Goal: Task Accomplishment & Management: Complete application form

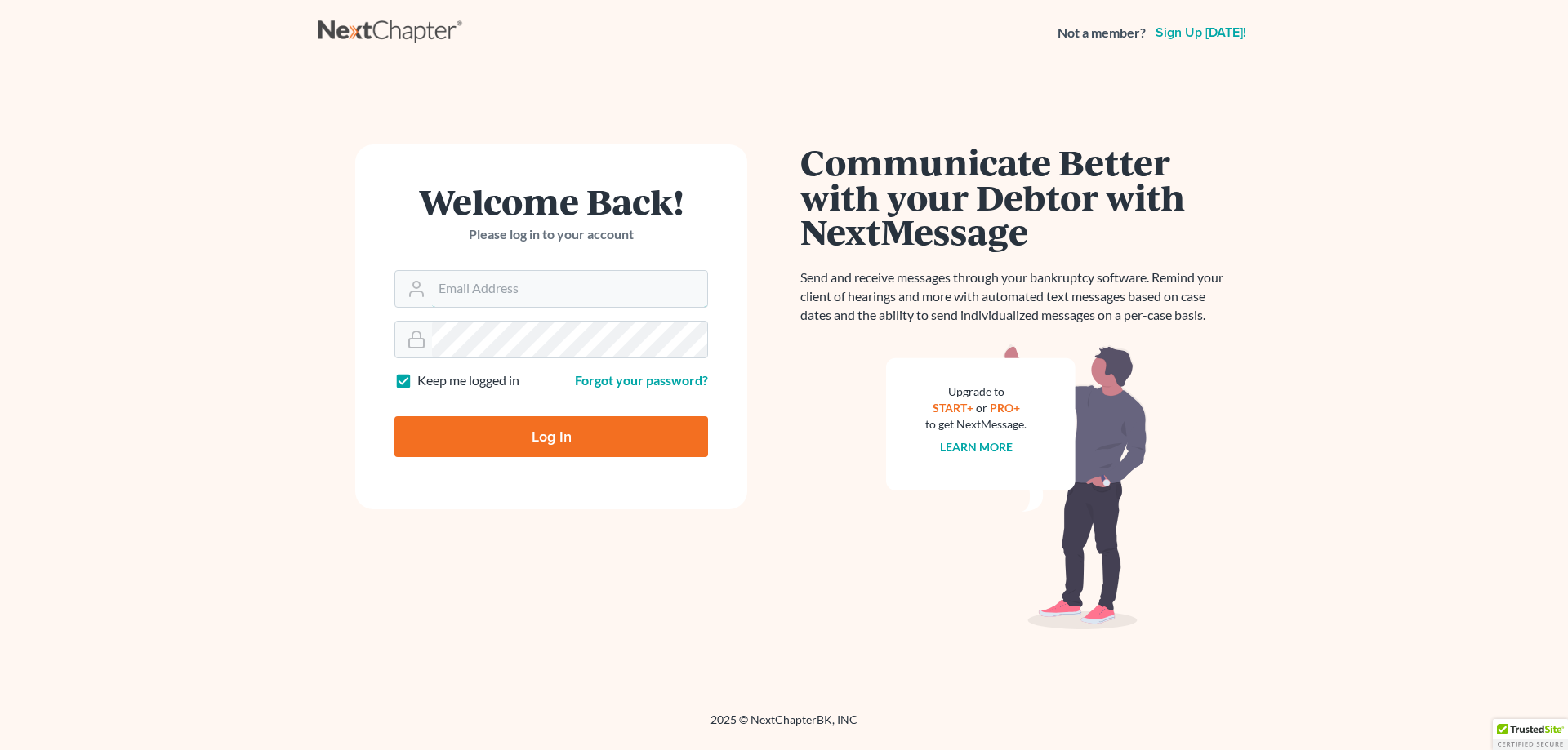
type input "[EMAIL_ADDRESS][DOMAIN_NAME]"
click at [541, 425] on input "Log In" at bounding box center [551, 437] width 314 height 40
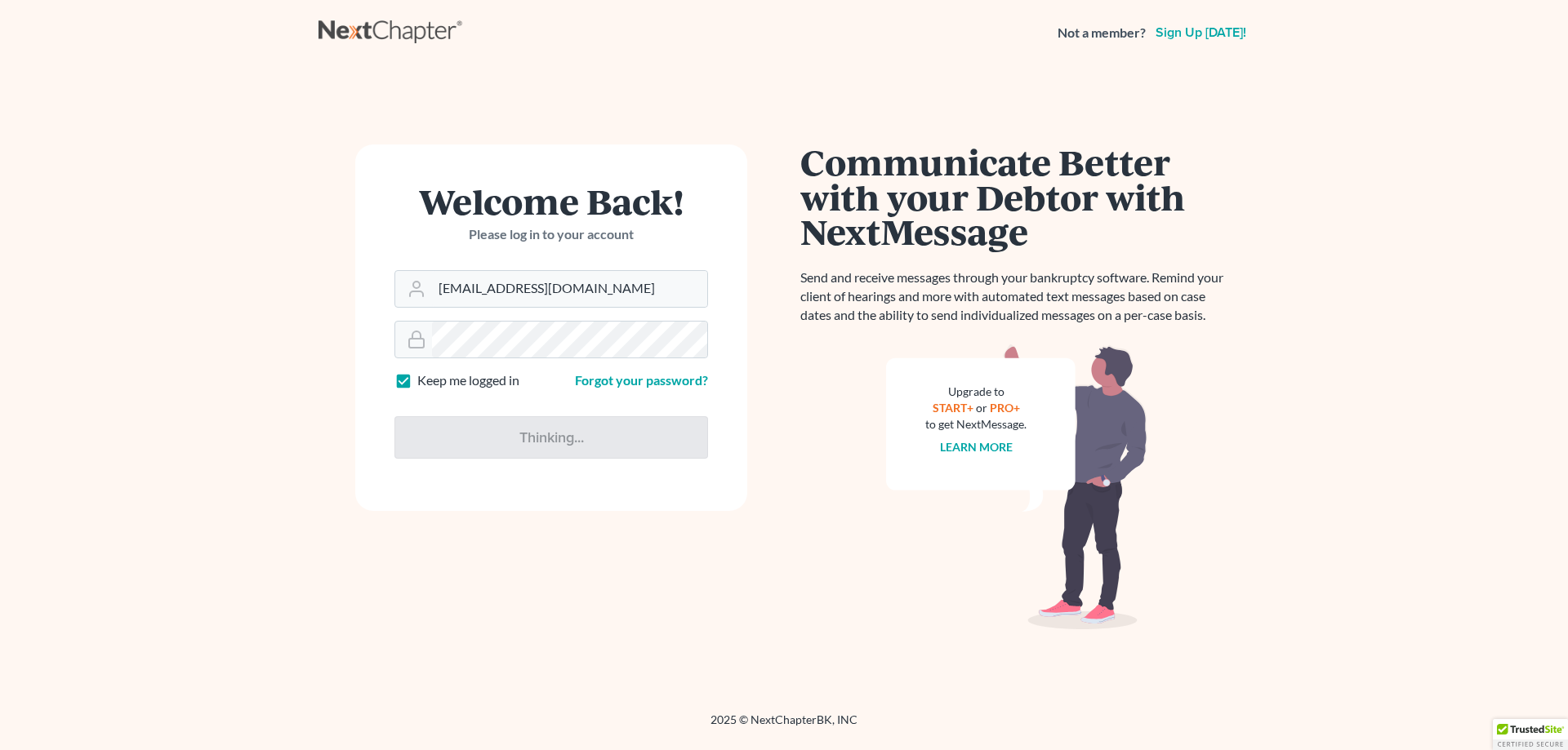
type input "Thinking..."
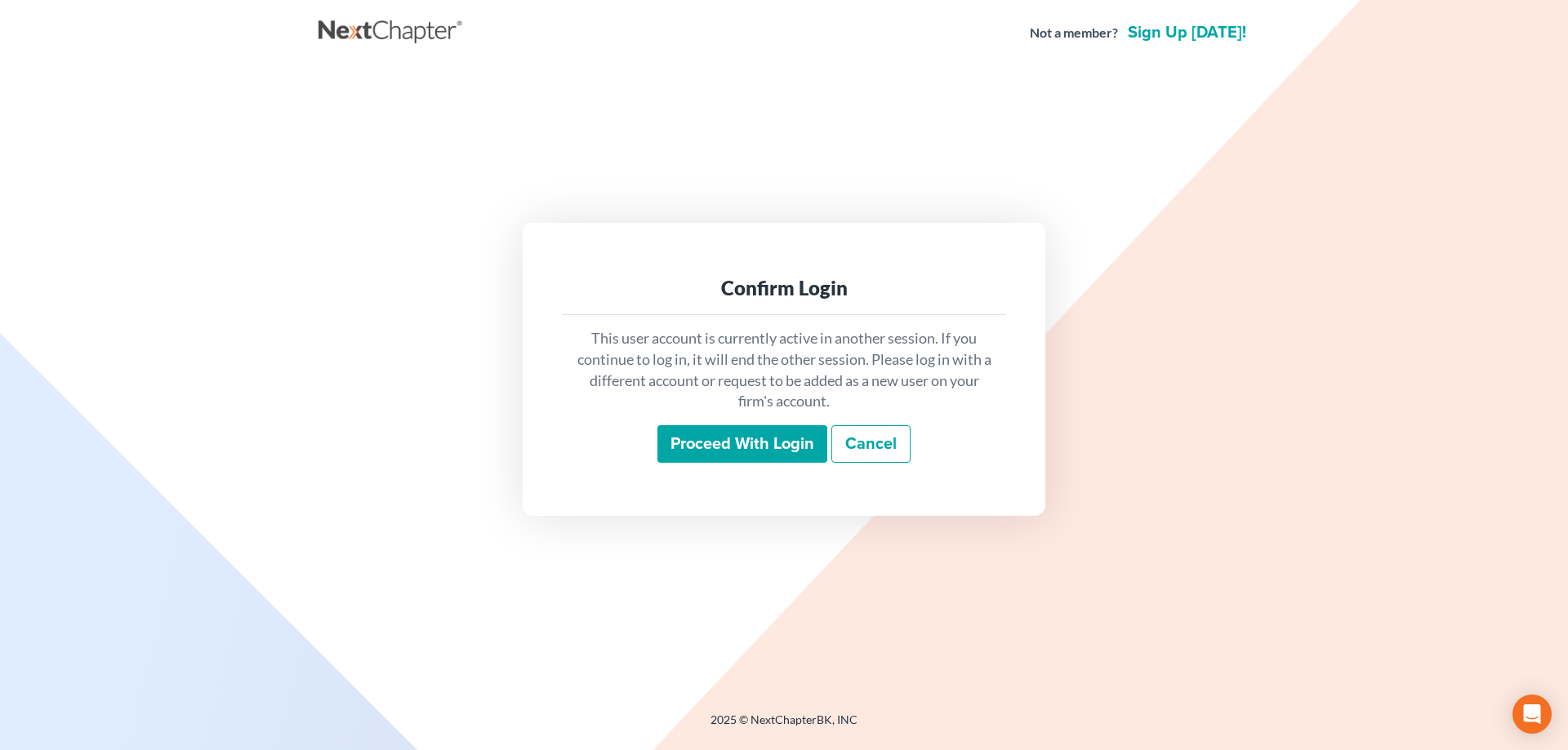
click at [734, 439] on input "Proceed with login" at bounding box center [743, 444] width 170 height 38
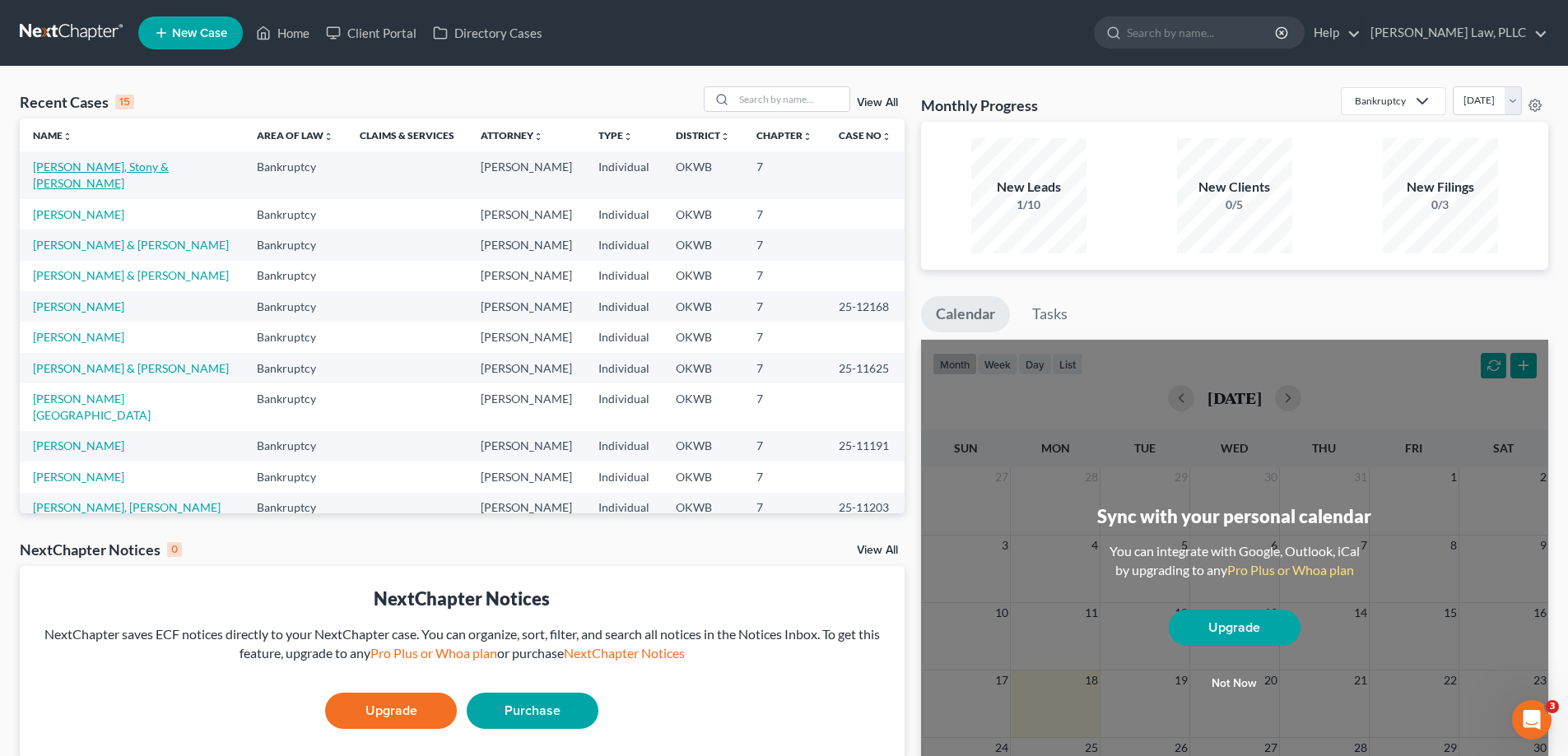
click at [85, 170] on link "Avants, Stony & Tonya" at bounding box center [101, 175] width 136 height 31
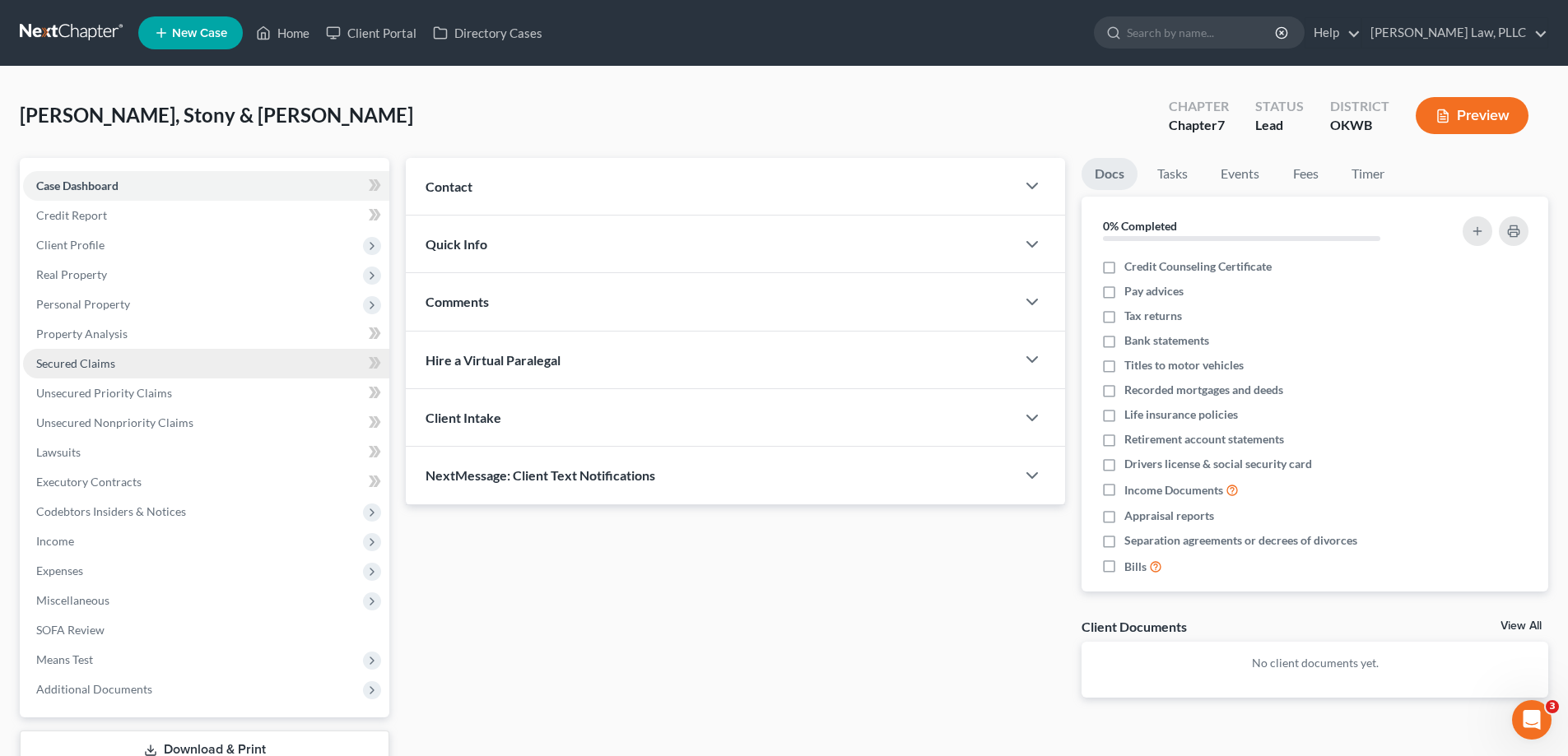
click at [149, 365] on link "Secured Claims" at bounding box center [206, 364] width 366 height 30
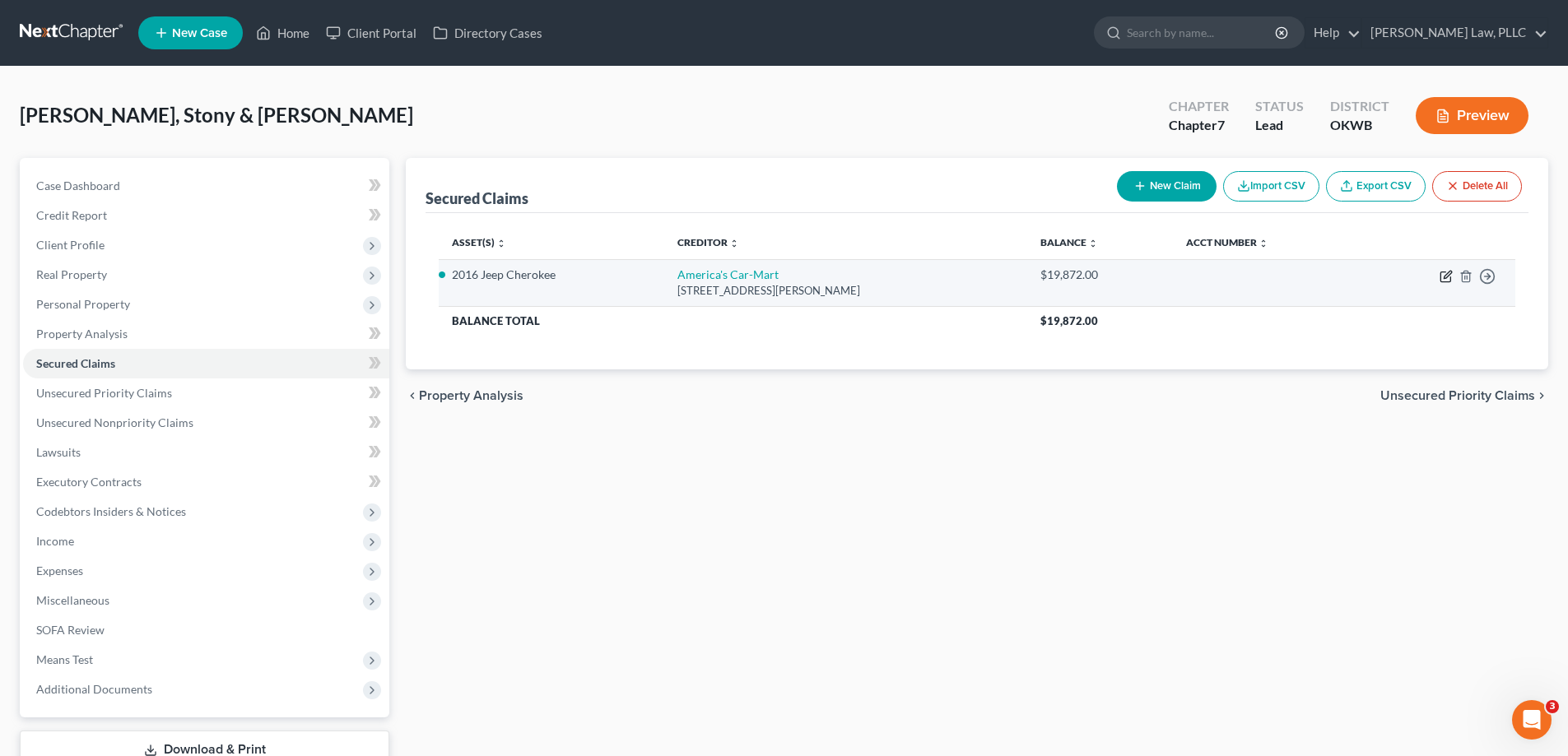
click at [1444, 278] on icon "button" at bounding box center [1447, 277] width 14 height 14
select select "2"
select select "0"
select select "2"
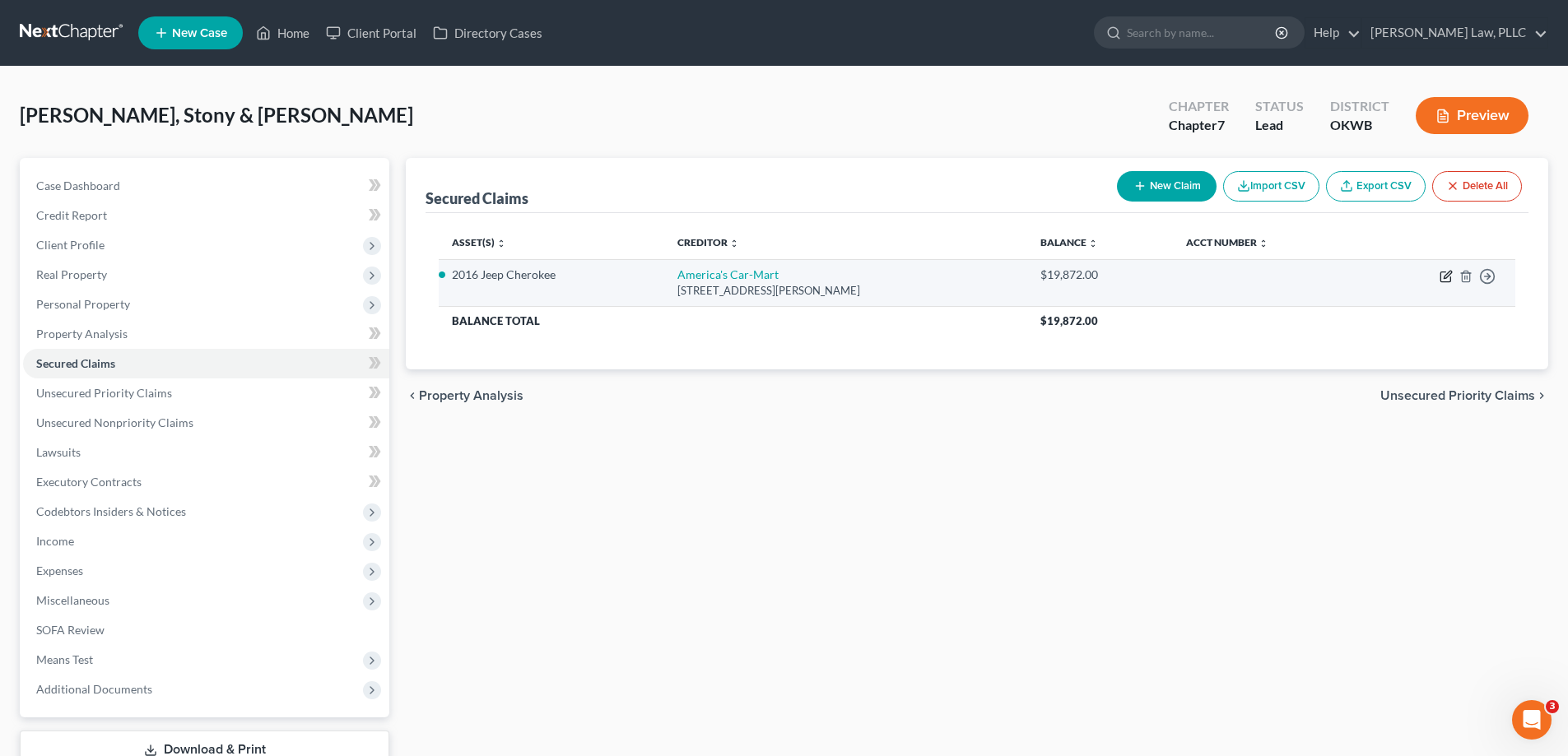
select select "0"
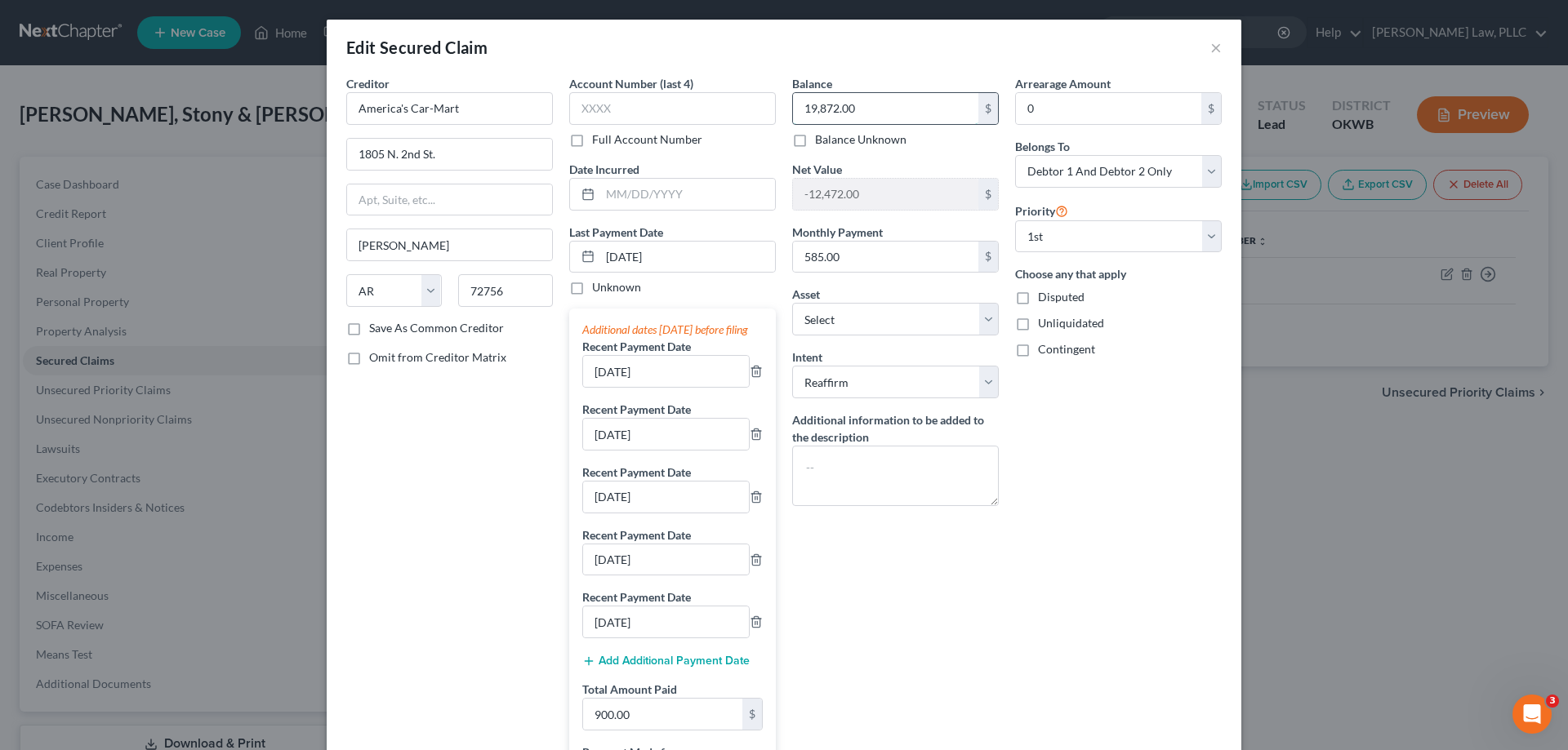
click at [899, 114] on input "19,872.00" at bounding box center [886, 108] width 185 height 31
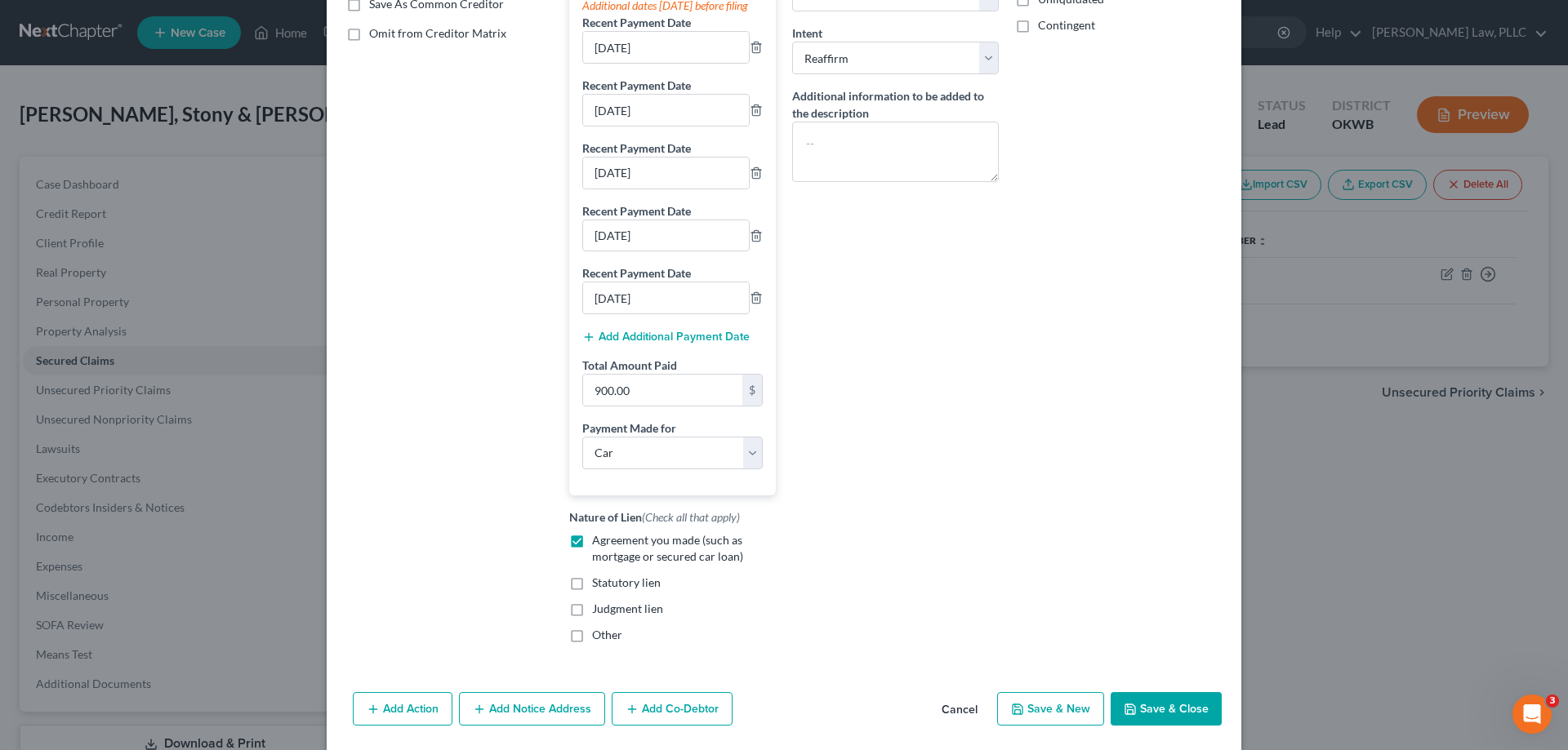
scroll to position [327, 0]
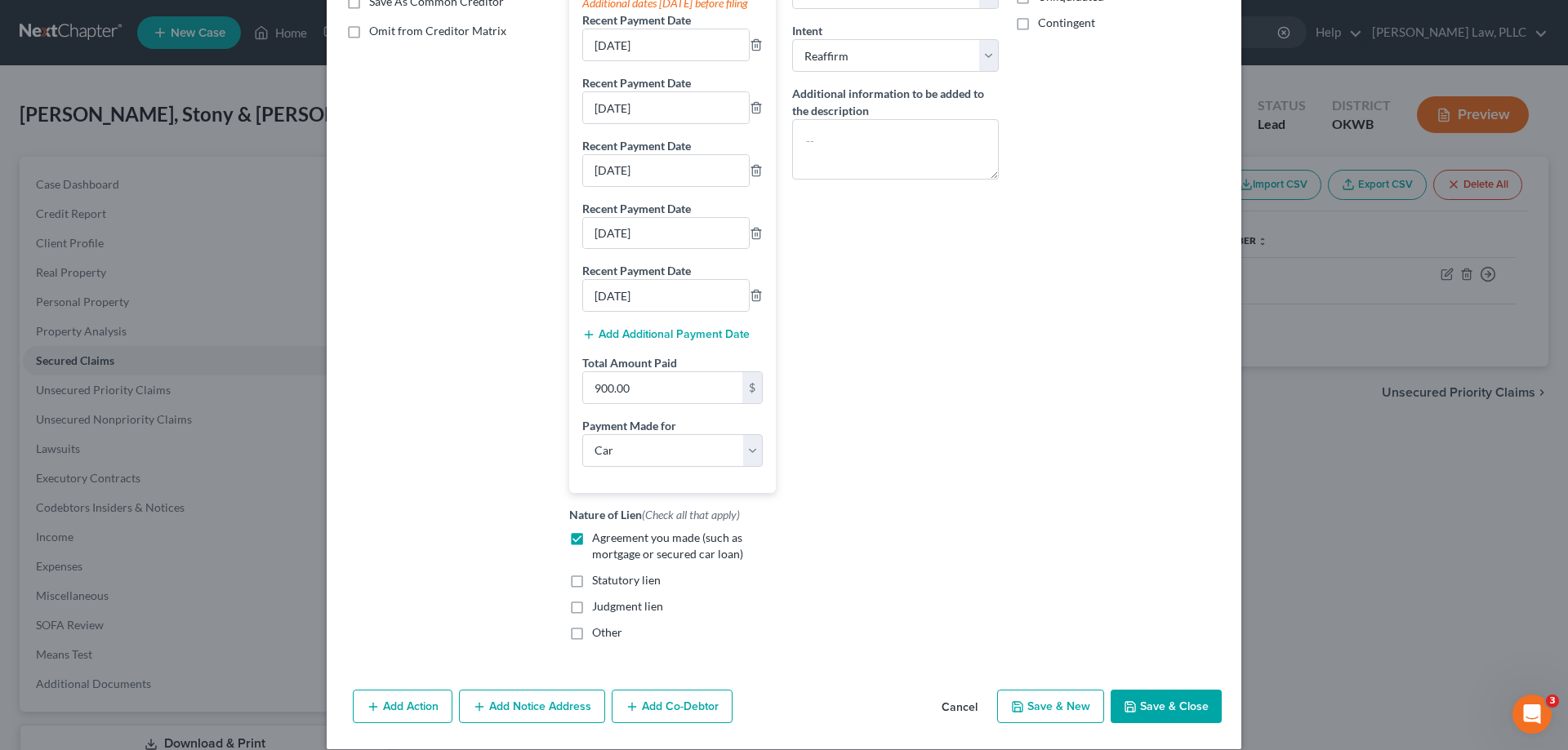
click at [1136, 724] on button "Save & Close" at bounding box center [1167, 707] width 111 height 35
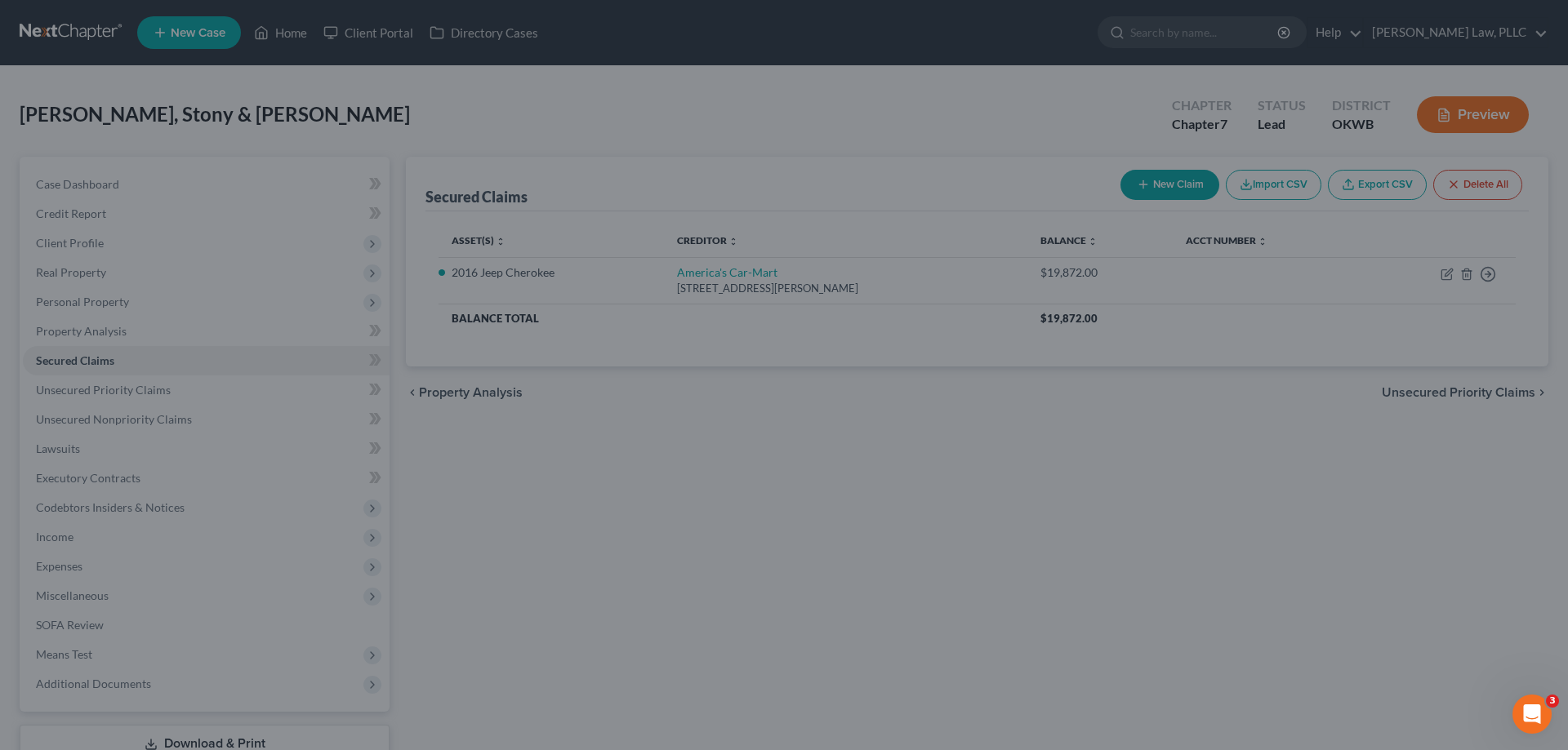
type input "21,500.00"
type input "-14,100.00"
select select "8"
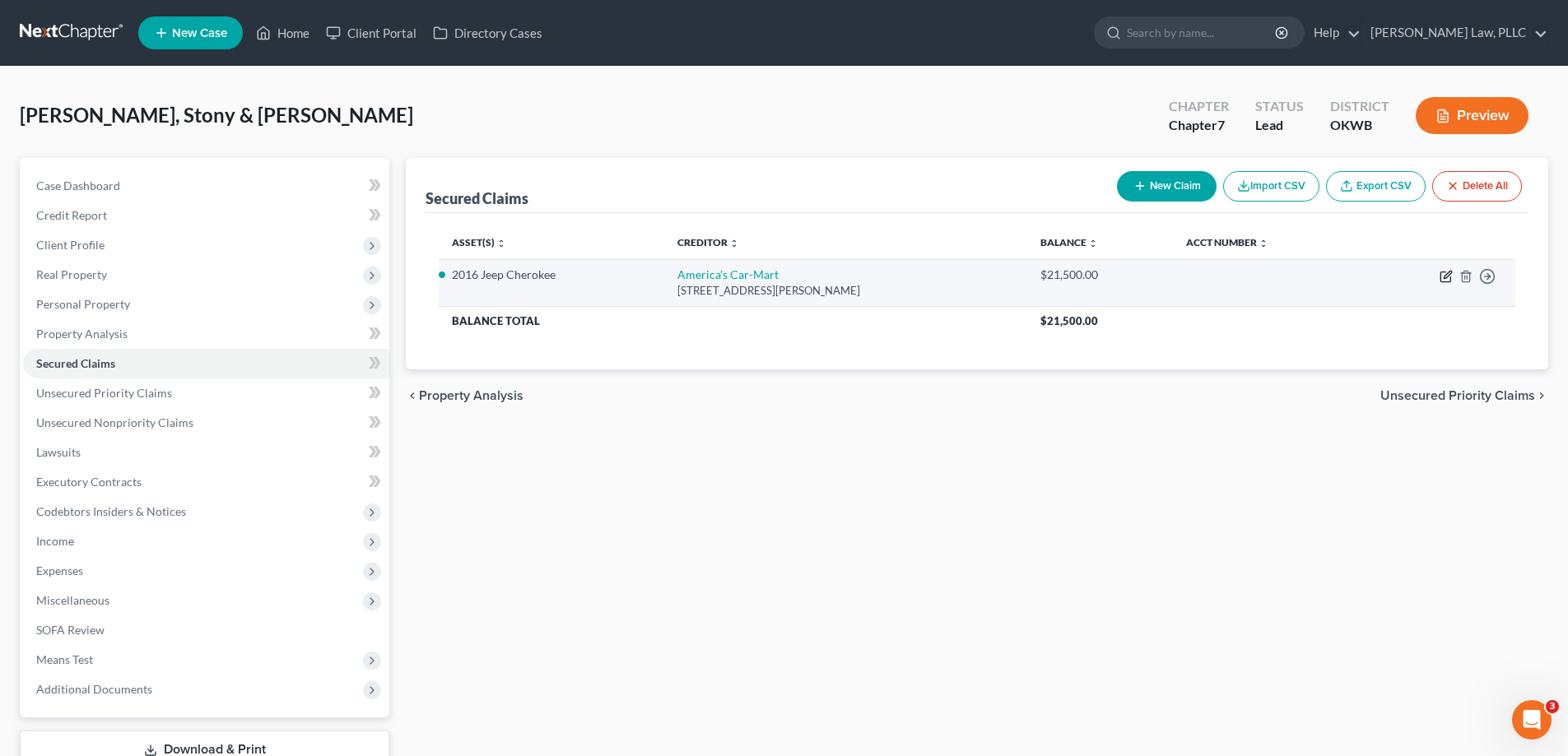
click at [1447, 279] on icon "button" at bounding box center [1447, 277] width 14 height 14
select select "2"
select select "0"
select select "2"
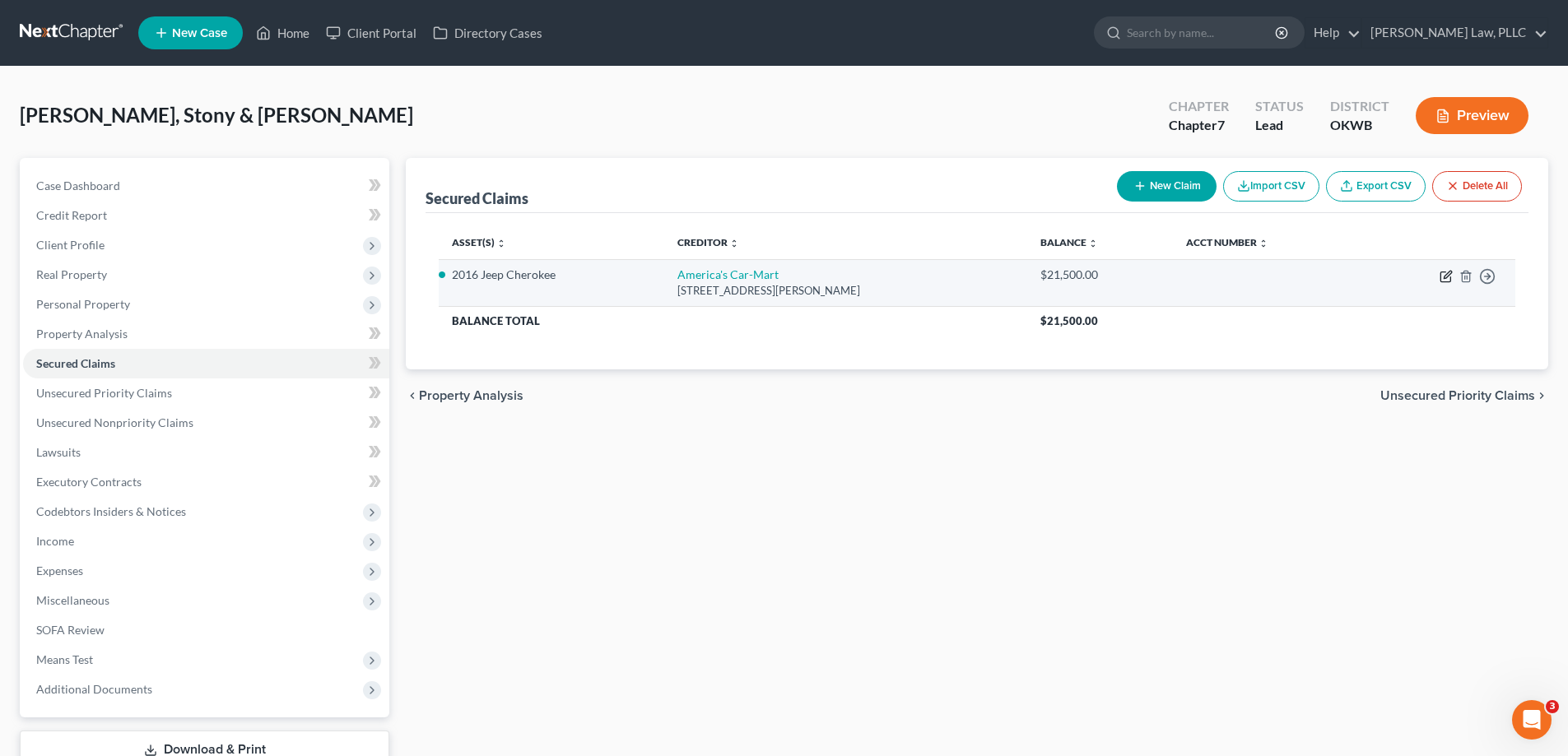
select select "0"
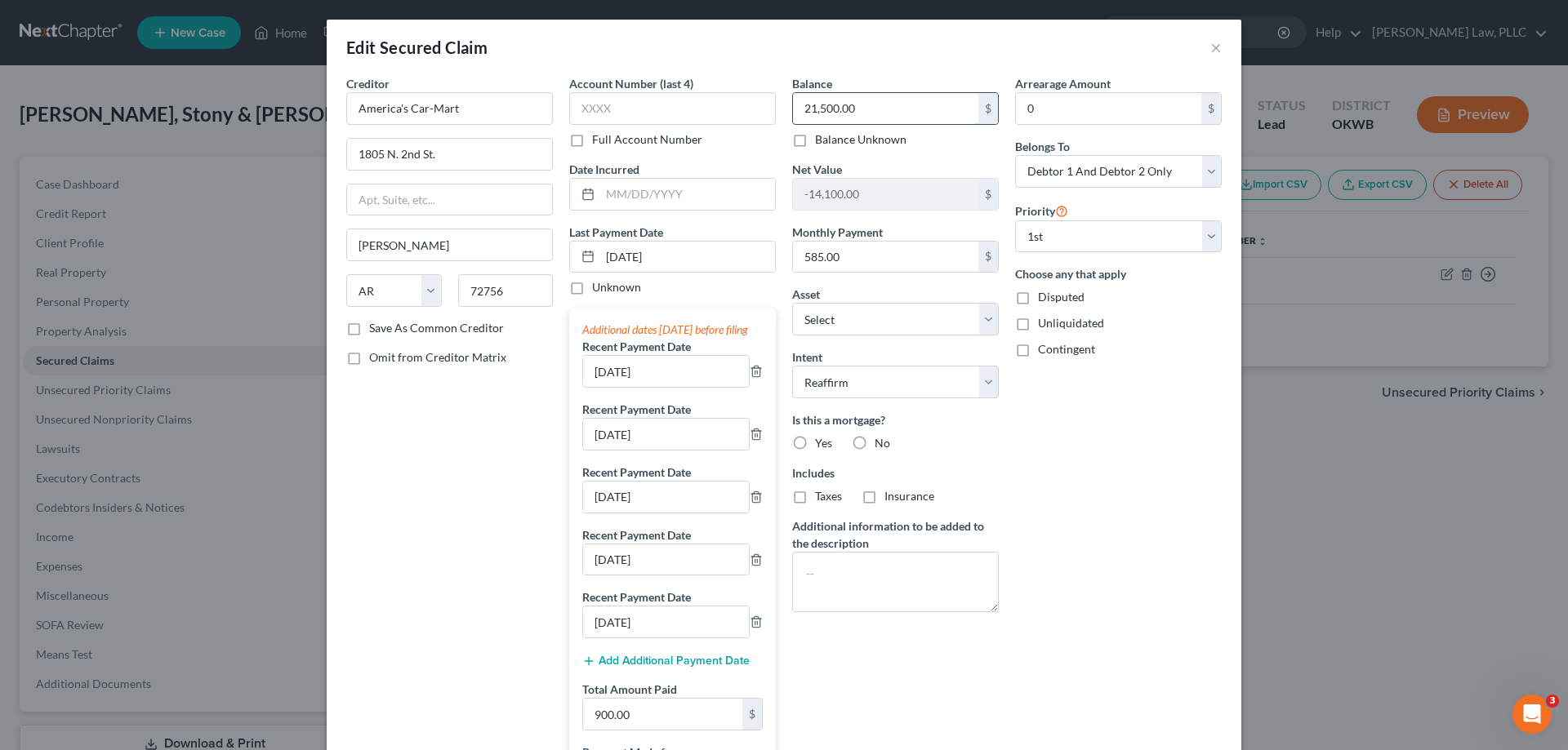
click at [819, 108] on input "21,500.00" at bounding box center [886, 108] width 185 height 31
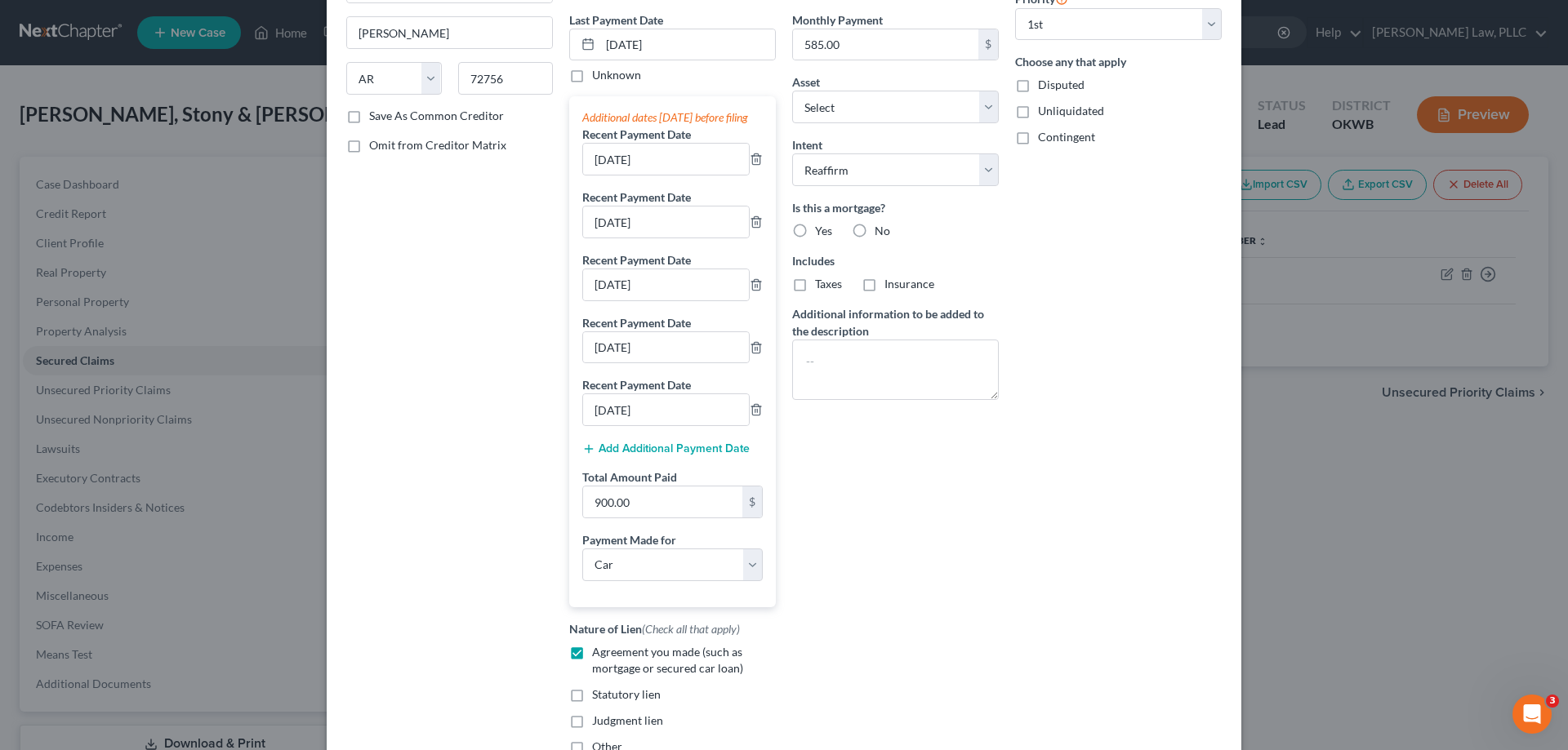
scroll to position [362, 0]
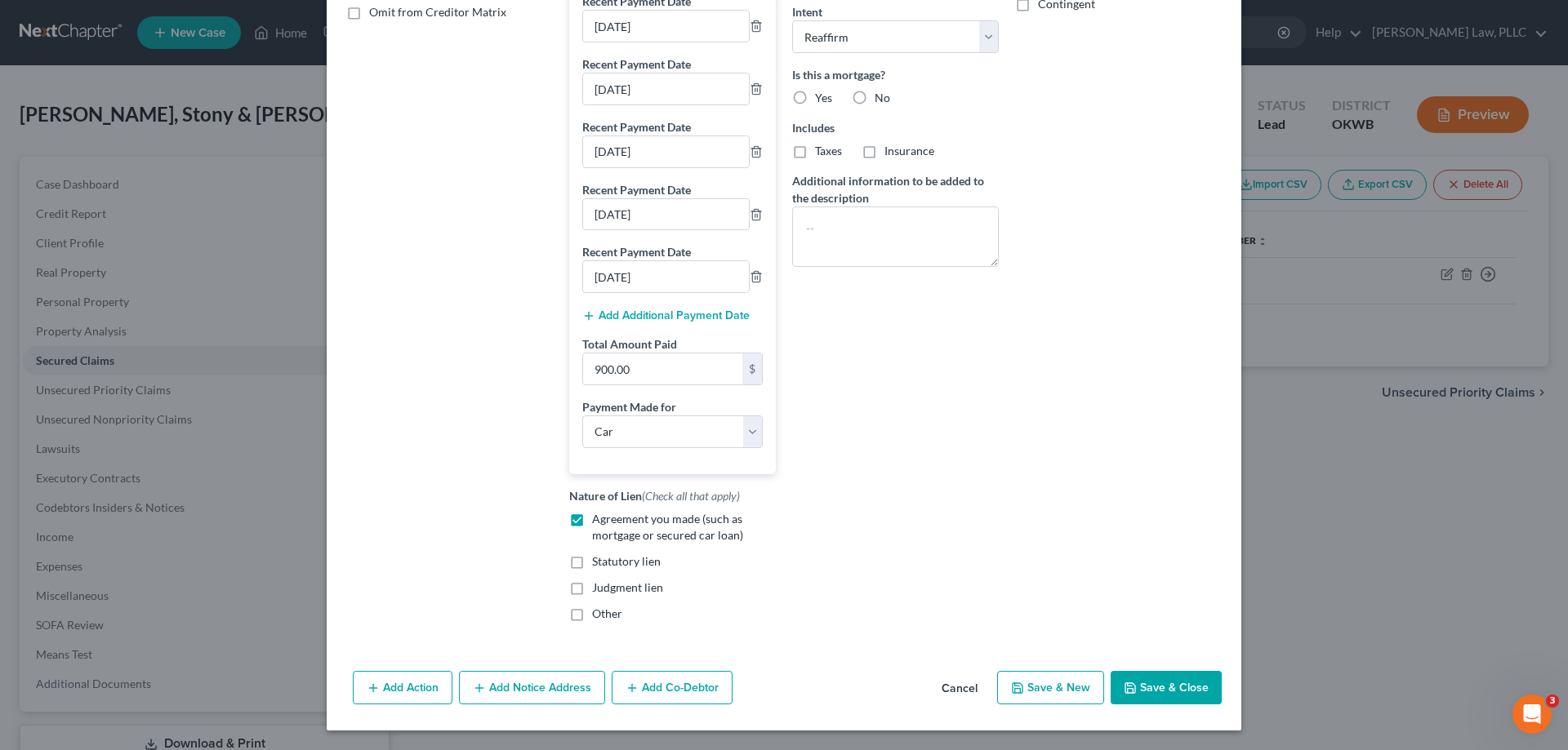
click at [1167, 696] on button "Save & Close" at bounding box center [1167, 688] width 111 height 35
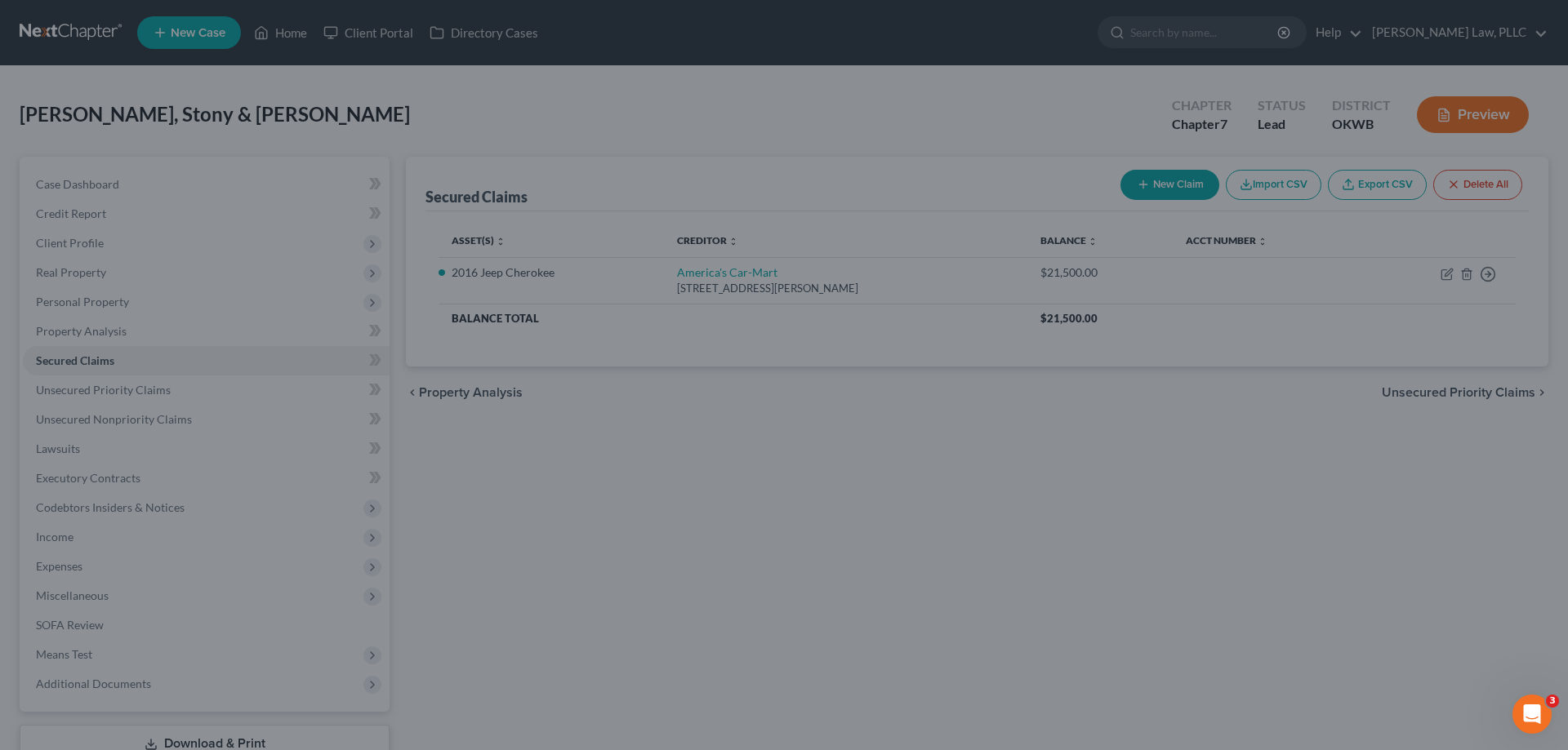
type input "19,872.00"
type input "-12,472.00"
select select "8"
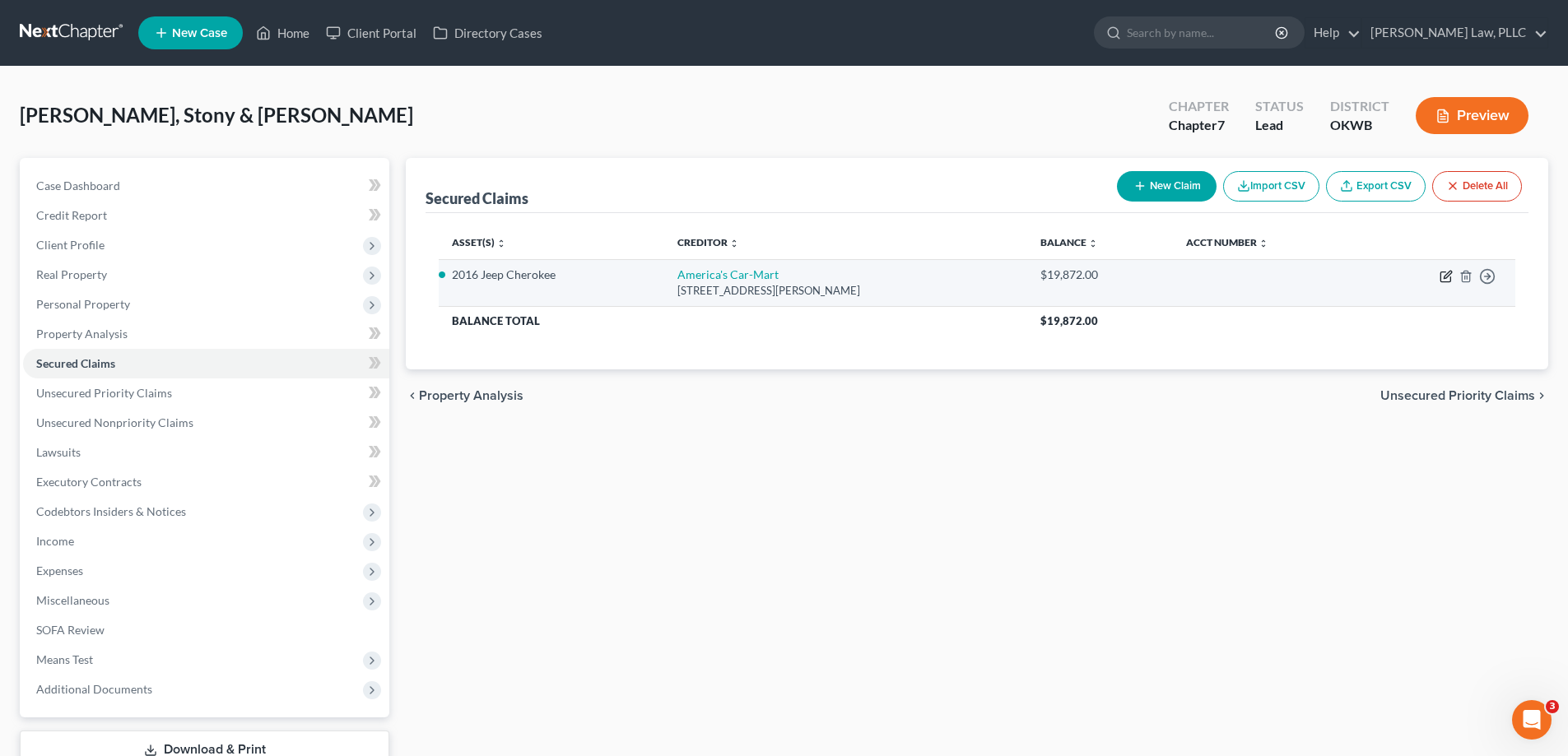
click at [1441, 271] on icon "button" at bounding box center [1447, 277] width 14 height 14
select select "2"
select select "0"
select select "2"
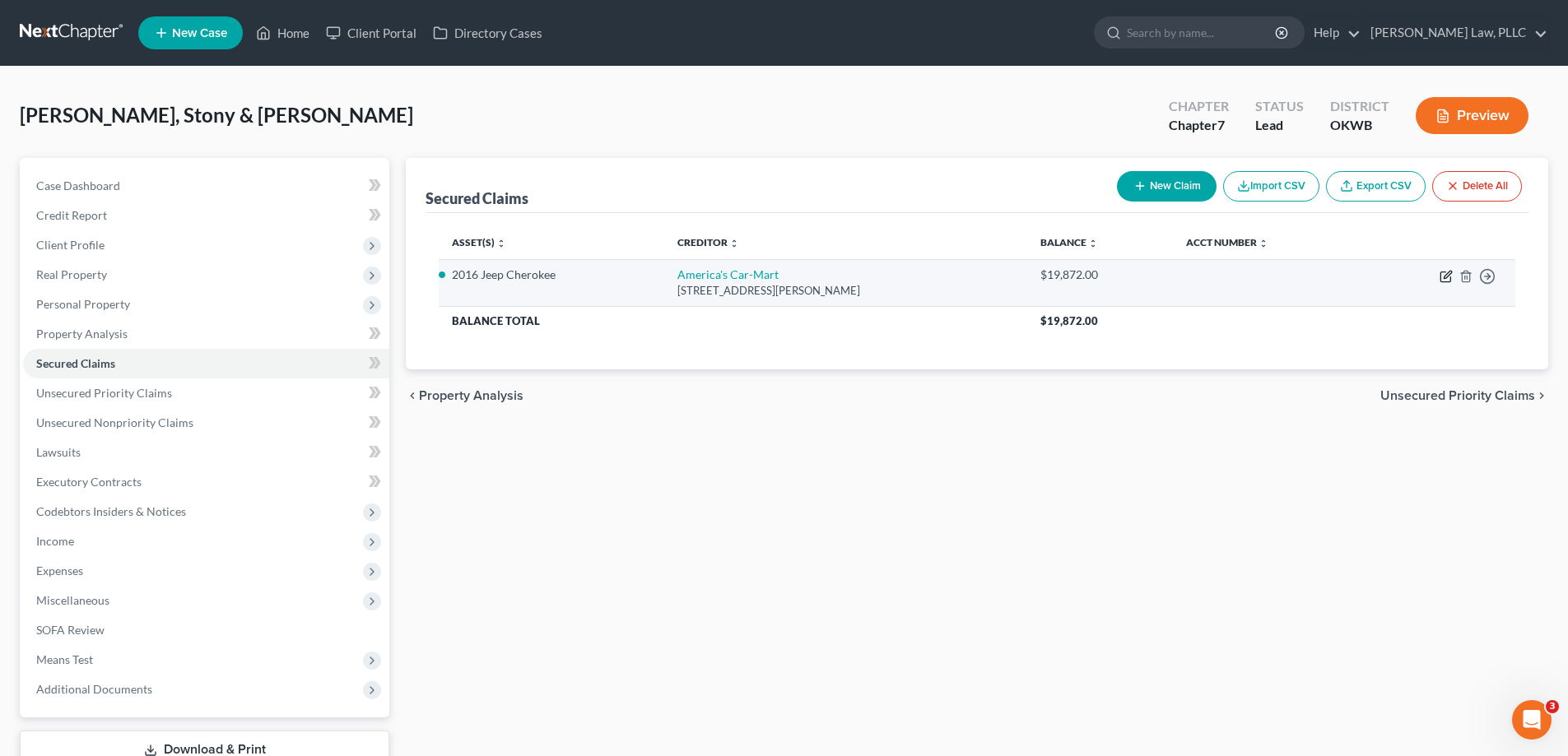
select select "0"
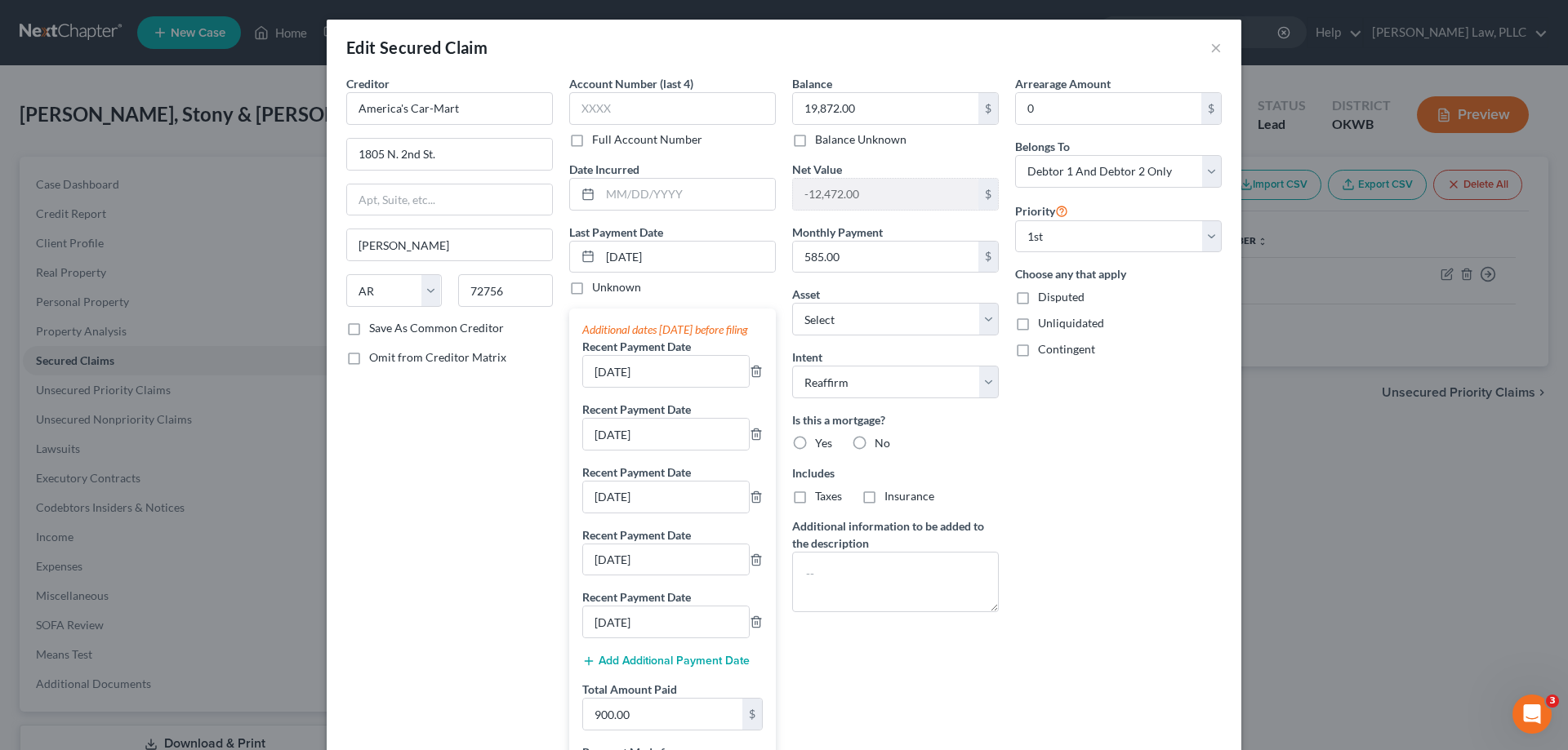
click at [875, 443] on label "No" at bounding box center [883, 442] width 15 height 16
click at [882, 443] on input "No" at bounding box center [887, 440] width 11 height 11
radio input "true"
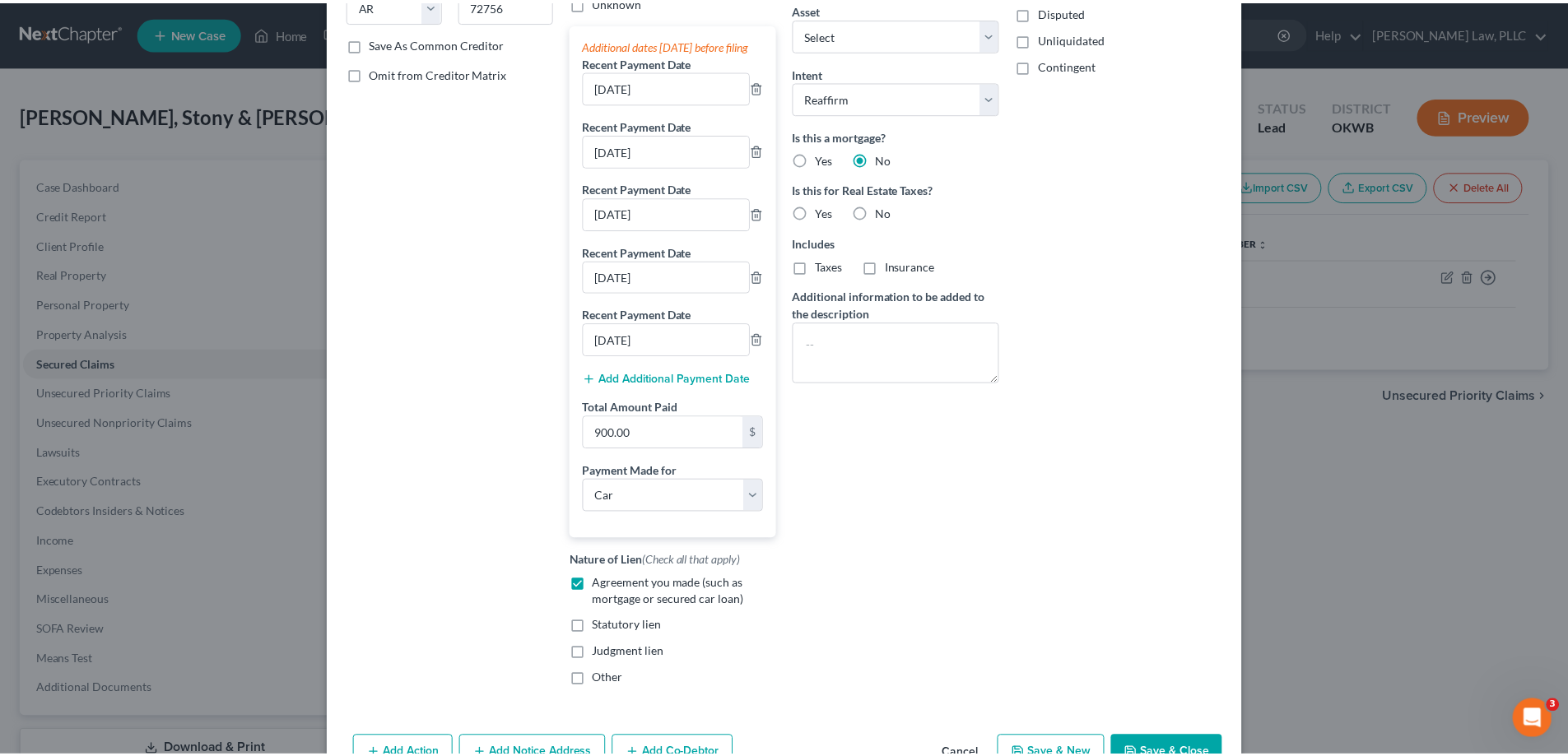
scroll to position [330, 0]
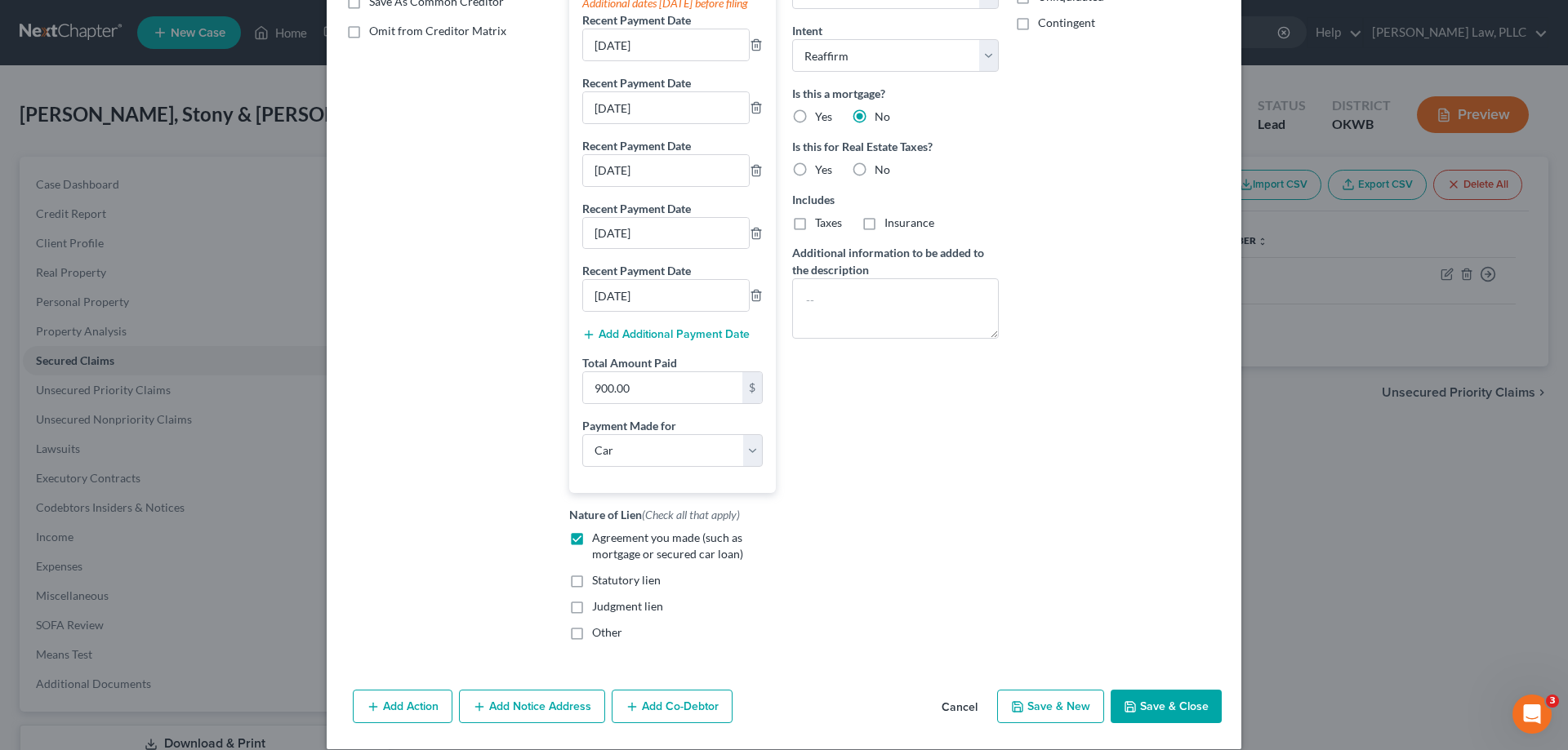
click at [1163, 724] on button "Save & Close" at bounding box center [1167, 707] width 111 height 35
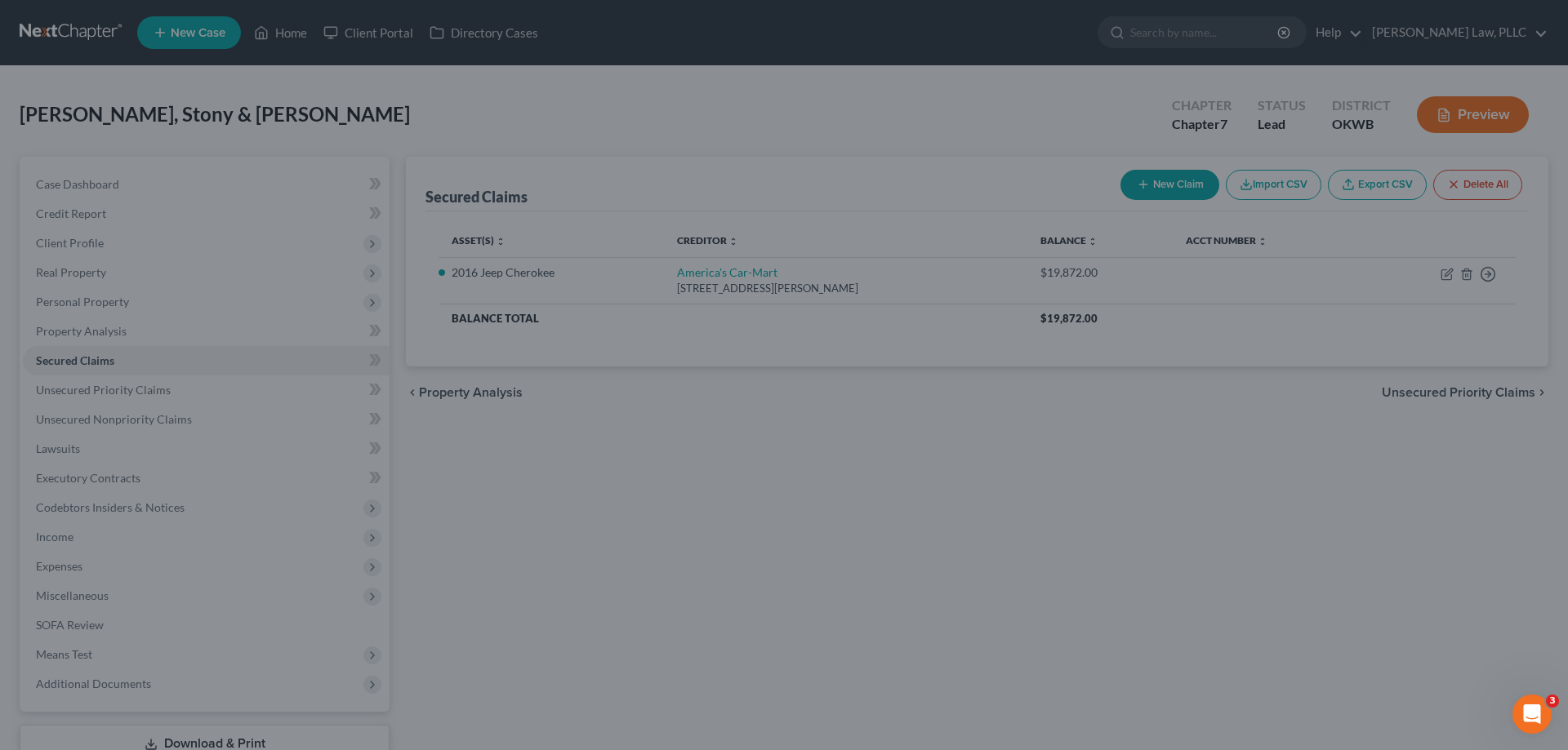
select select "8"
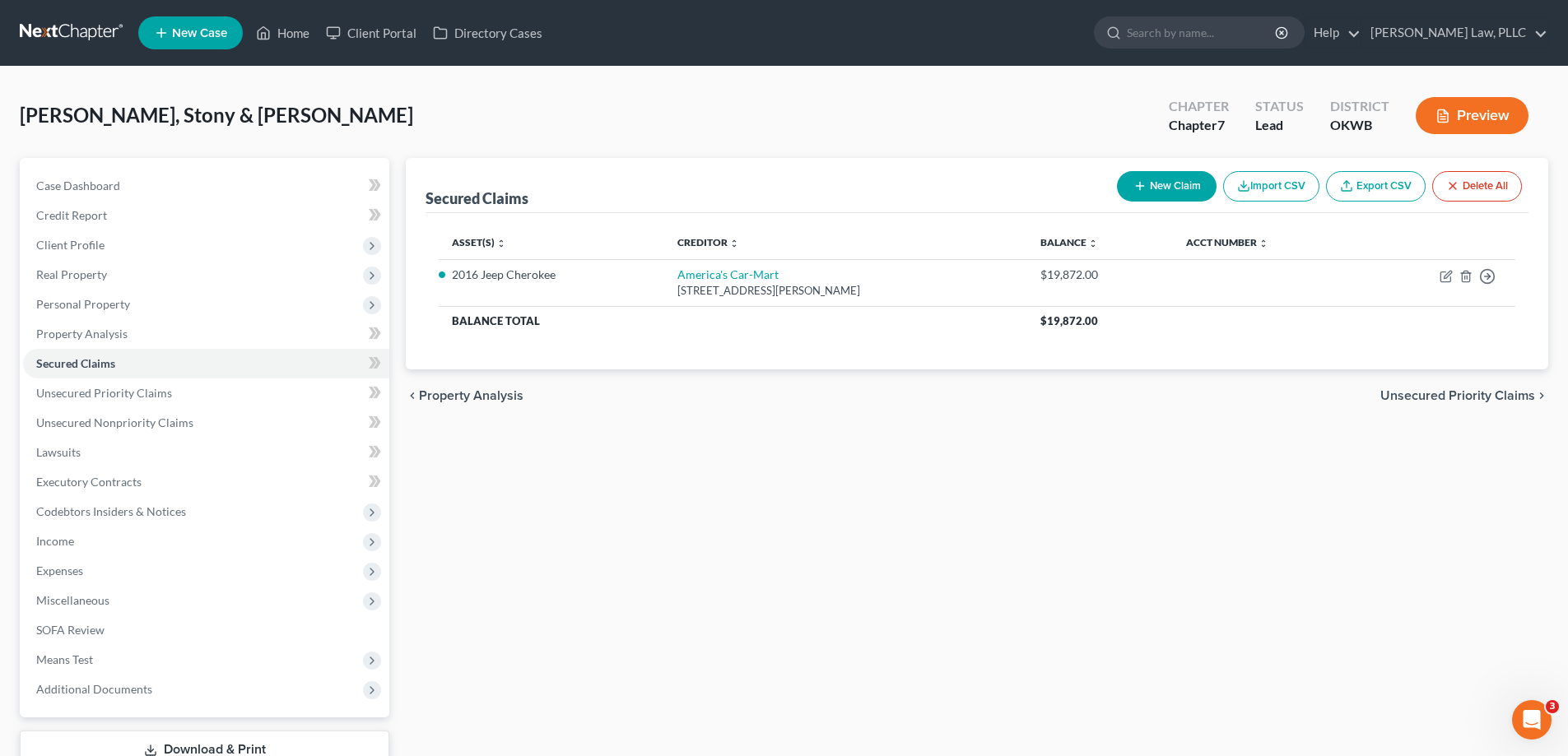
click at [672, 145] on div "Avants, Stony & Tonya Upgraded Chapter Chapter 7 Status Lead District OKWB Prev…" at bounding box center [783, 122] width 1528 height 71
drag, startPoint x: 635, startPoint y: 327, endPoint x: 609, endPoint y: 407, distance: 84.1
click at [609, 407] on div "chevron_left Property Analysis Unsecured Priority Claims chevron_right" at bounding box center [977, 396] width 1142 height 53
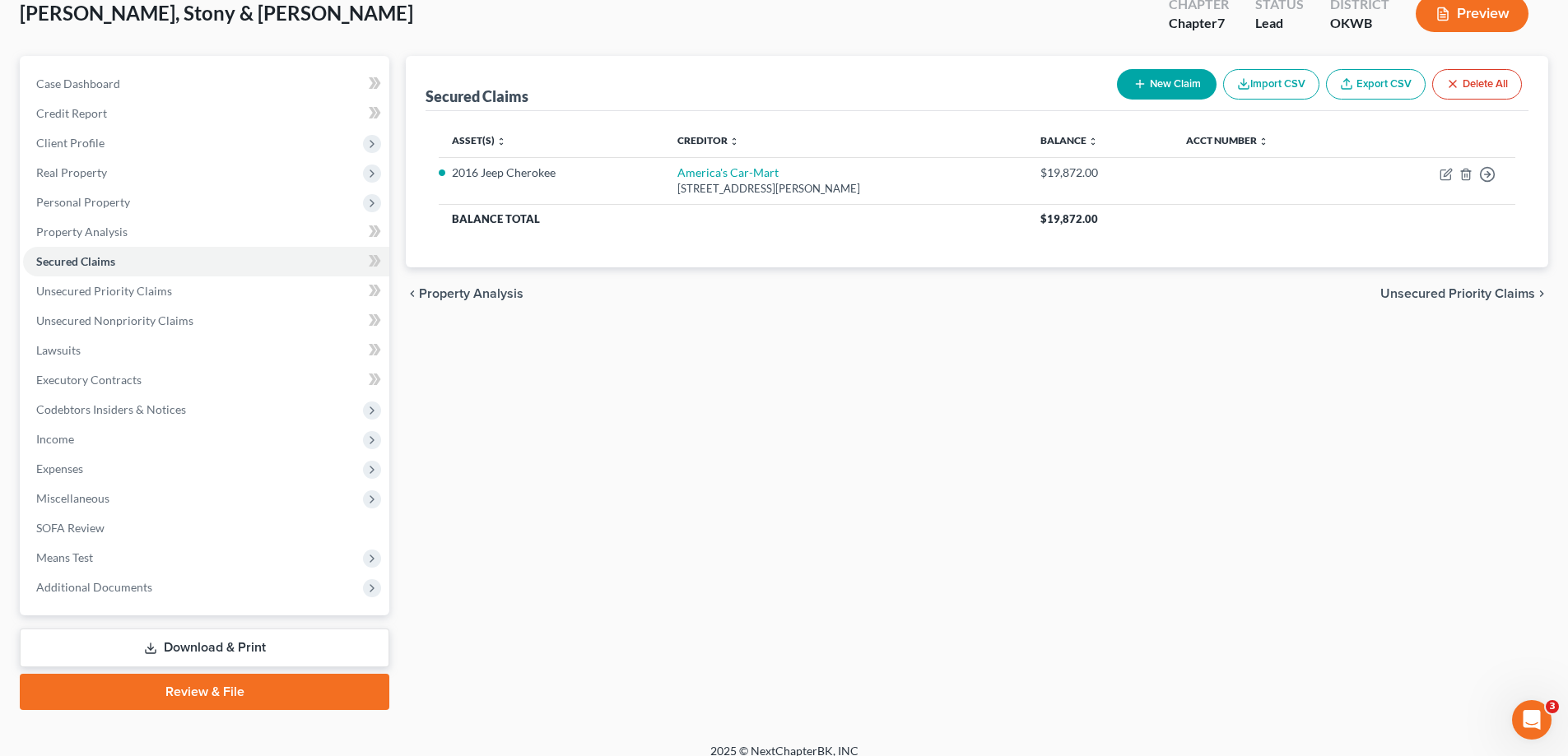
scroll to position [119, 0]
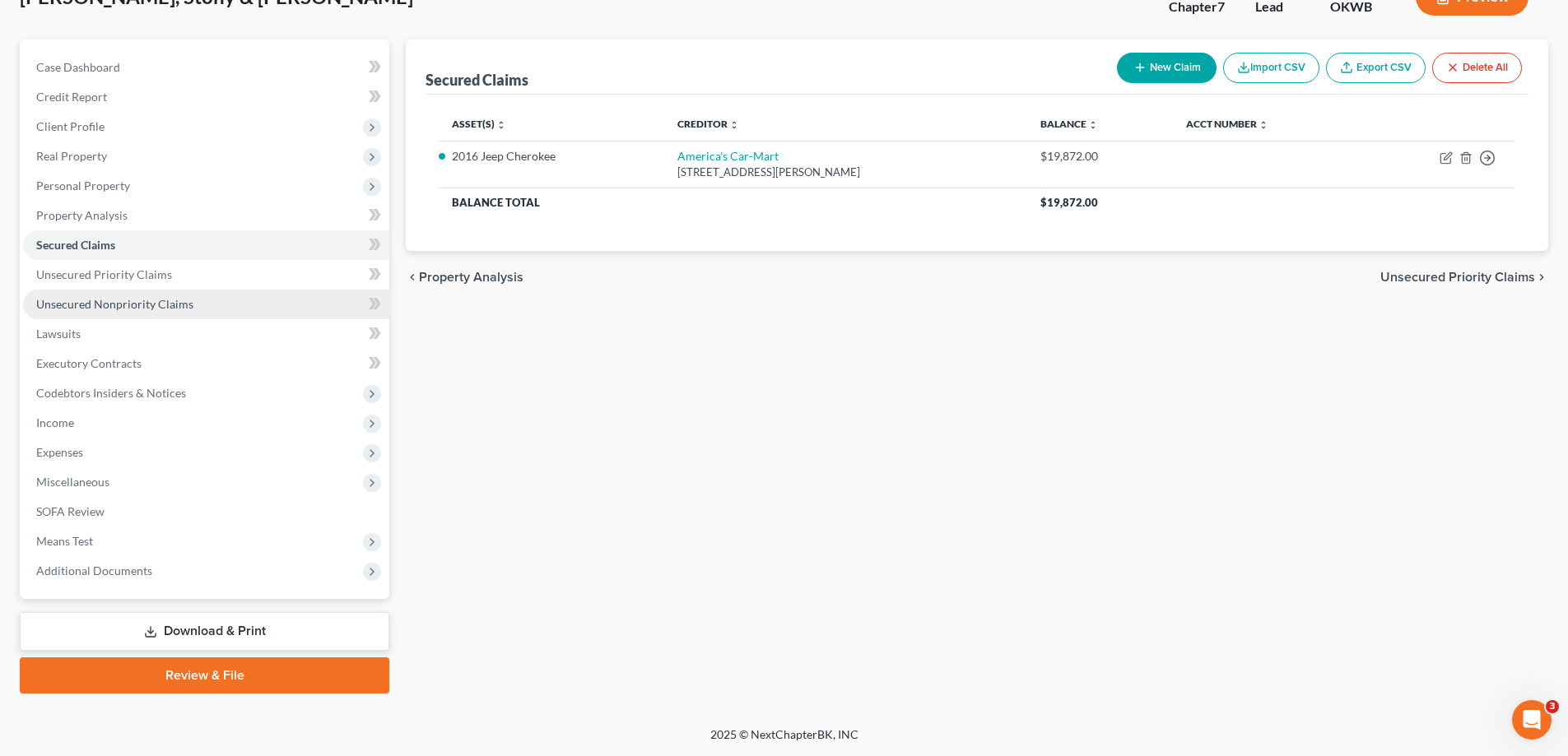
click at [208, 303] on link "Unsecured Nonpriority Claims" at bounding box center [206, 304] width 366 height 30
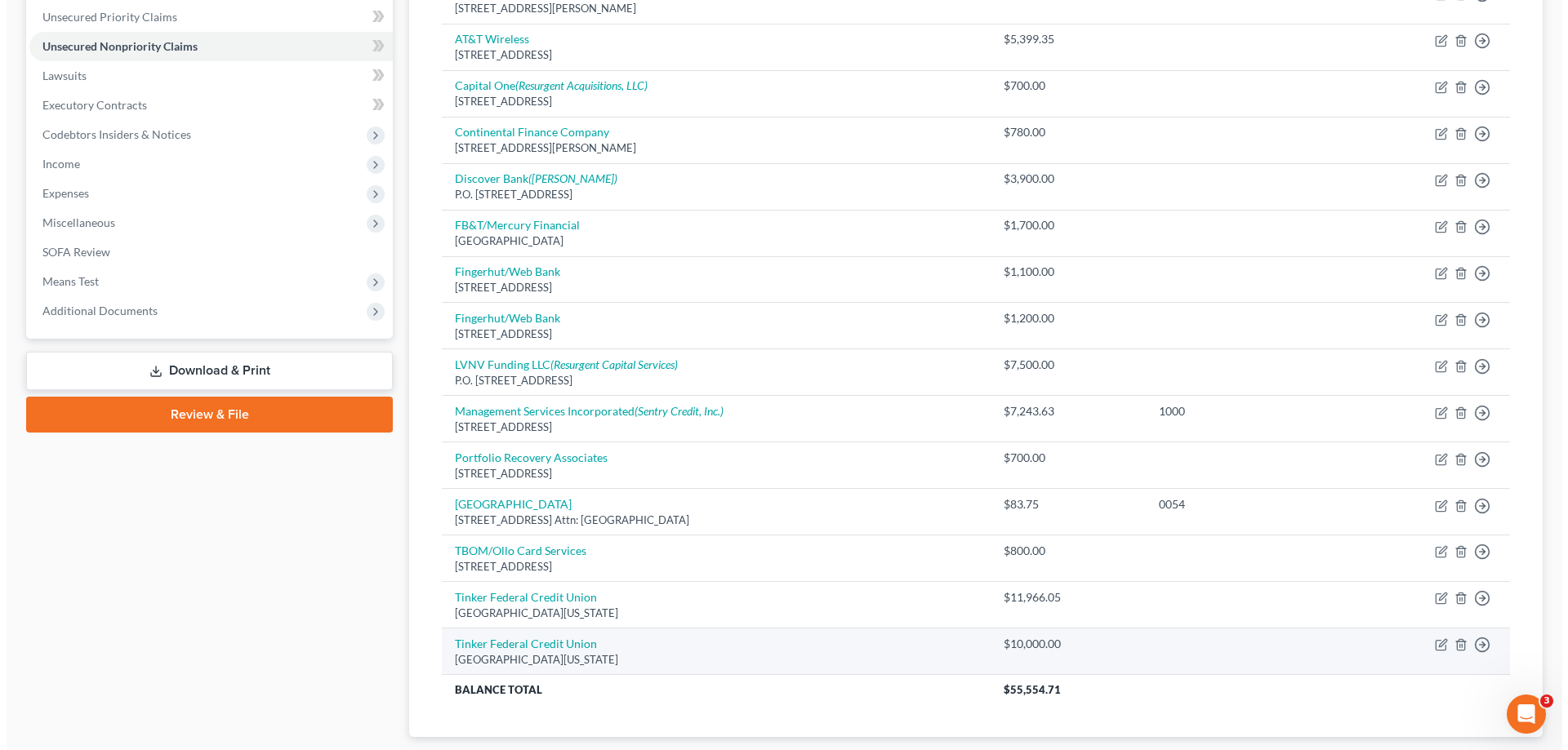
scroll to position [474, 0]
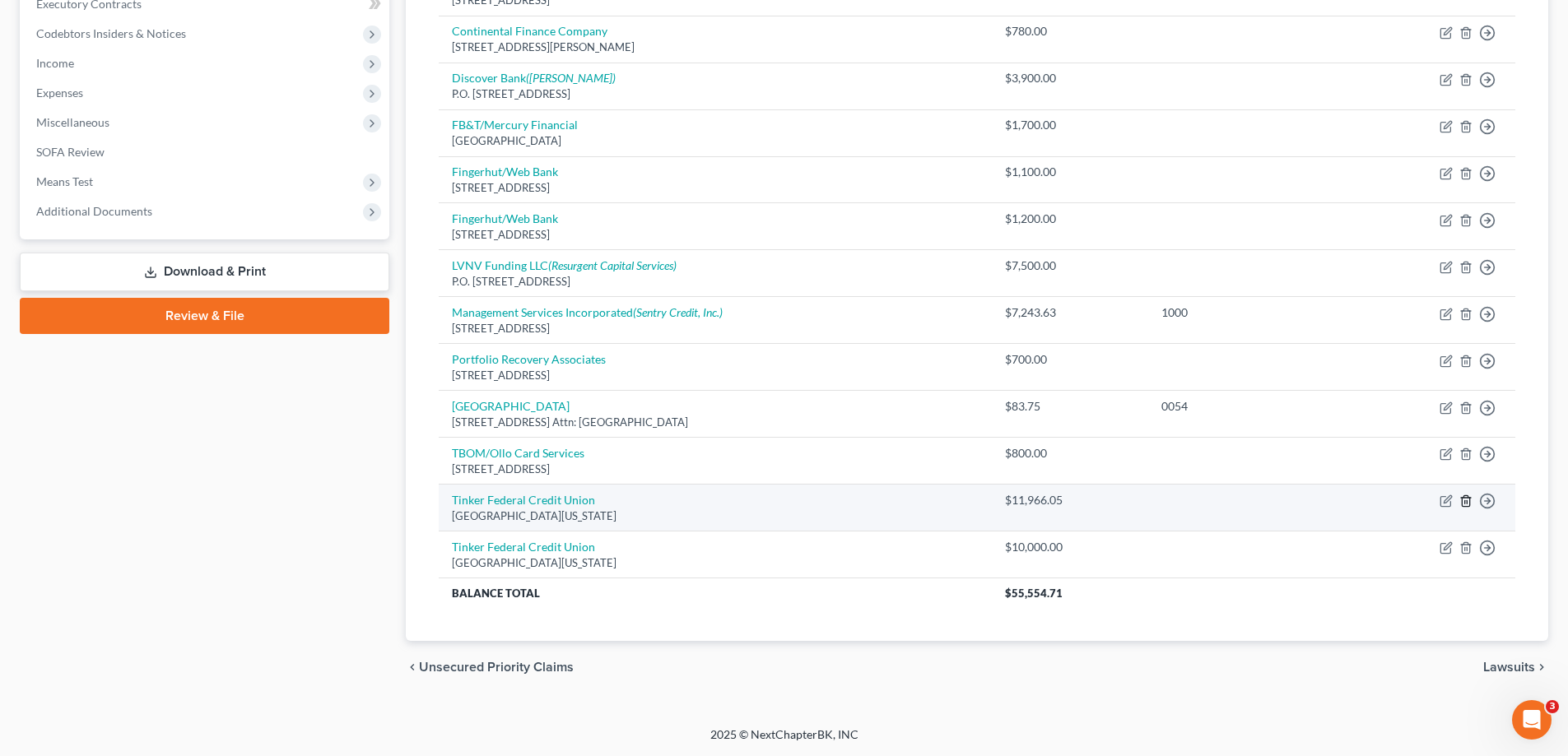
click at [1469, 499] on icon "button" at bounding box center [1466, 501] width 14 height 14
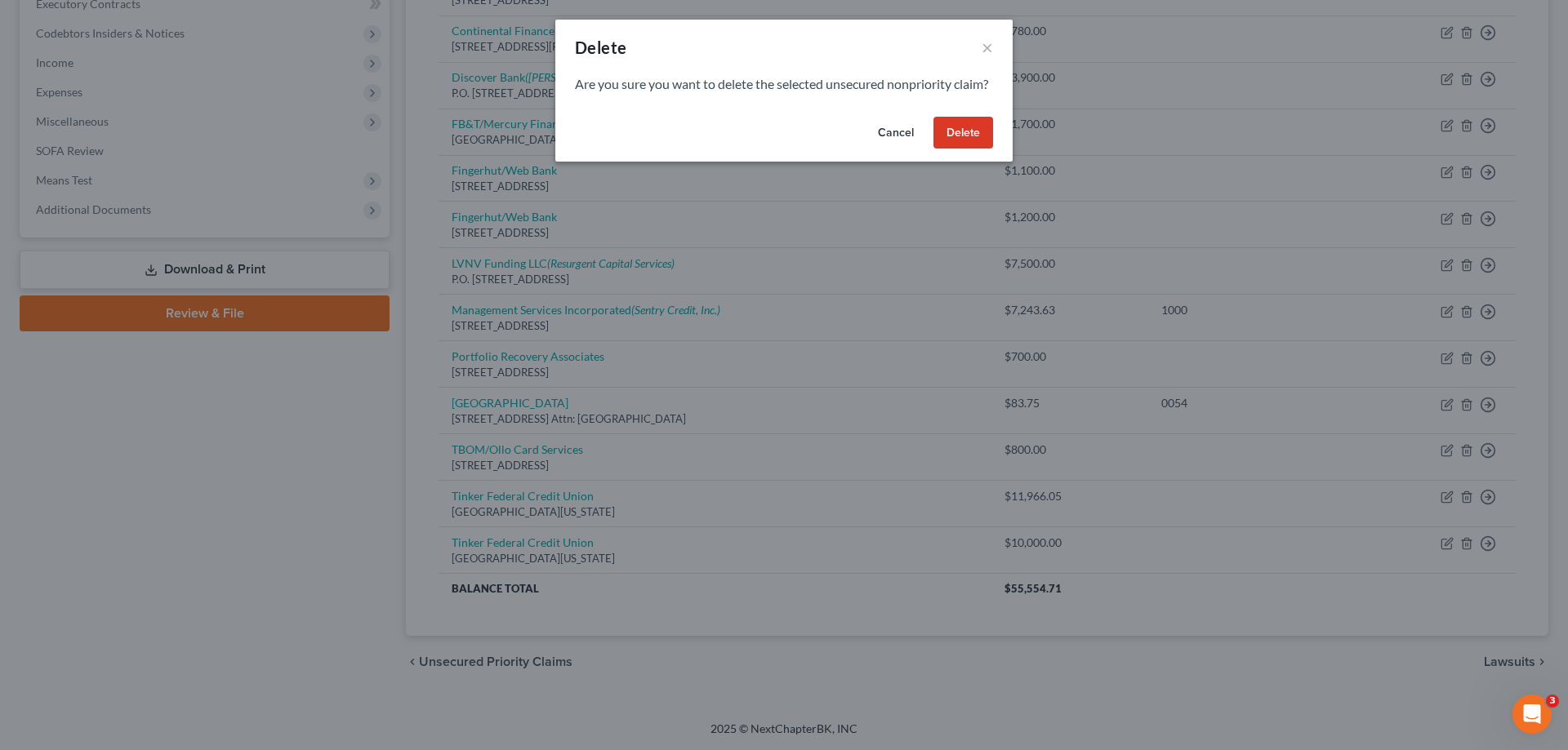
click at [957, 149] on button "Delete" at bounding box center [964, 133] width 60 height 33
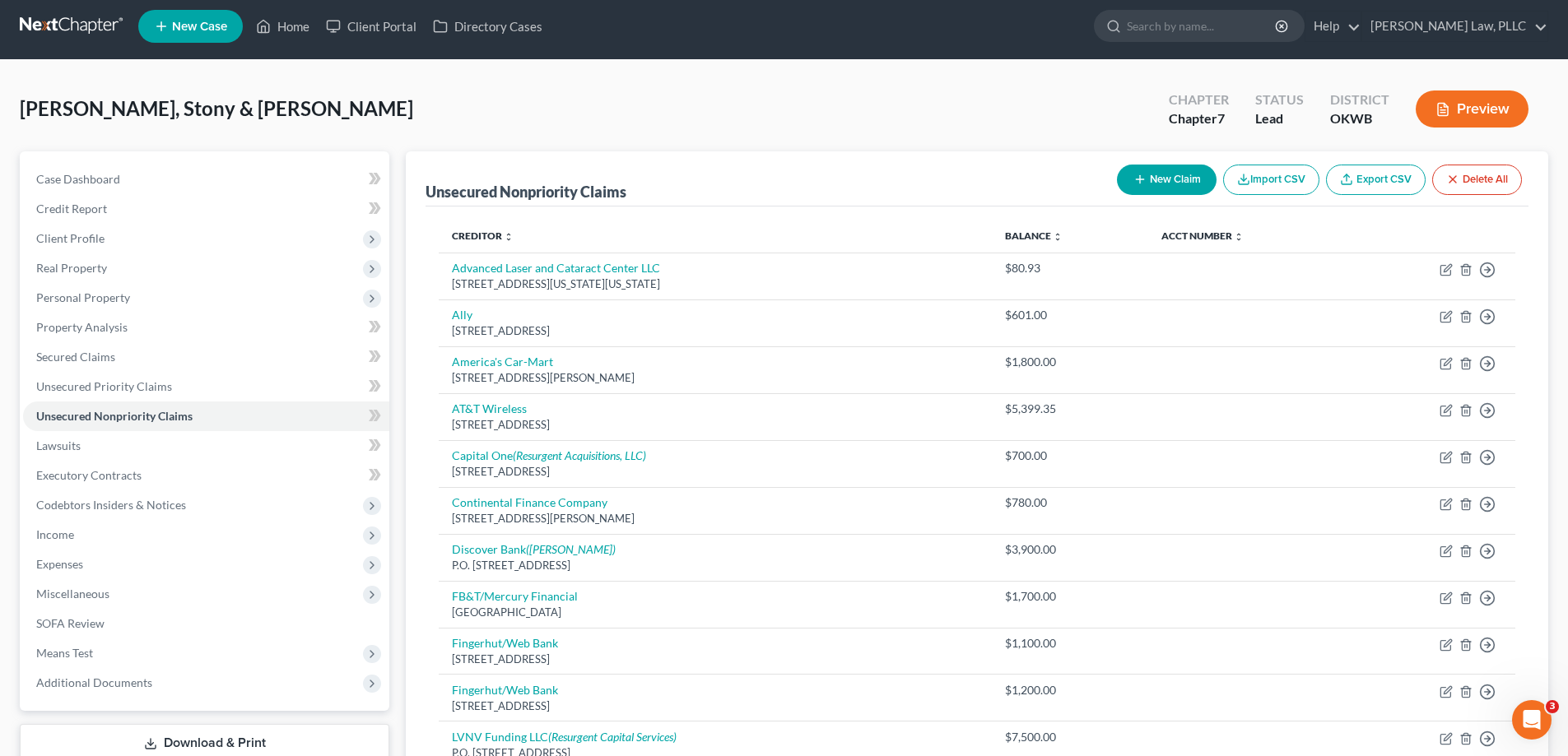
scroll to position [0, 0]
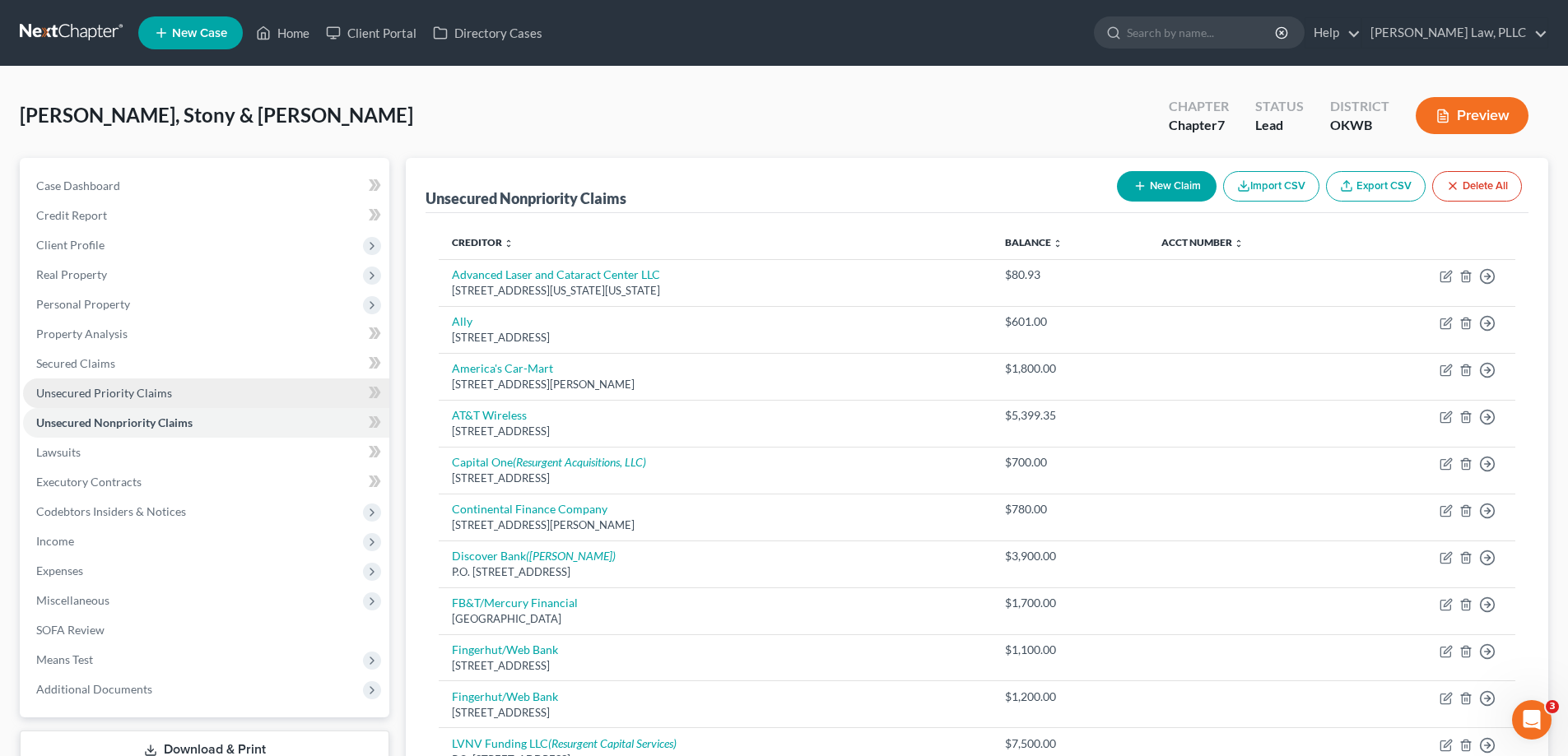
click at [186, 391] on link "Unsecured Priority Claims" at bounding box center [206, 393] width 366 height 30
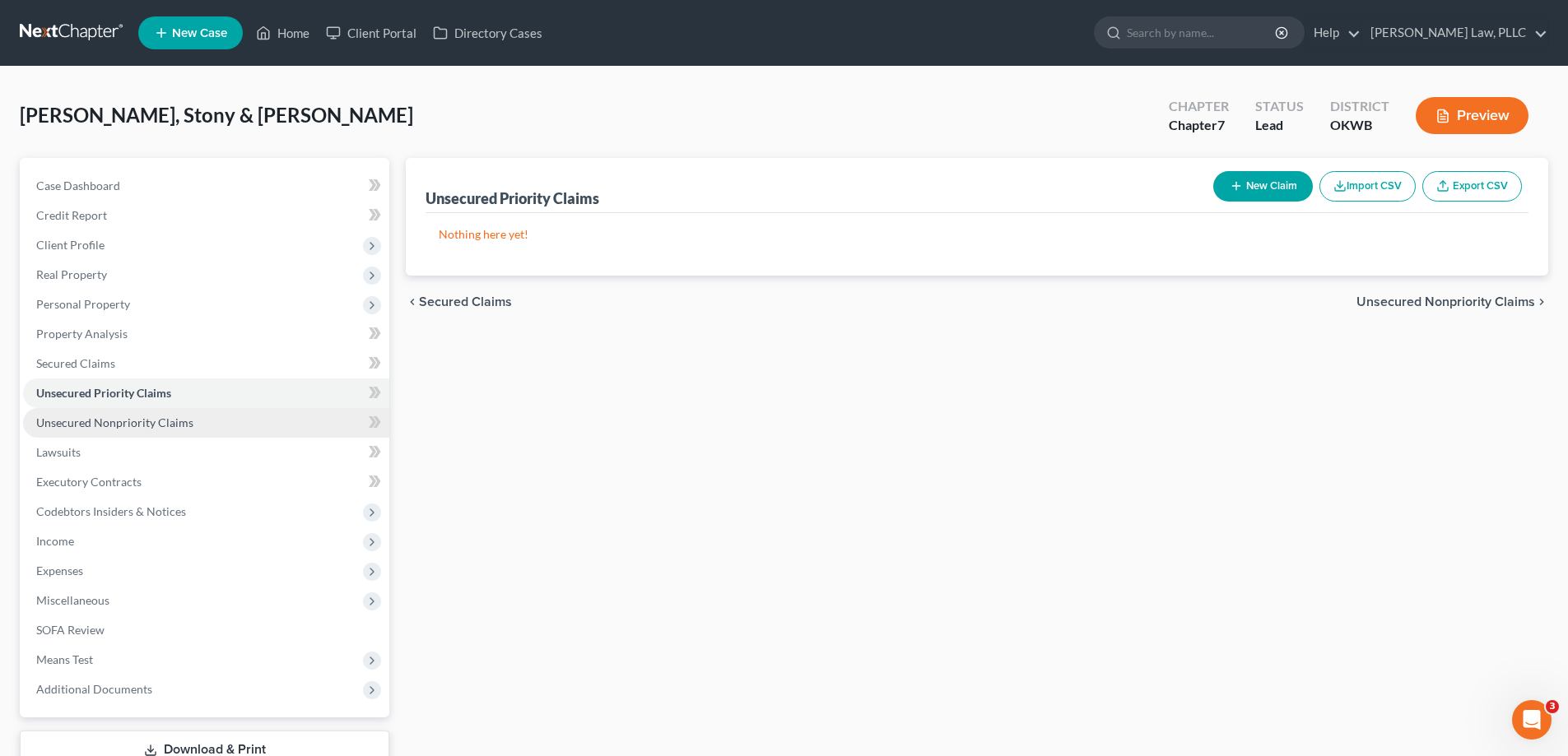
click at [186, 412] on link "Unsecured Nonpriority Claims" at bounding box center [206, 423] width 366 height 30
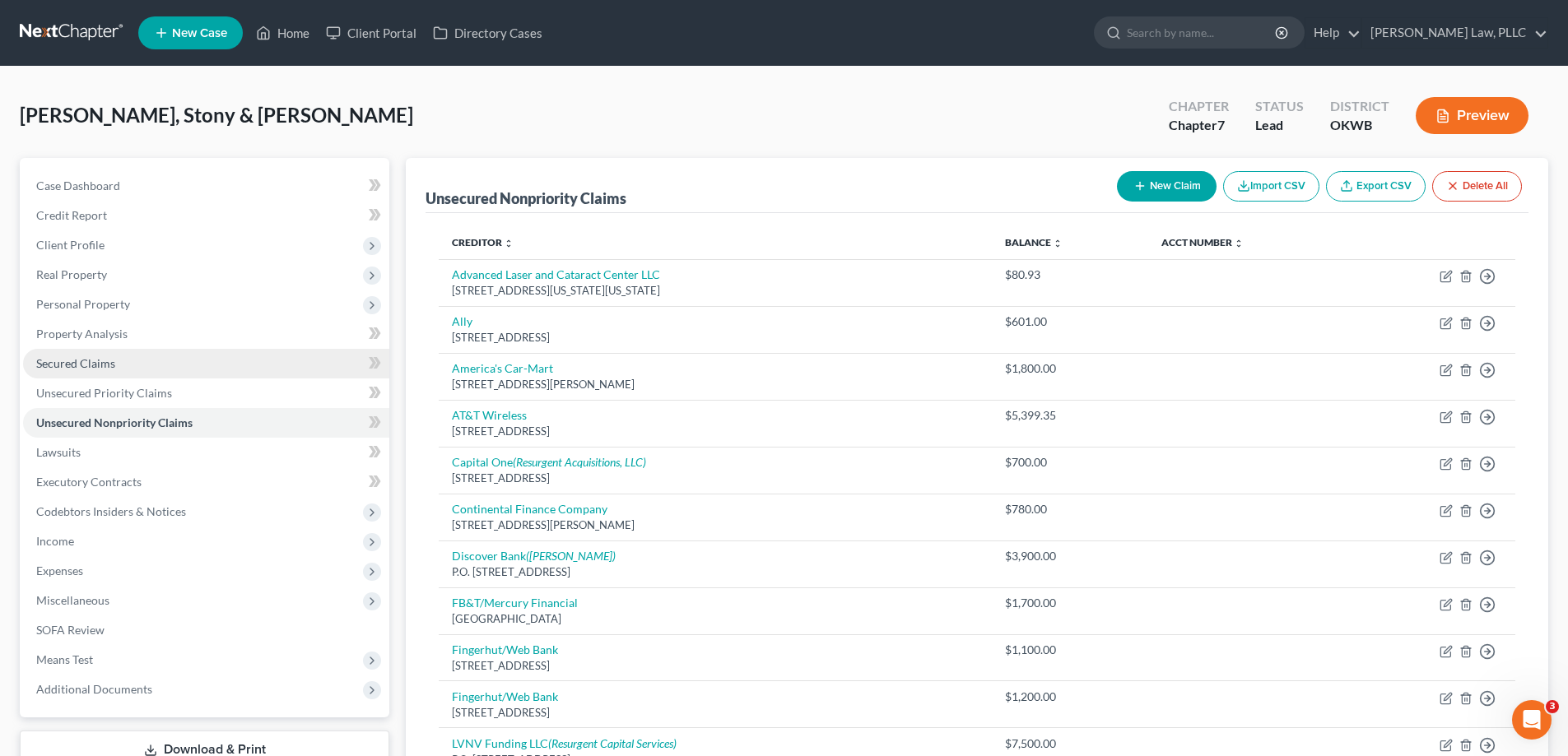
click at [208, 358] on link "Secured Claims" at bounding box center [206, 364] width 366 height 30
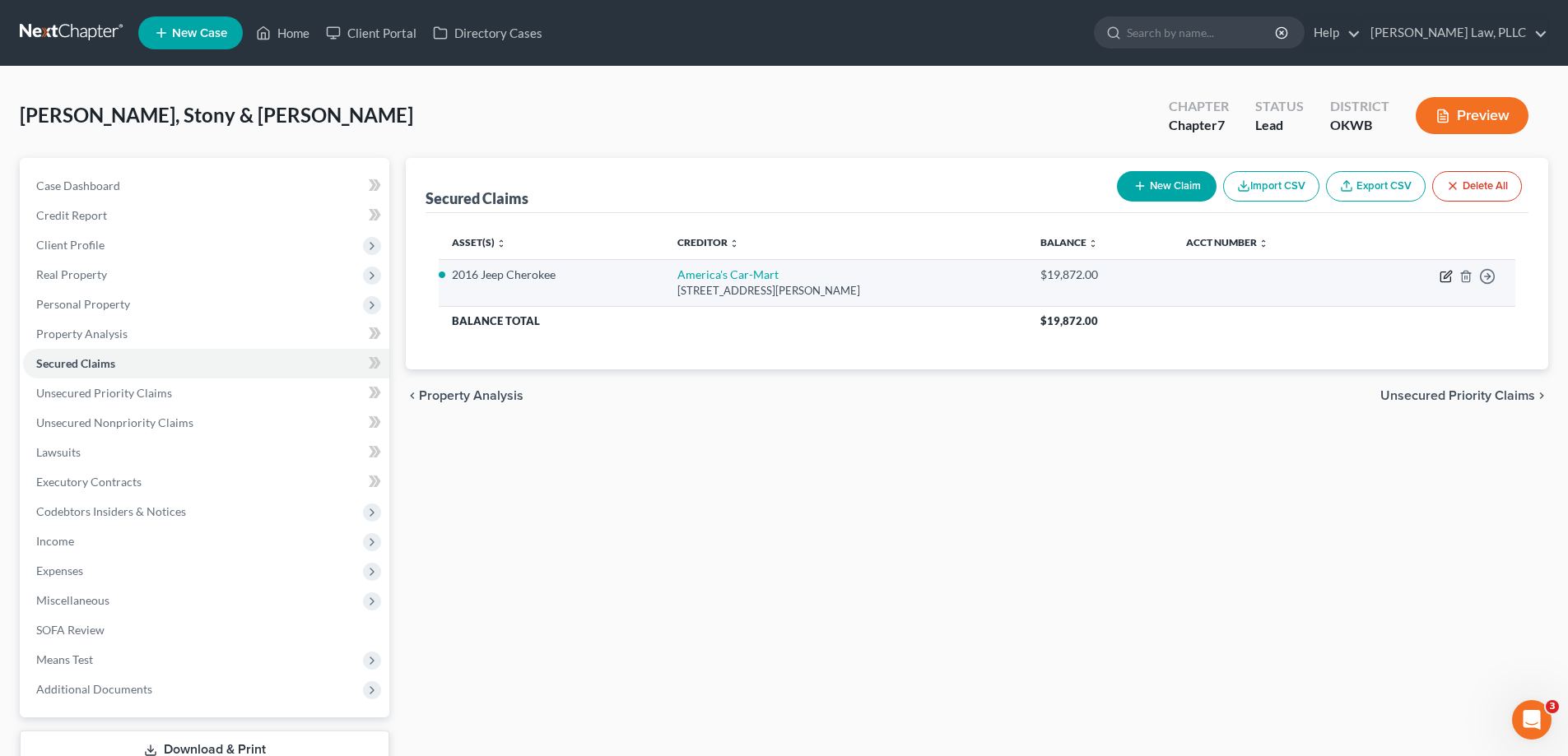
click at [1446, 275] on icon "button" at bounding box center [1447, 274] width 8 height 8
select select "2"
select select "0"
select select "8"
select select "2"
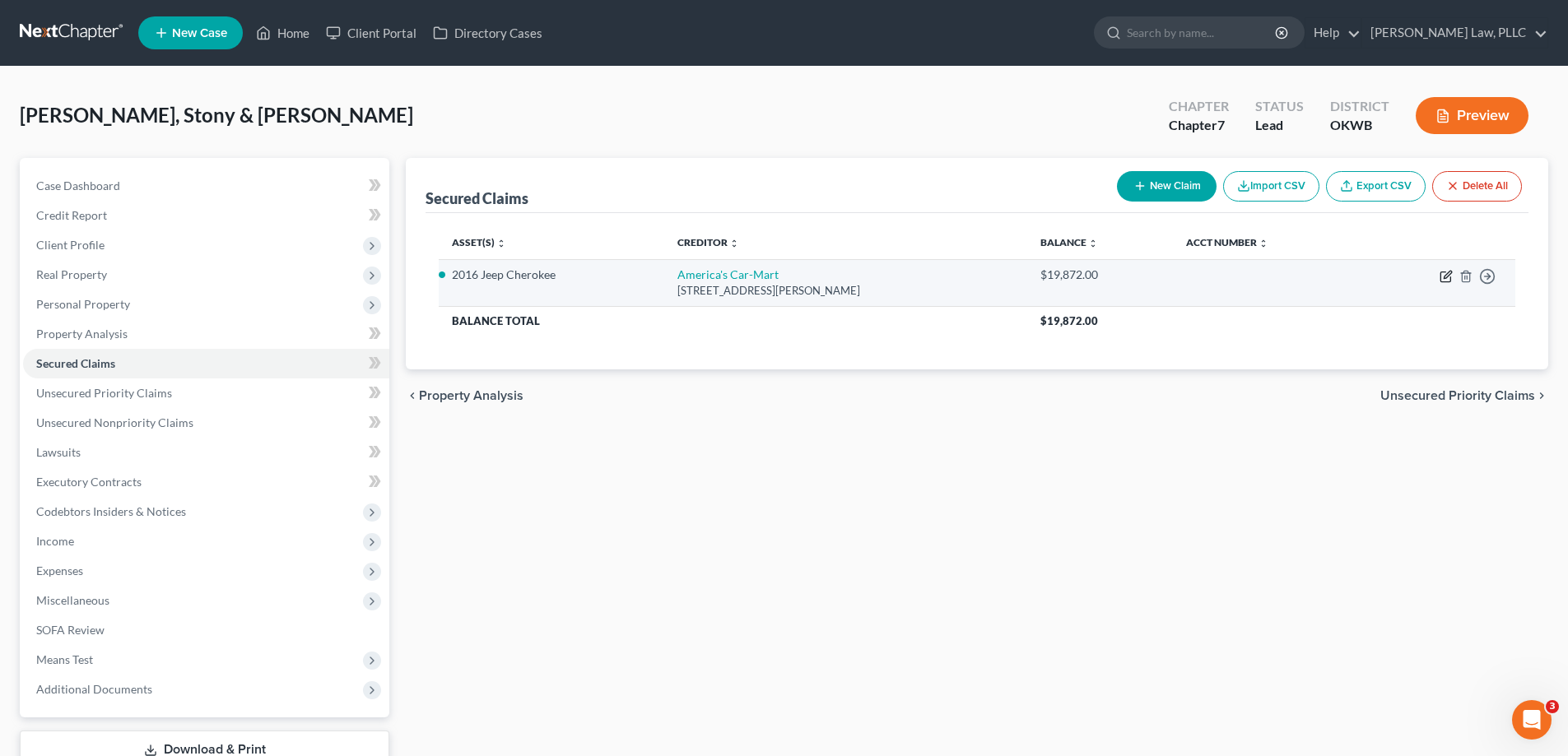
select select "2"
select select "0"
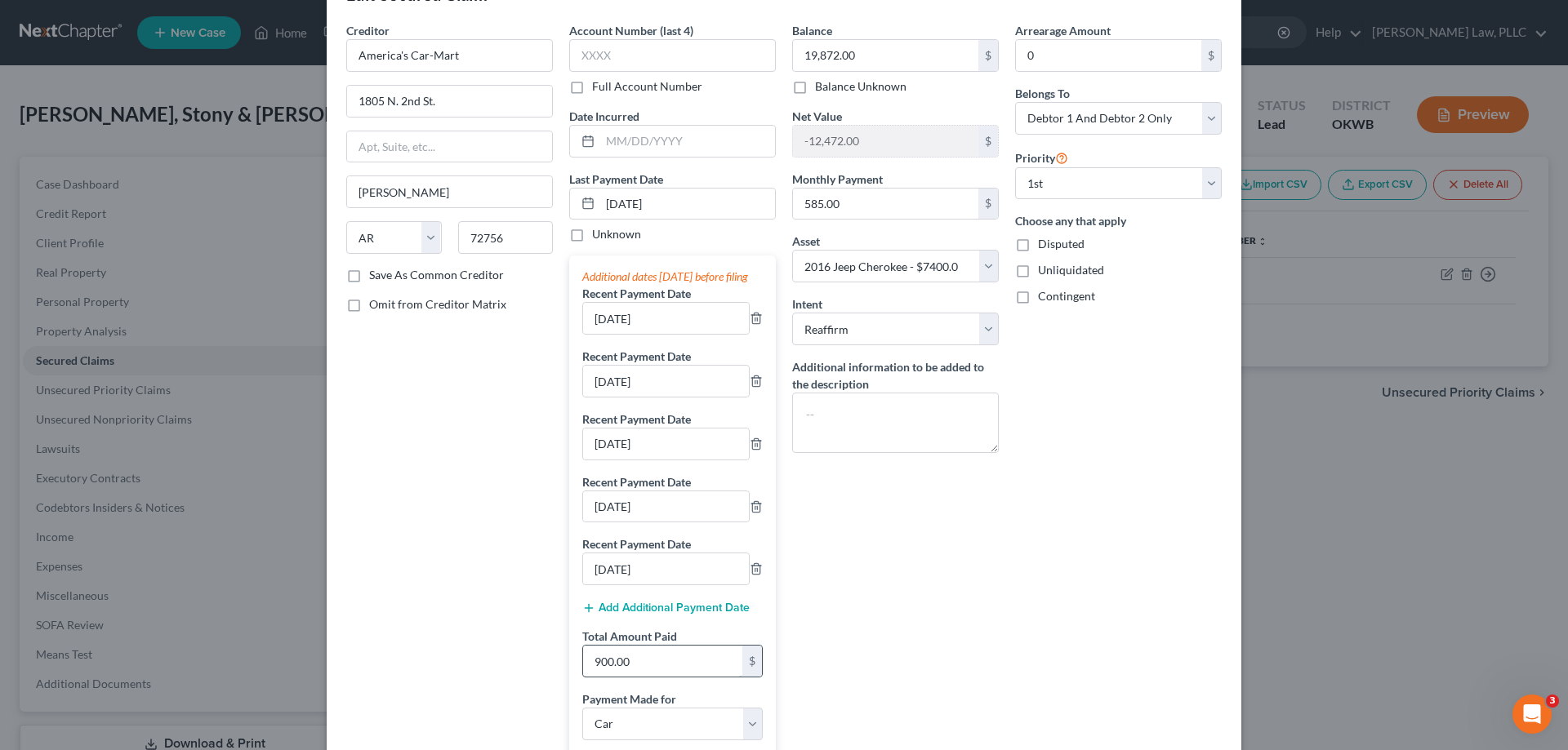
scroll to position [82, 0]
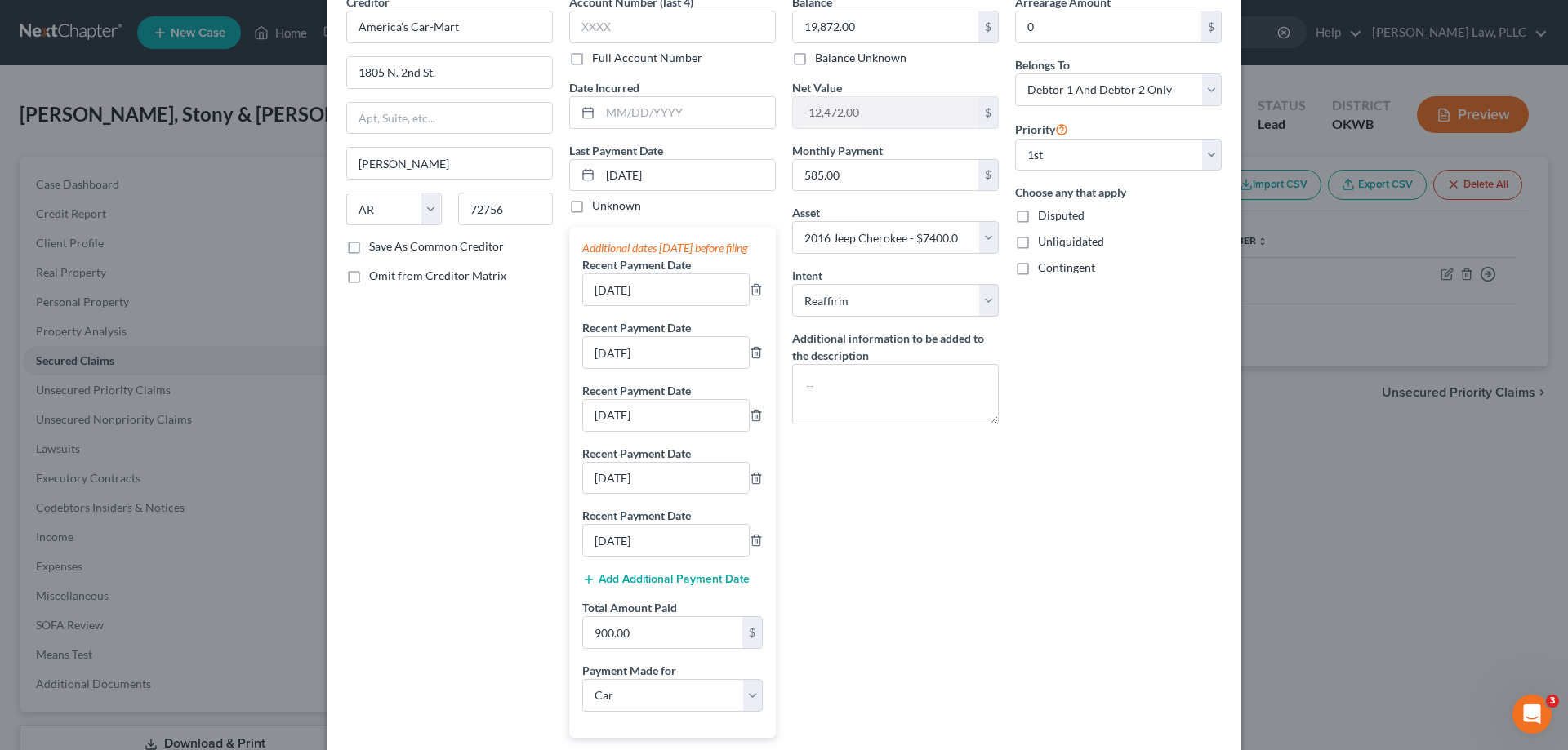
click at [647, 587] on div "Add Additional Payment Date" at bounding box center [673, 577] width 180 height 16
click at [645, 587] on button "Add Additional Payment Date" at bounding box center [666, 580] width 168 height 13
click at [647, 667] on div "Additional dates within 90 days before filing Recent Payment Date 06/16/2025 Re…" at bounding box center [672, 513] width 207 height 573
click at [652, 648] on button "Add Additional Payment Date" at bounding box center [666, 642] width 168 height 13
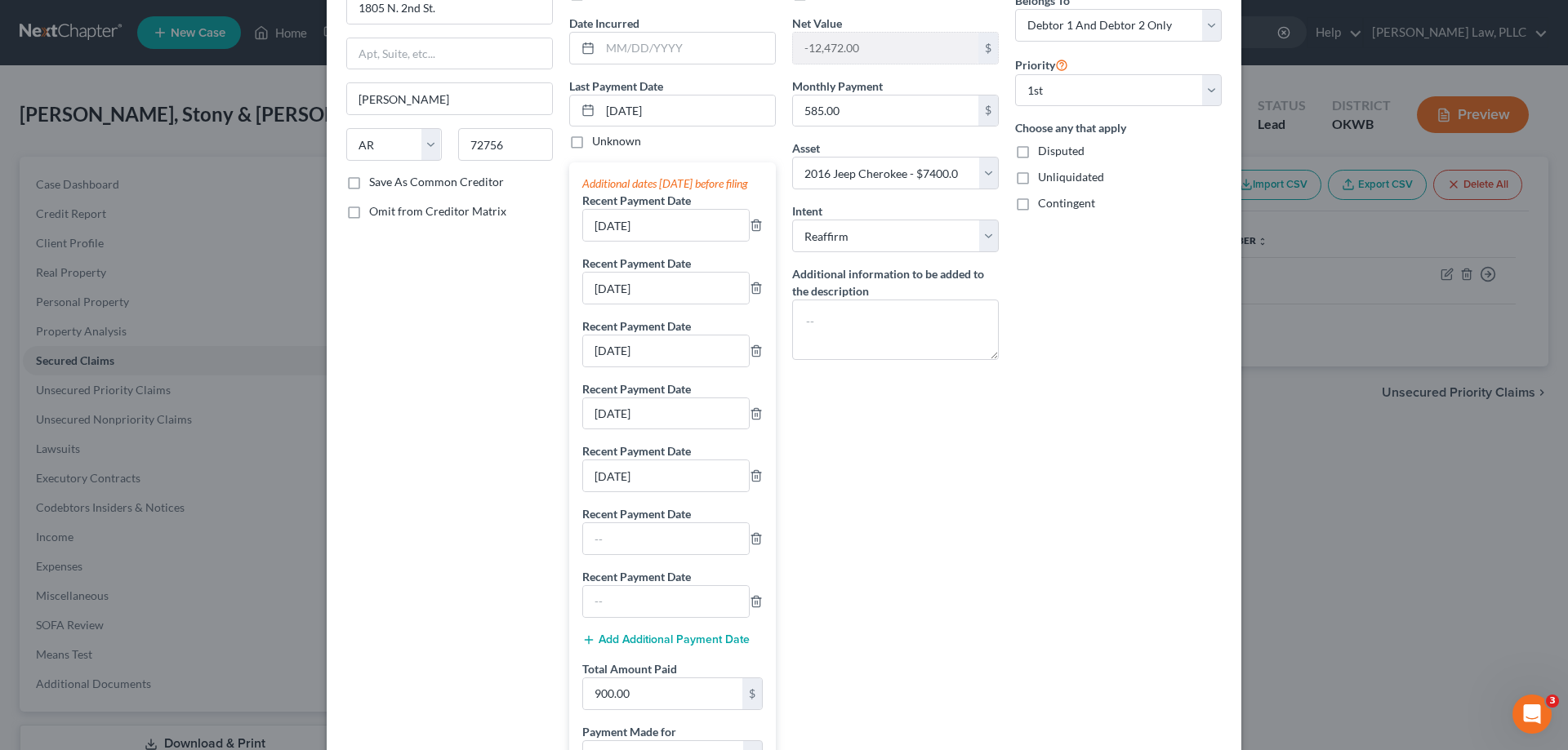
scroll to position [245, 0]
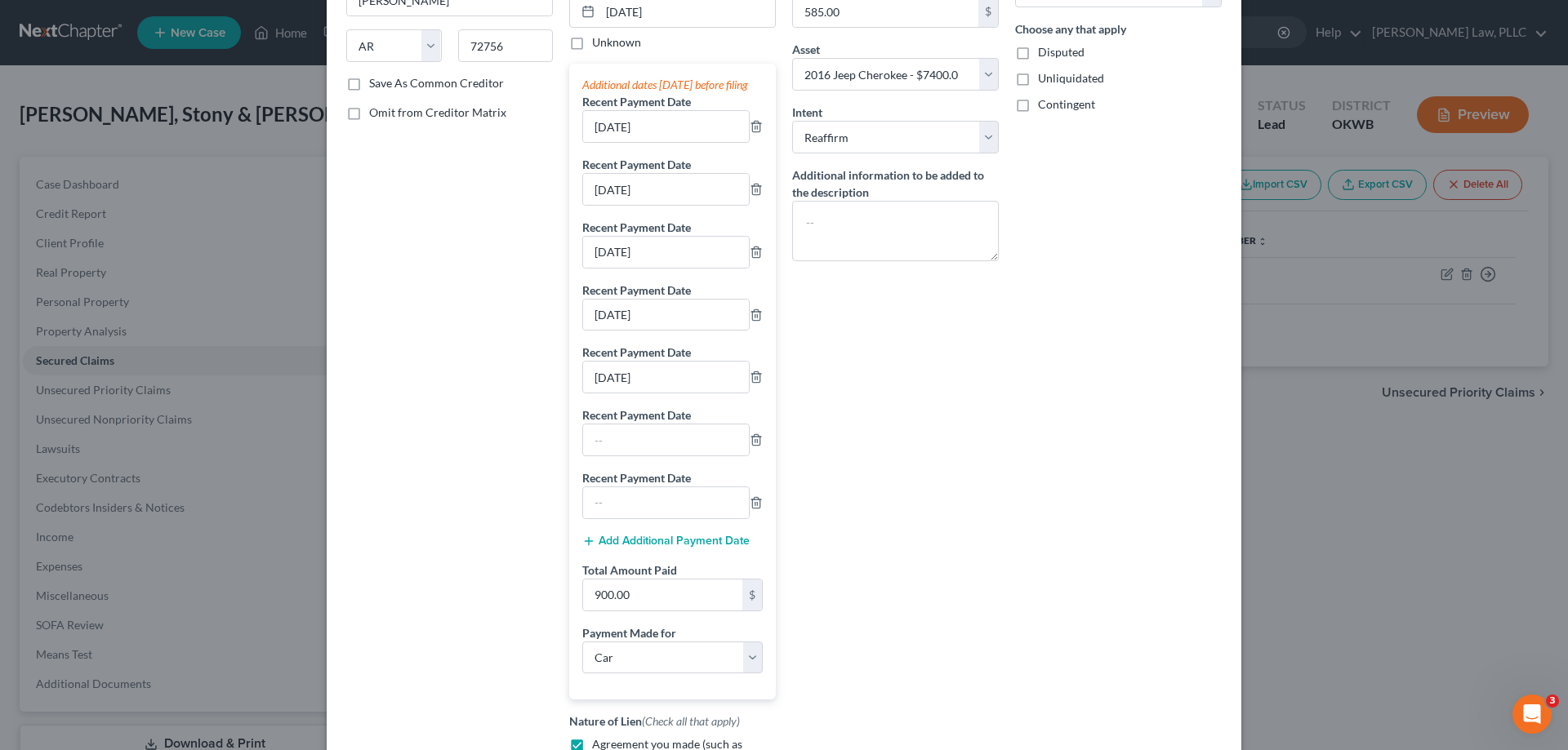
click at [649, 548] on button "Add Additional Payment Date" at bounding box center [666, 542] width 168 height 13
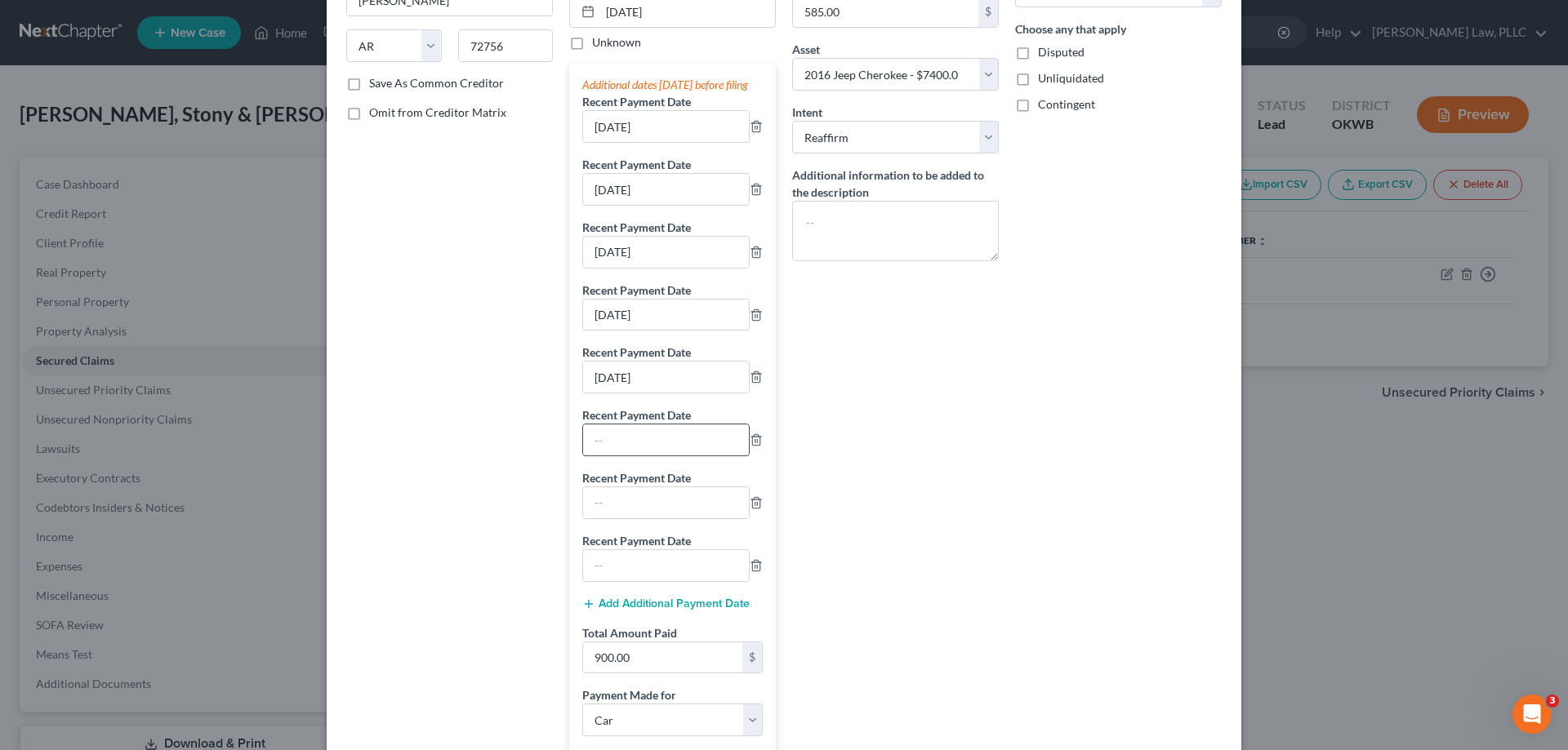
click at [647, 453] on input "text" at bounding box center [666, 440] width 166 height 31
type input "06/20/2025"
click at [652, 503] on div at bounding box center [666, 503] width 168 height 33
click at [652, 518] on input "text" at bounding box center [666, 502] width 166 height 31
type input "07/04/2025"
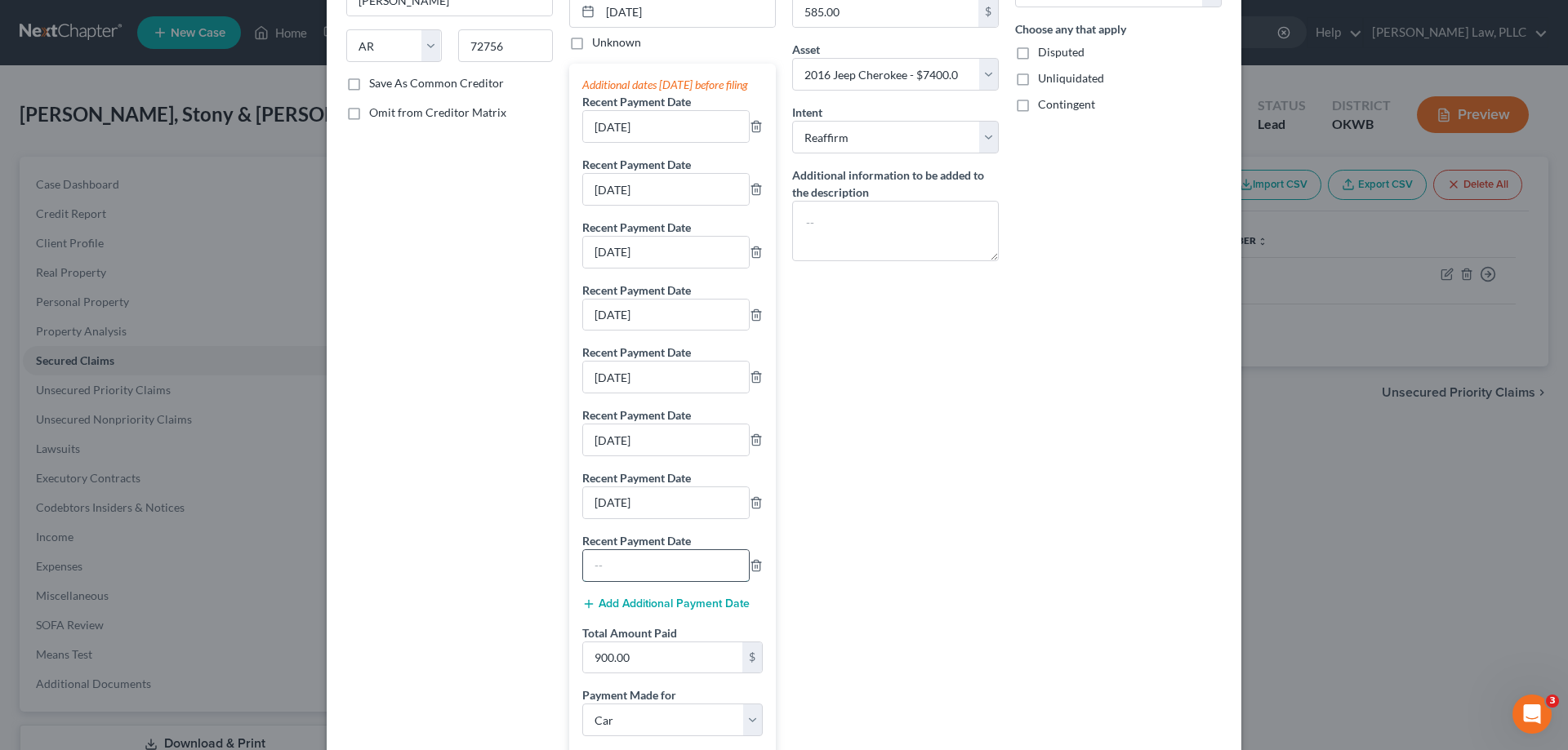
click at [625, 577] on input "text" at bounding box center [666, 565] width 166 height 31
type input "08/16/2025"
click at [655, 673] on input "900.00" at bounding box center [663, 658] width 159 height 31
type input "1,460"
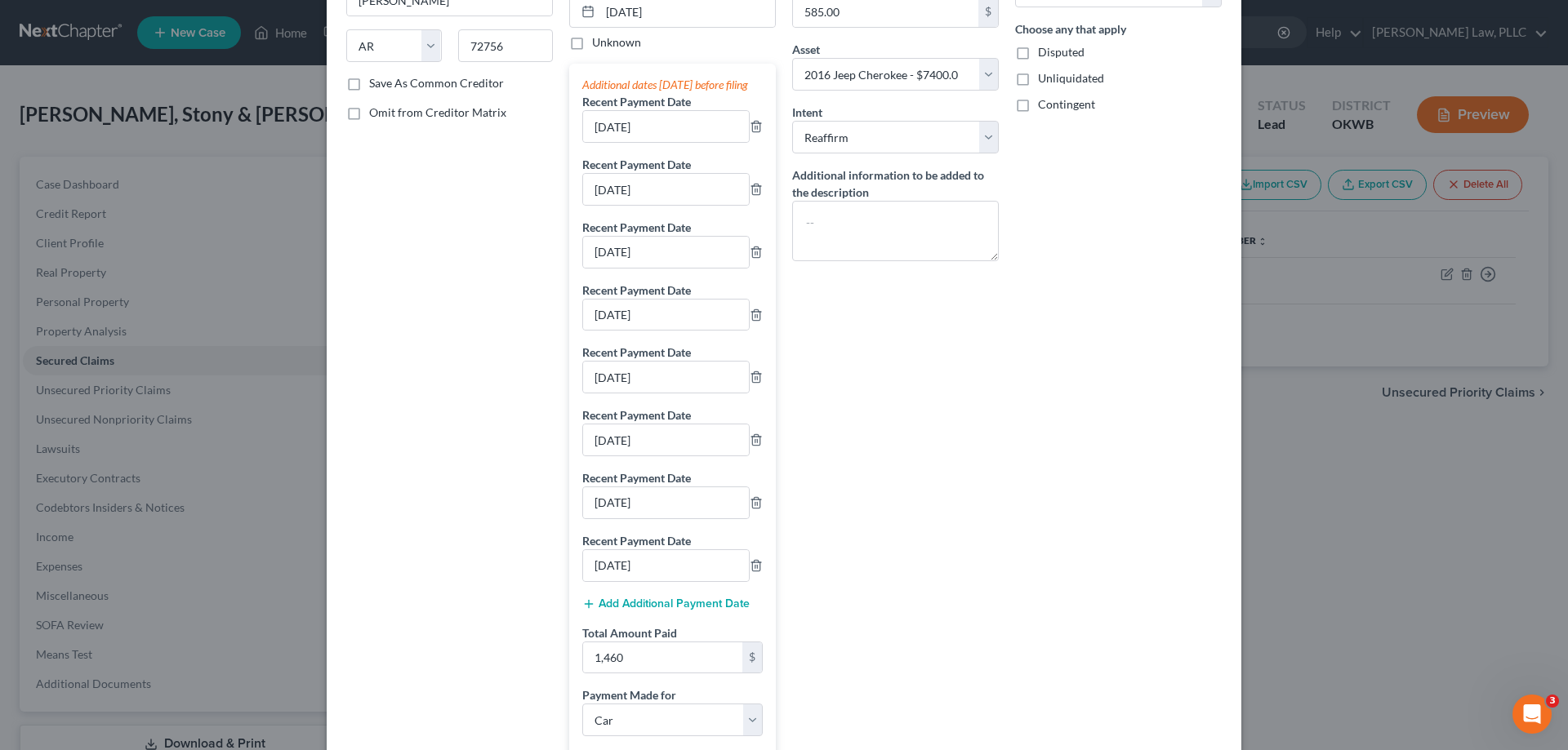
click at [1036, 574] on div "Arrearage Amount 0 $ Belongs To * Select Debtor 1 Only Debtor 2 Only Debtor 1 A…" at bounding box center [1119, 376] width 223 height 1093
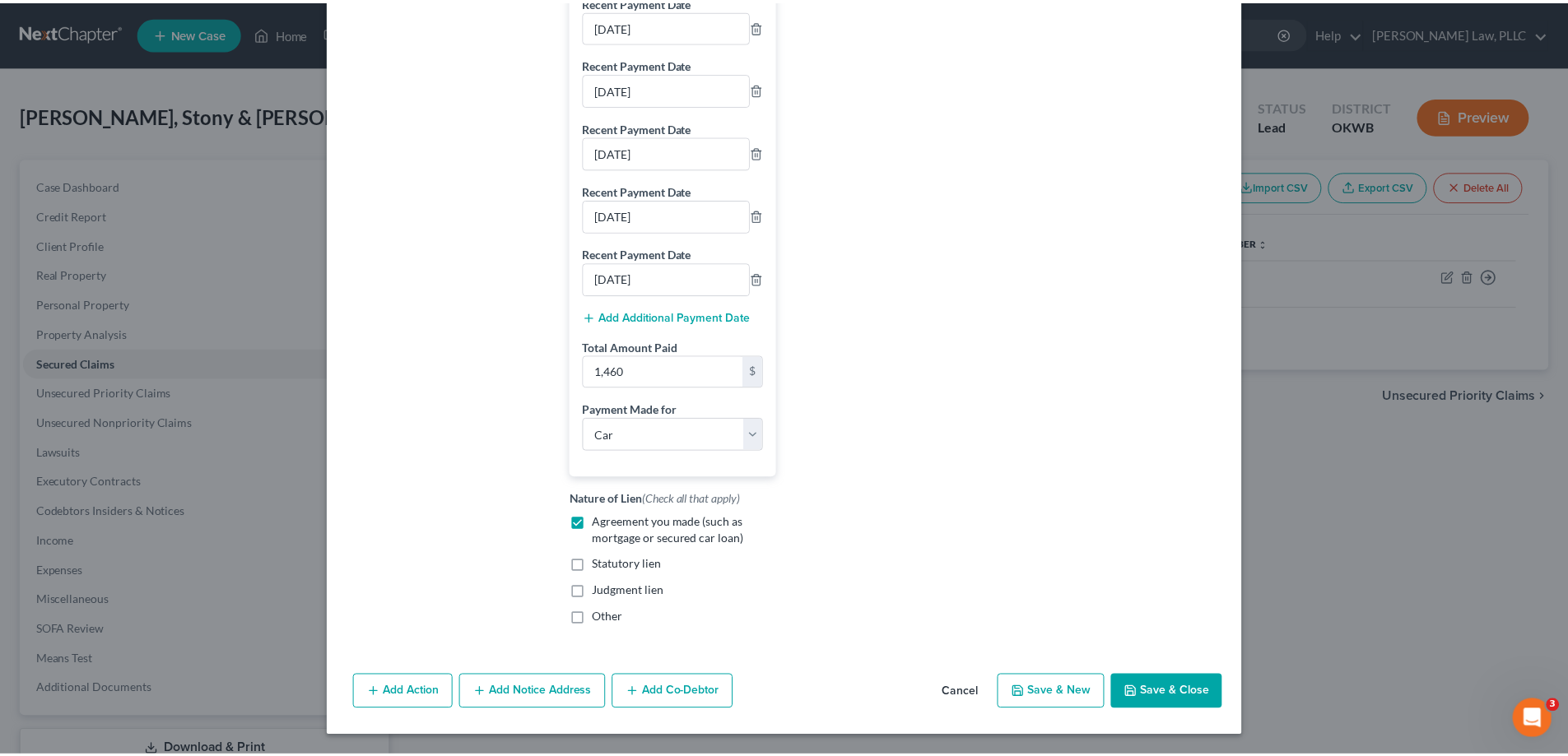
scroll to position [555, 0]
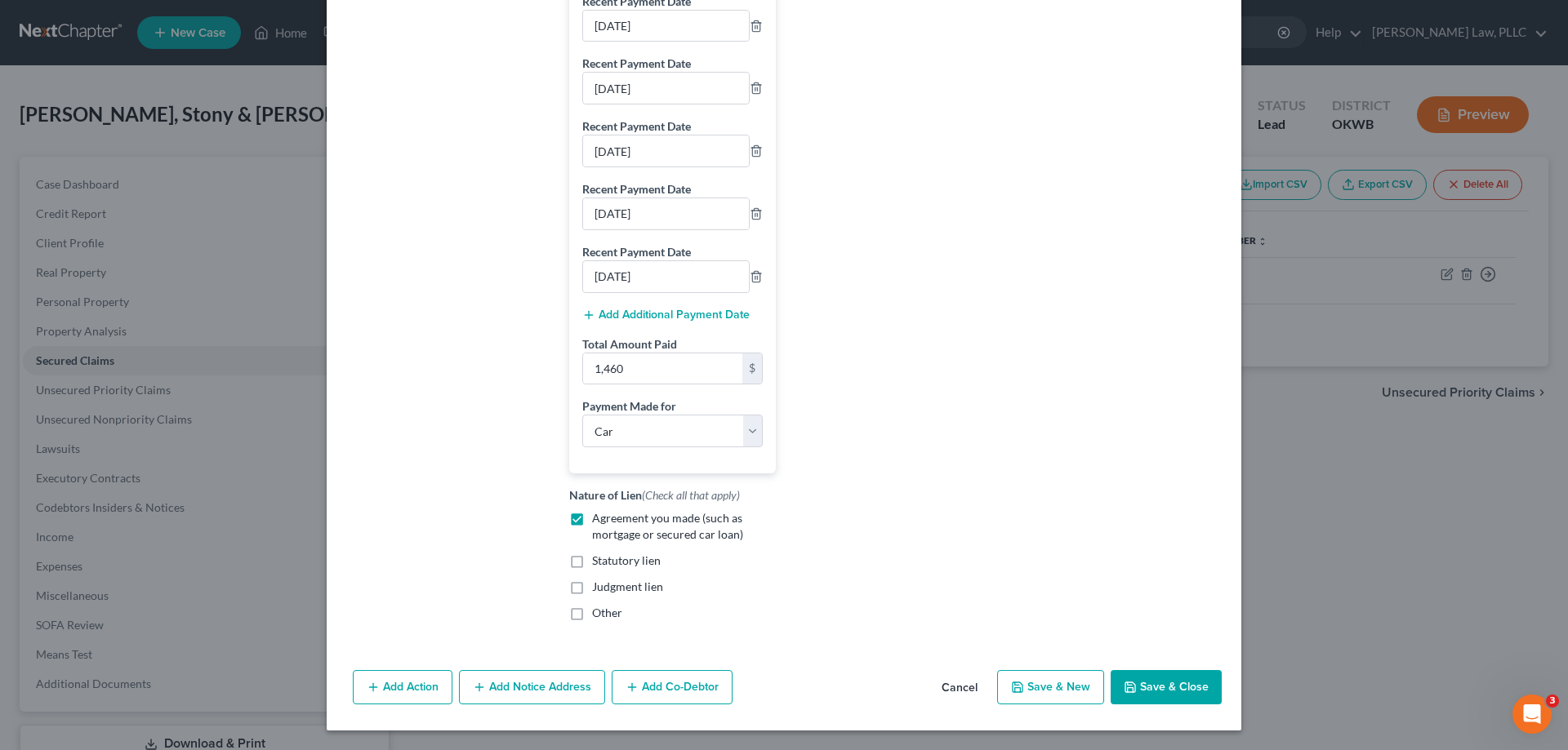
click at [1141, 690] on button "Save & Close" at bounding box center [1167, 688] width 111 height 35
select select
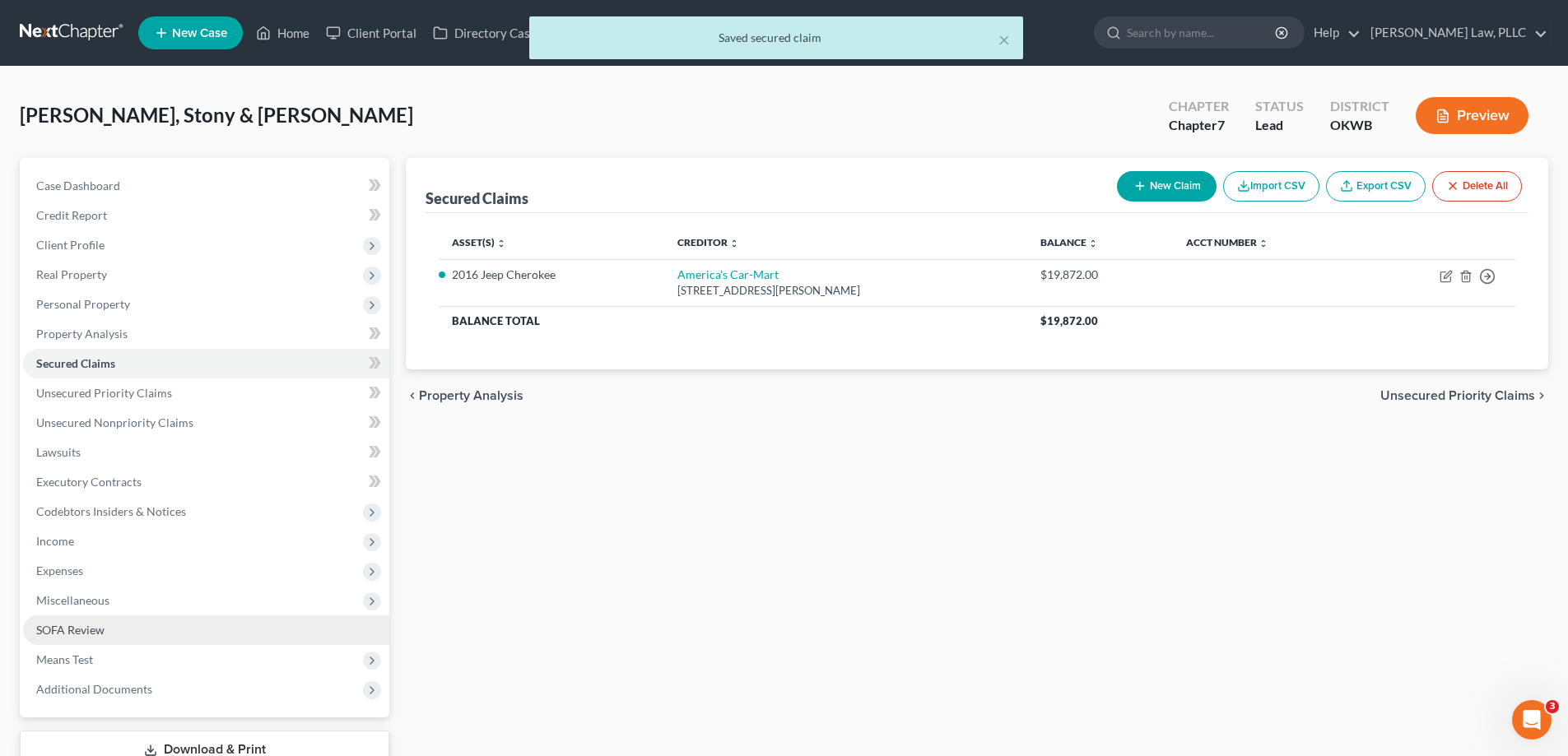
click at [176, 630] on link "SOFA Review" at bounding box center [206, 630] width 366 height 30
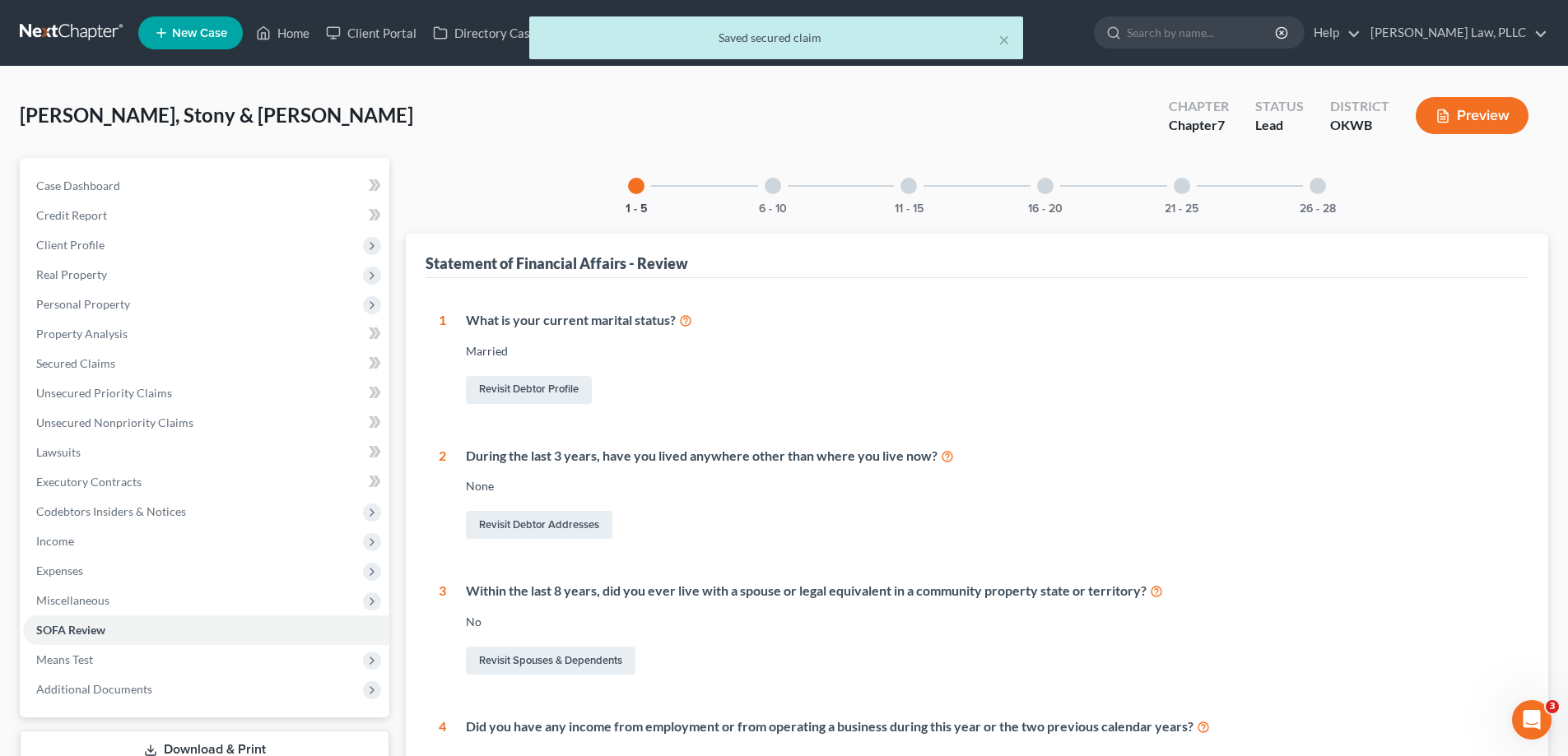
click at [772, 191] on div at bounding box center [772, 185] width 16 height 16
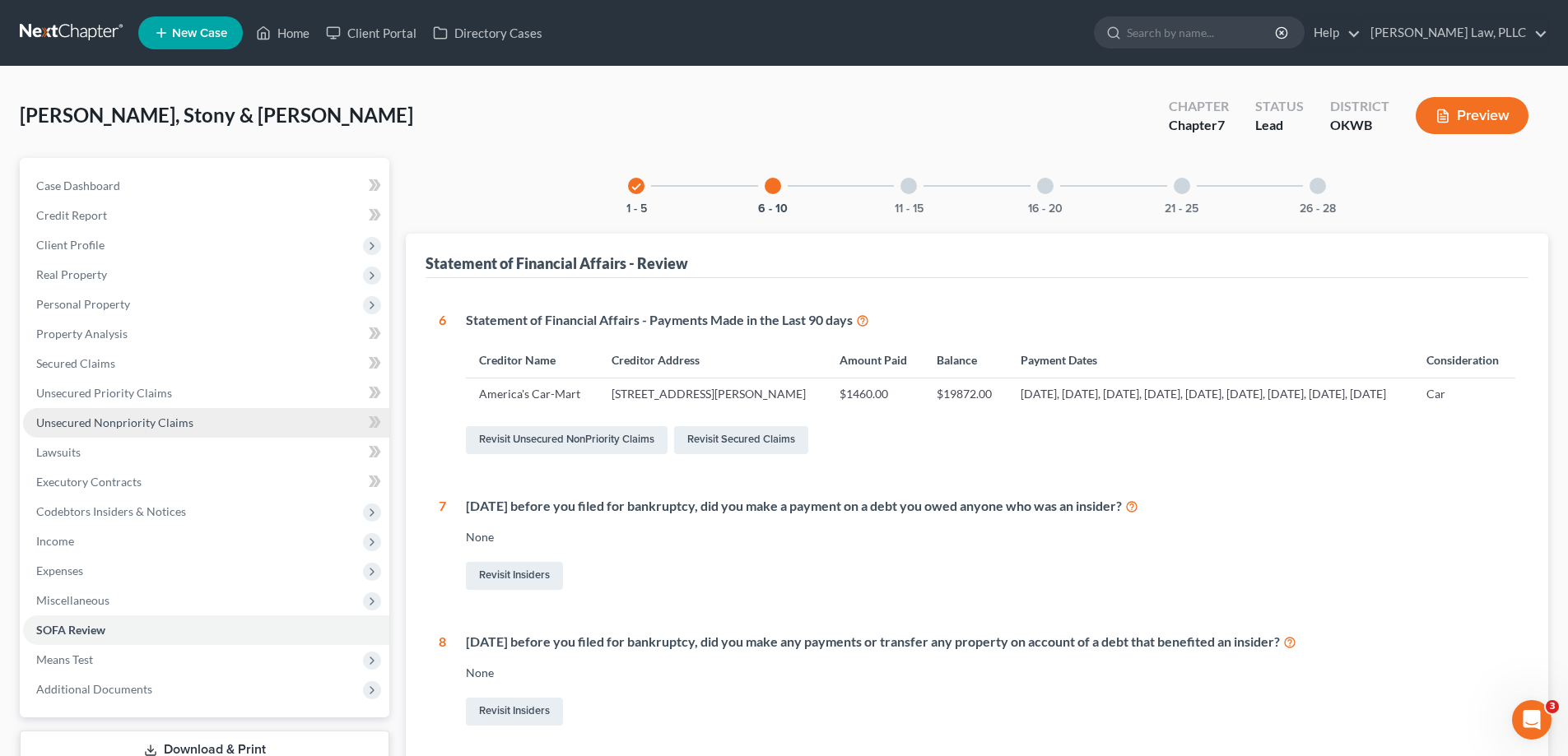
click at [189, 427] on link "Unsecured Nonpriority Claims" at bounding box center [206, 423] width 366 height 30
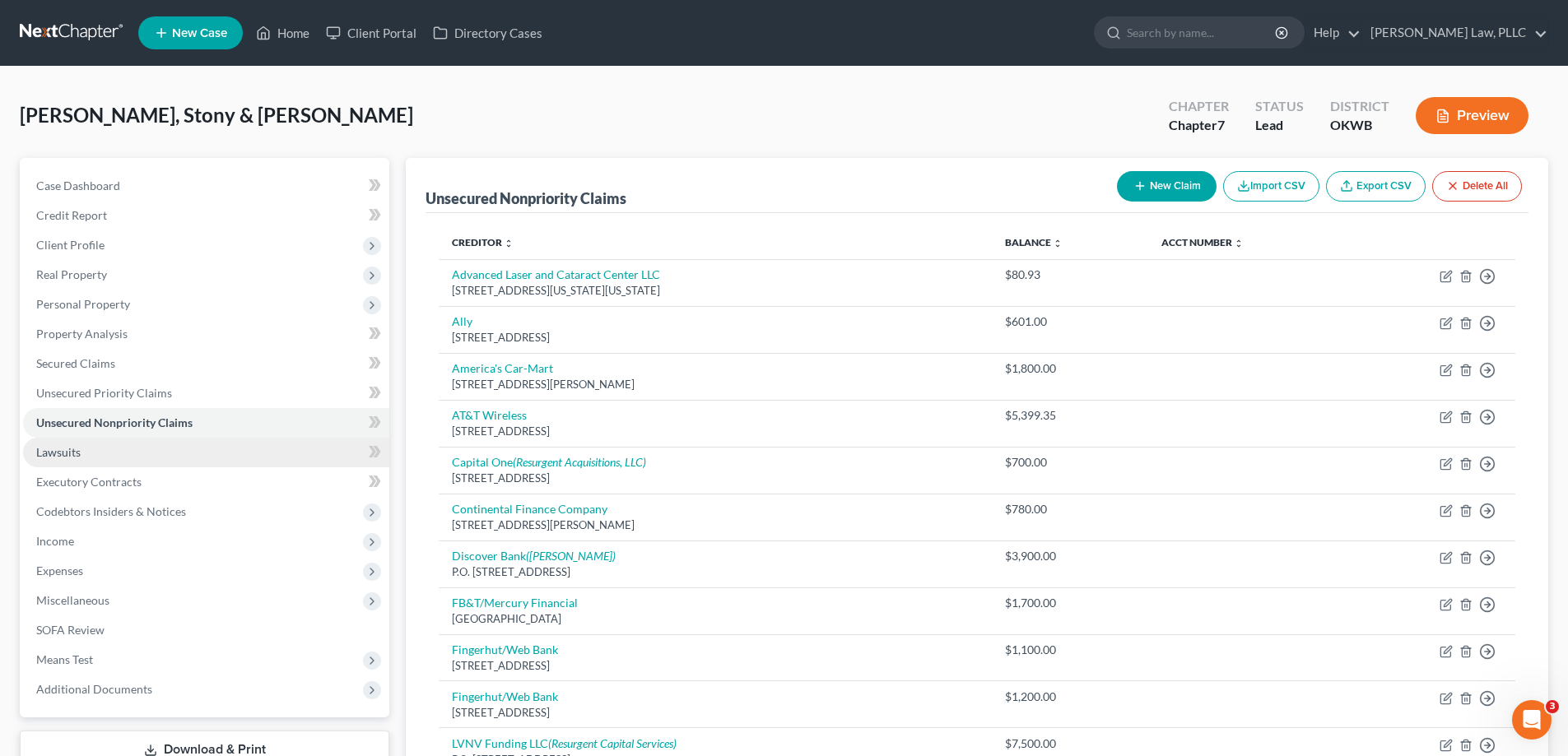
click at [206, 449] on link "Lawsuits" at bounding box center [206, 452] width 366 height 30
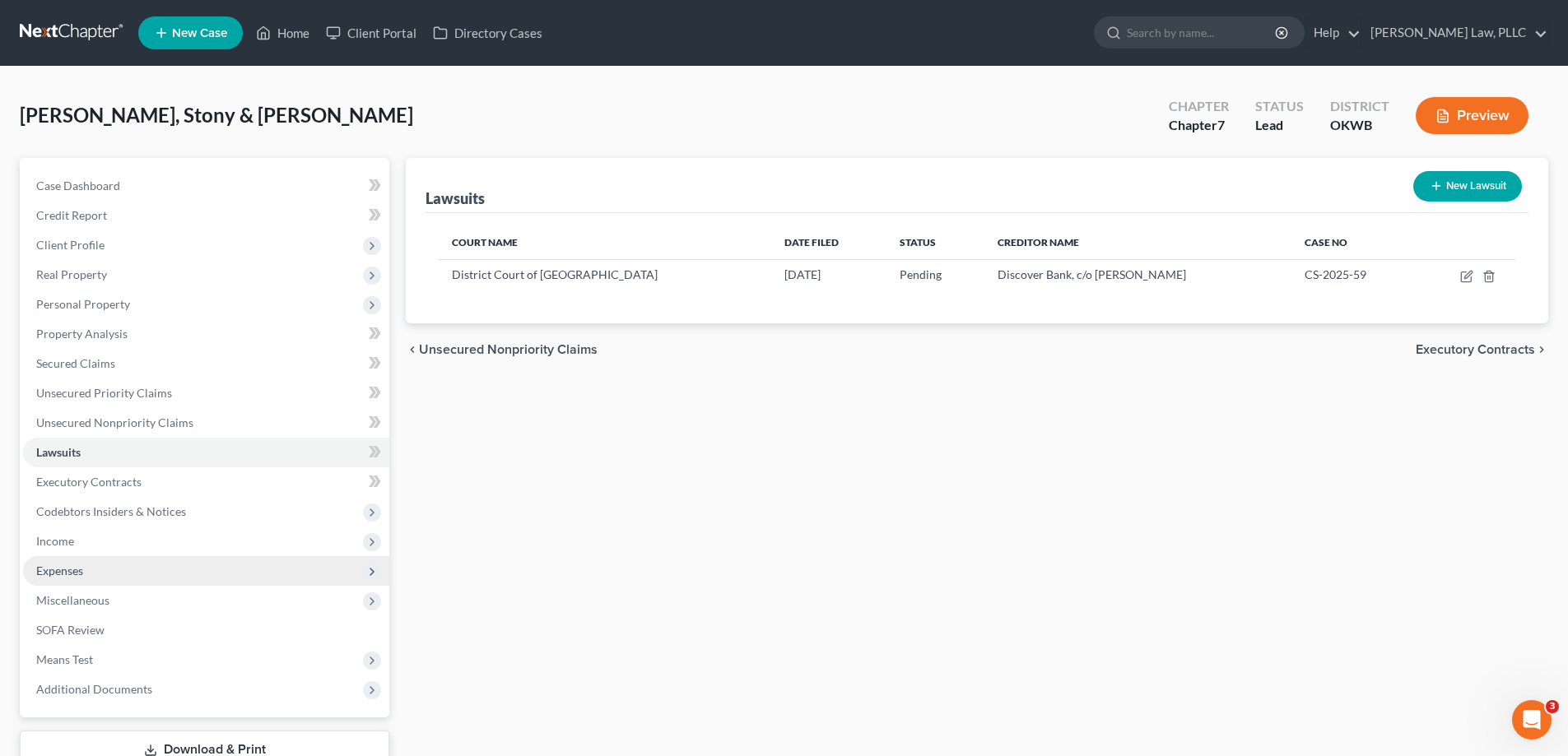
click at [134, 575] on span "Expenses" at bounding box center [206, 571] width 366 height 30
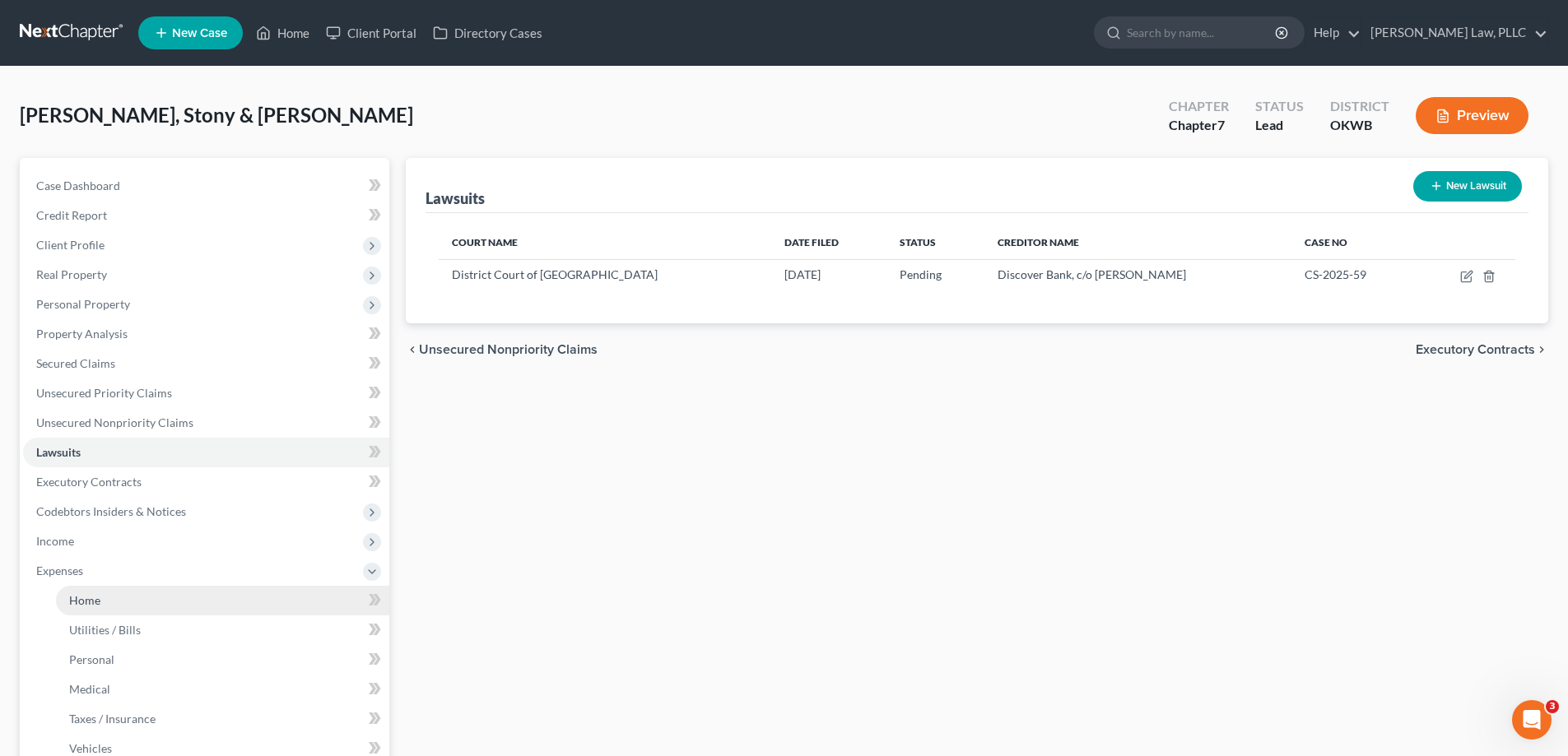
click at [147, 600] on link "Home" at bounding box center [223, 601] width 333 height 30
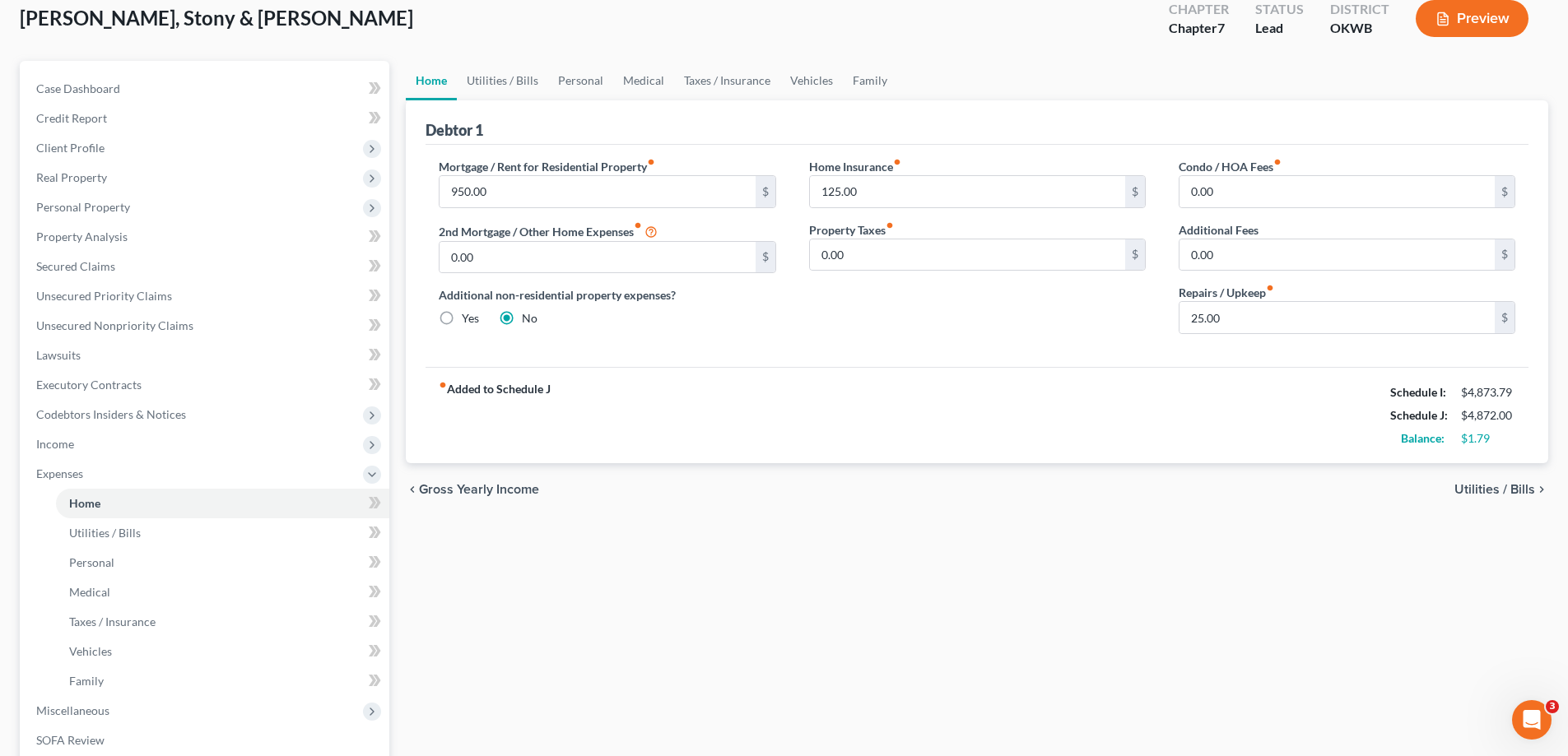
scroll to position [82, 0]
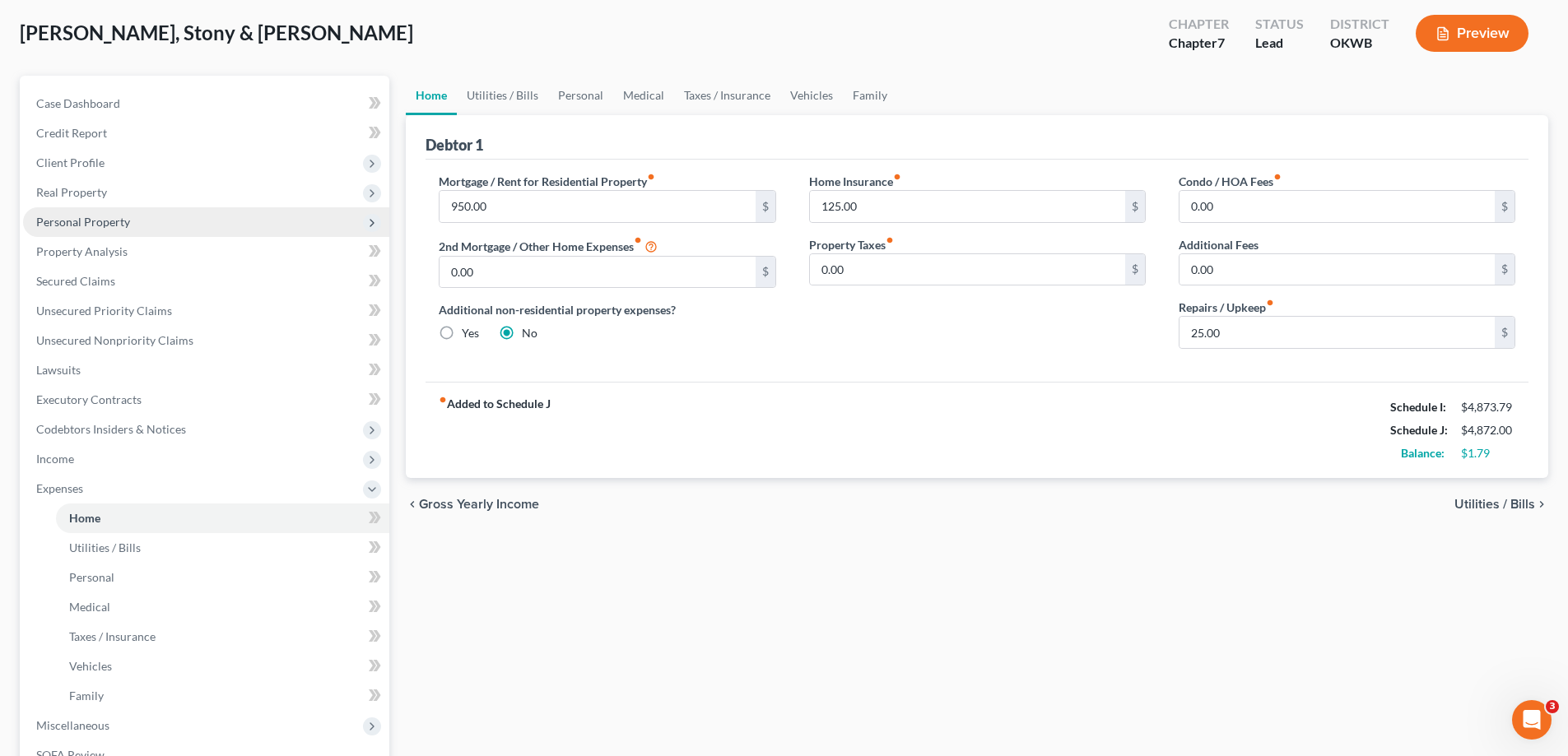
click at [125, 221] on span "Personal Property" at bounding box center [83, 222] width 93 height 14
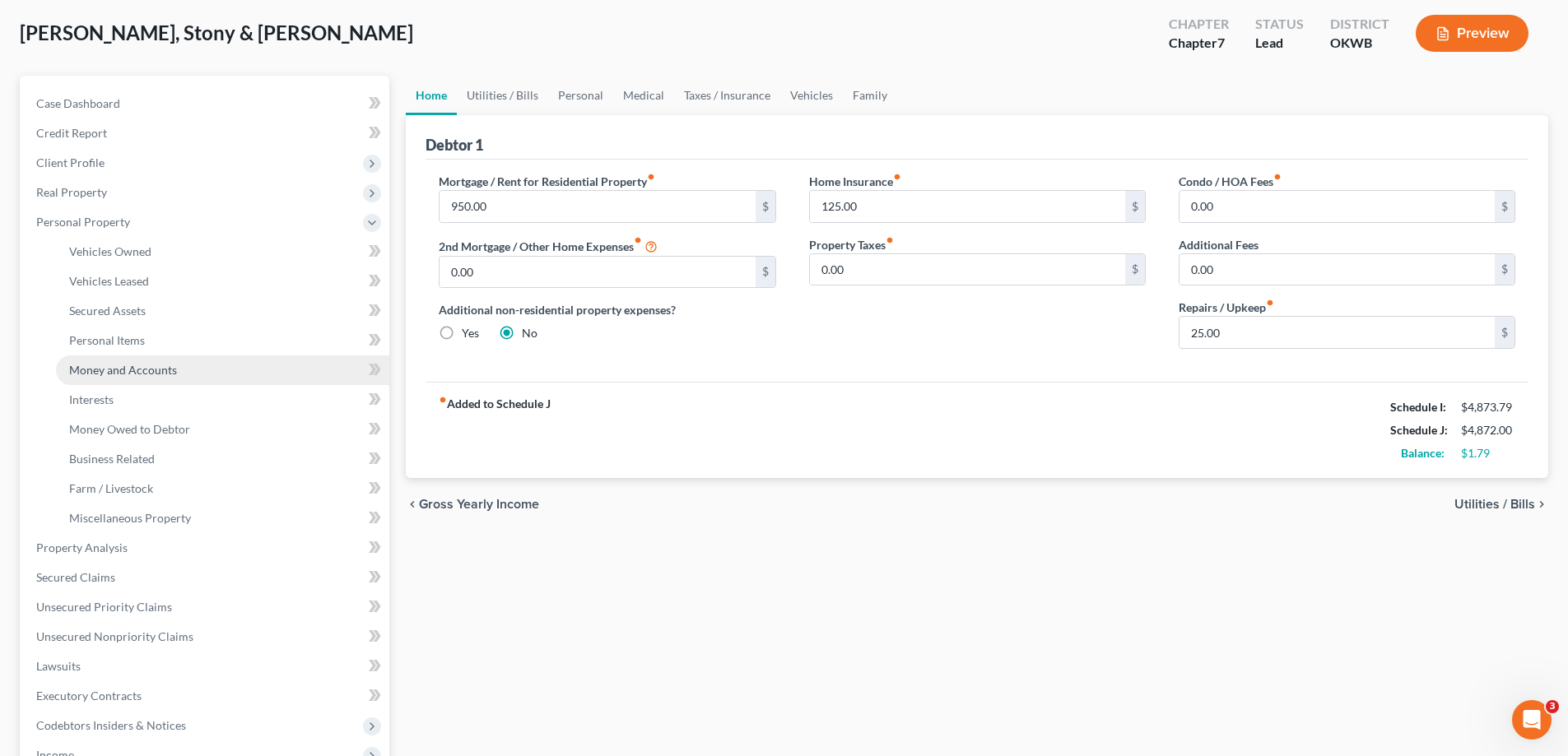
click at [150, 374] on span "Money and Accounts" at bounding box center [122, 370] width 108 height 14
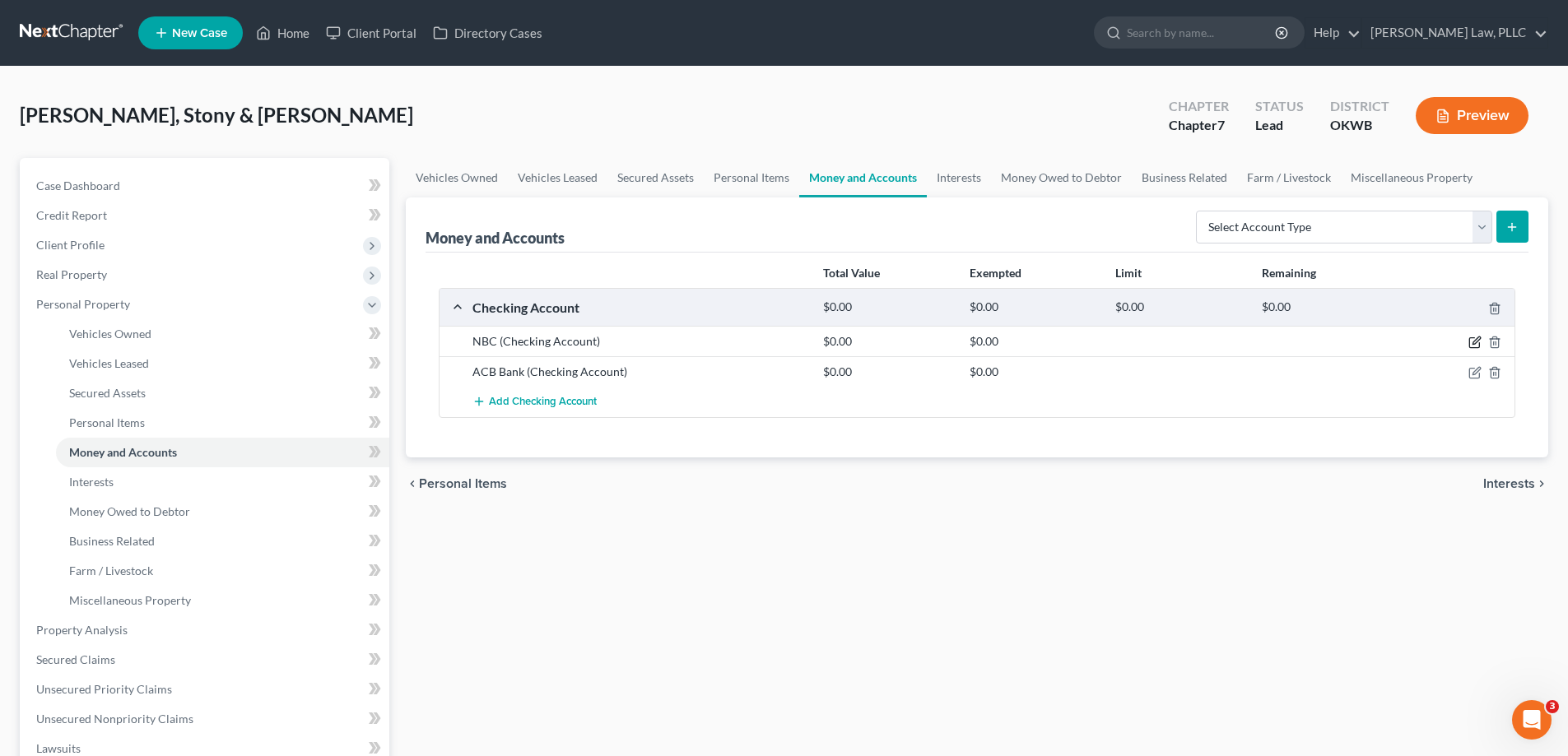
click at [1474, 341] on icon "button" at bounding box center [1475, 341] width 8 height 8
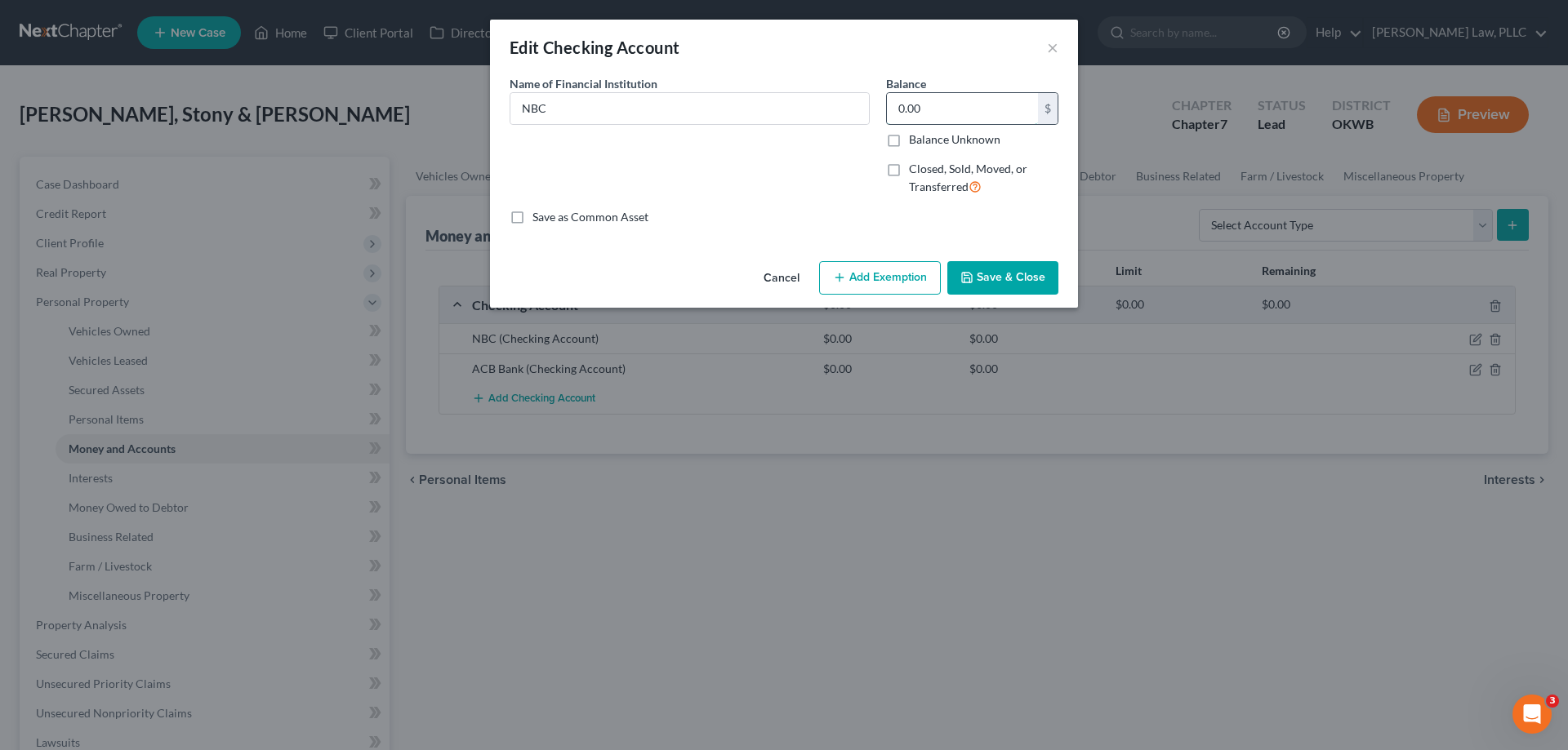
click at [970, 114] on input "0.00" at bounding box center [962, 108] width 151 height 31
type input "140"
click at [881, 281] on button "Add Exemption" at bounding box center [880, 278] width 121 height 35
select select "2"
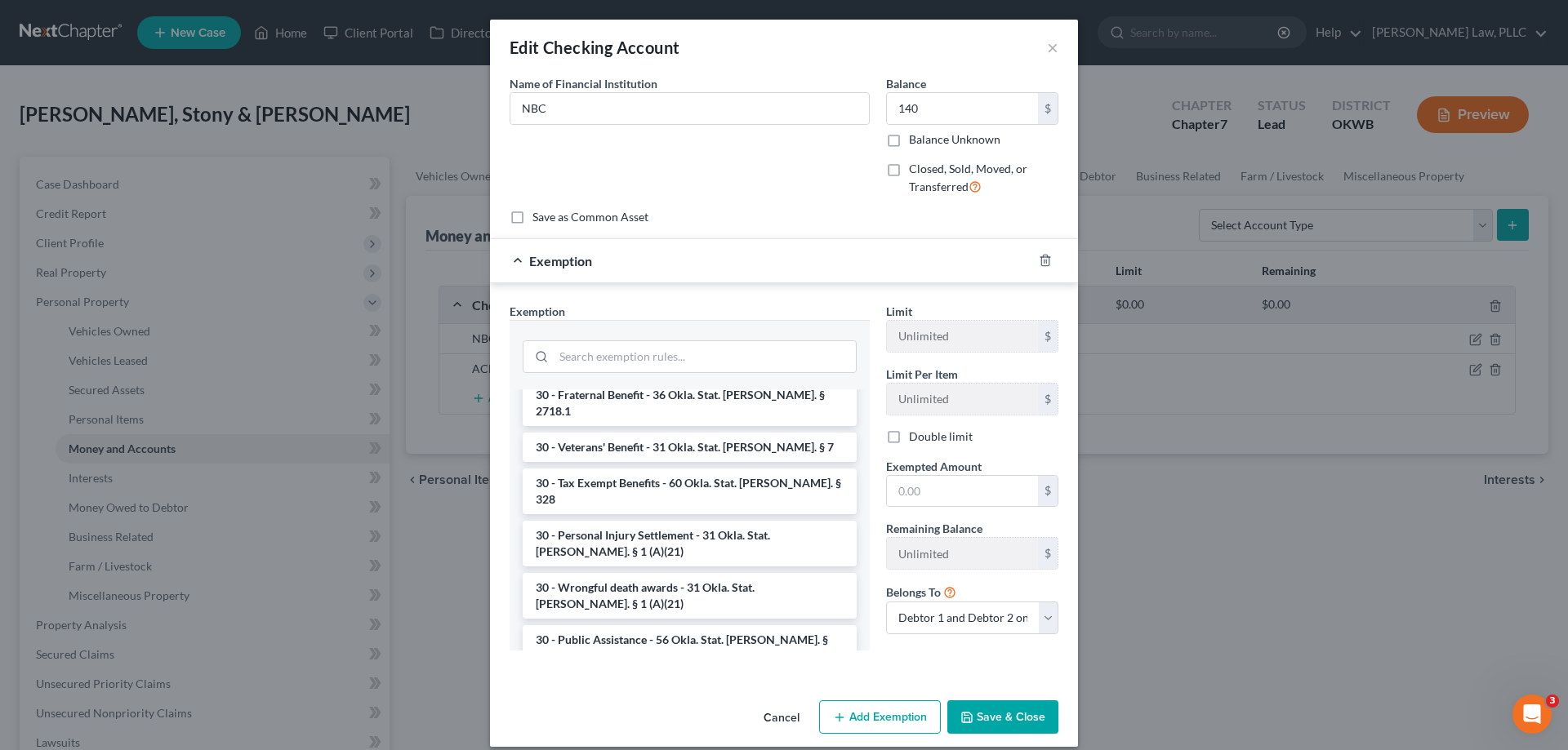
scroll to position [1388, 0]
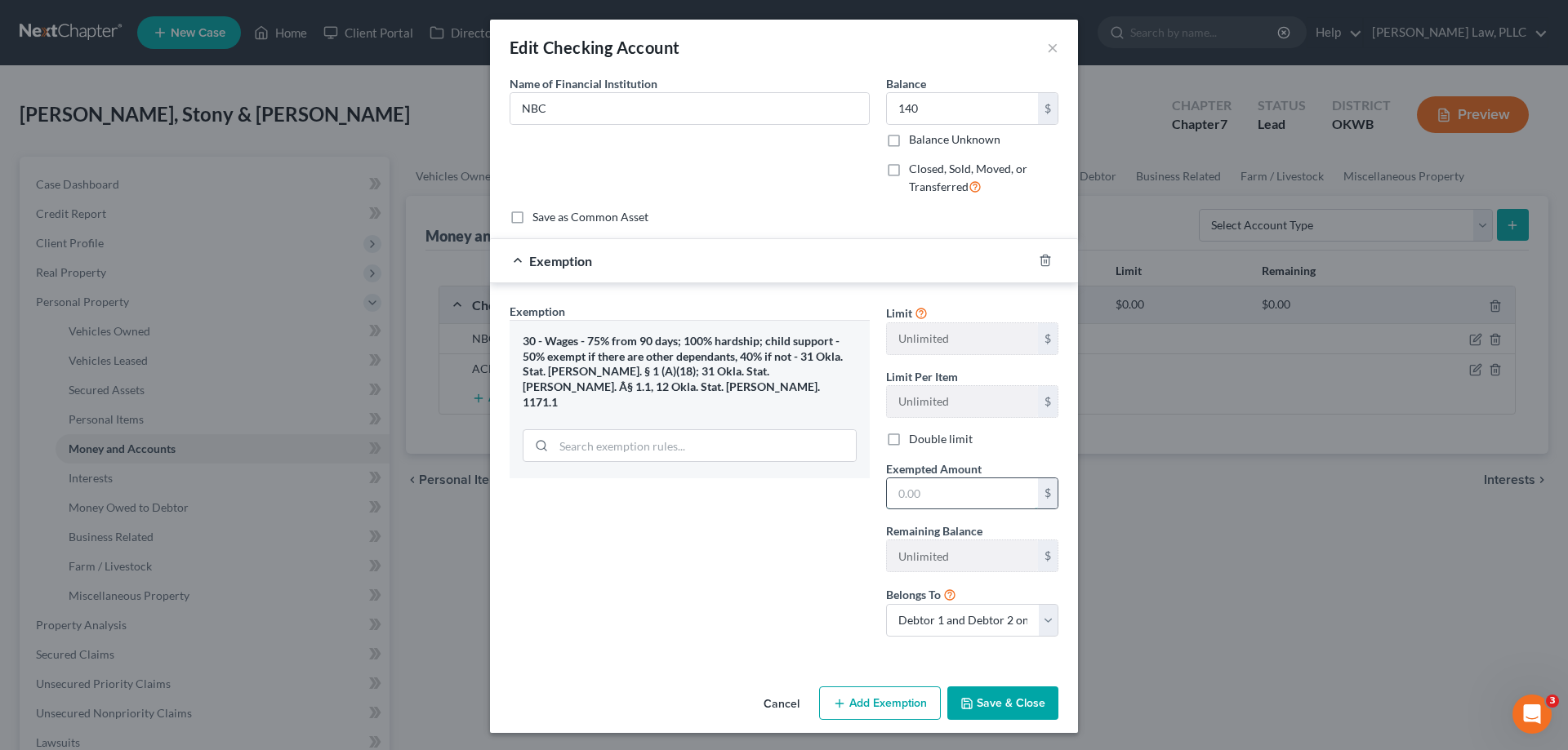
click at [969, 497] on input "text" at bounding box center [962, 494] width 151 height 31
type input "140"
click at [1008, 715] on button "Save & Close" at bounding box center [1003, 704] width 111 height 35
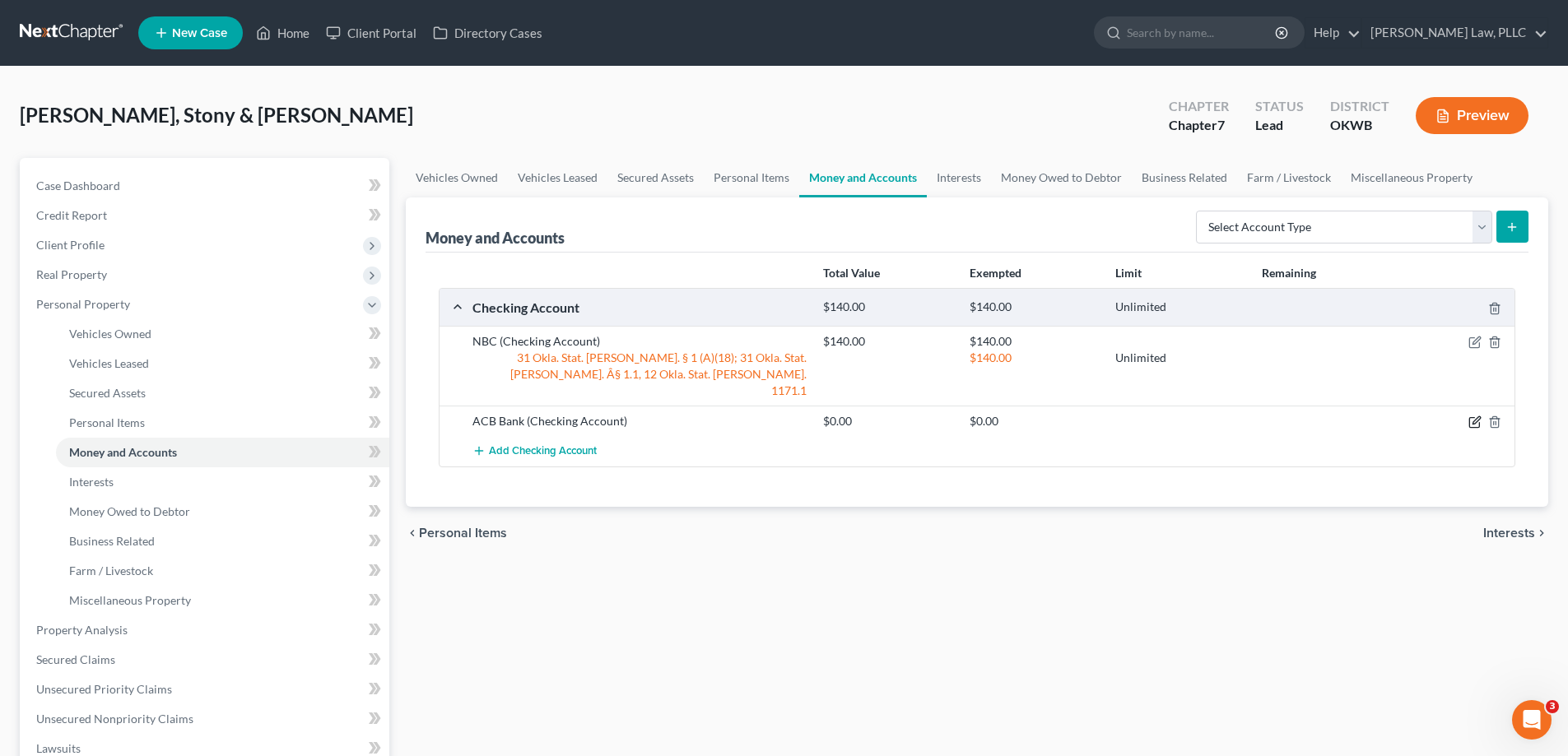
click at [1472, 415] on icon "button" at bounding box center [1475, 422] width 14 height 14
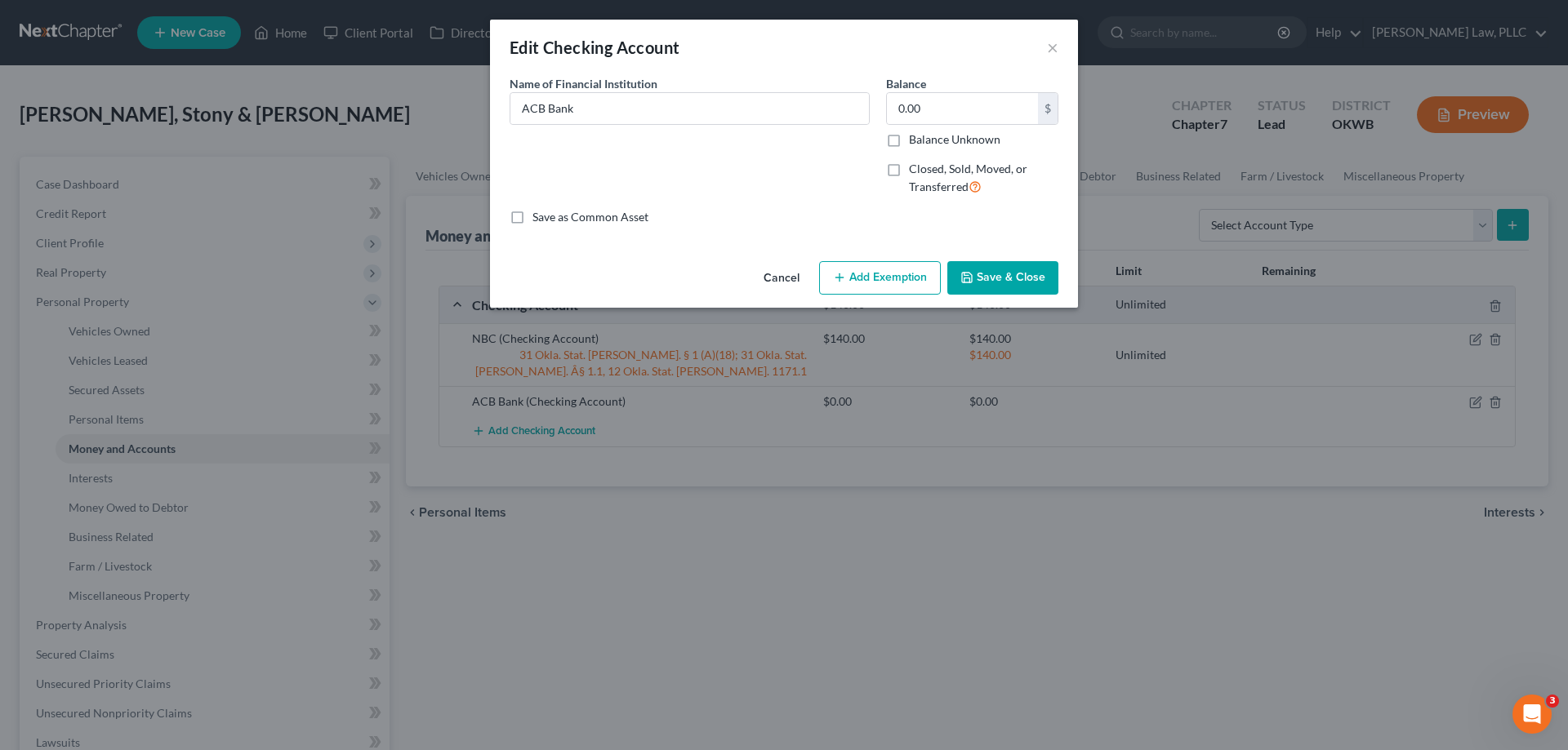
click at [776, 281] on button "Cancel" at bounding box center [781, 279] width 62 height 33
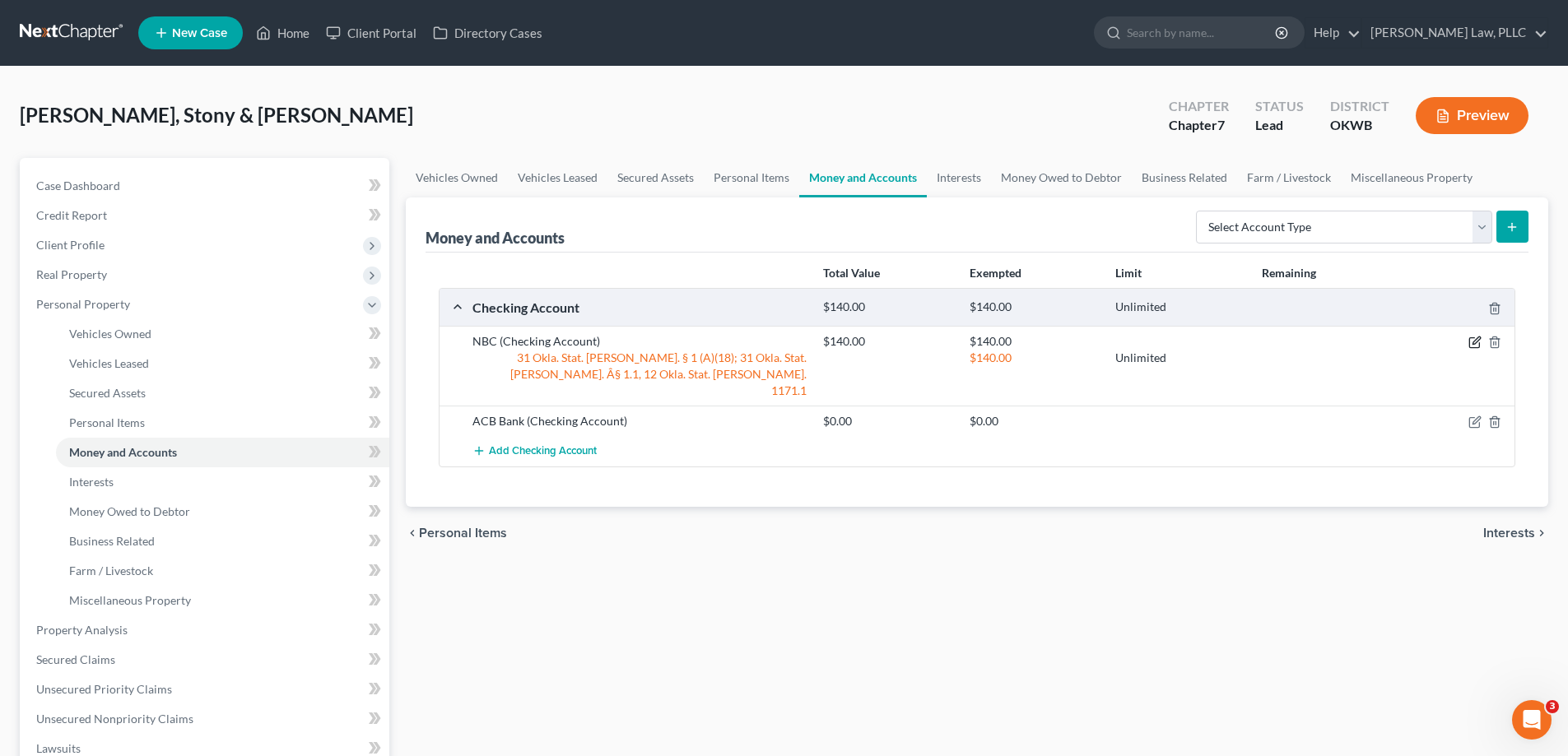
click at [1476, 337] on icon "button" at bounding box center [1475, 342] width 14 height 14
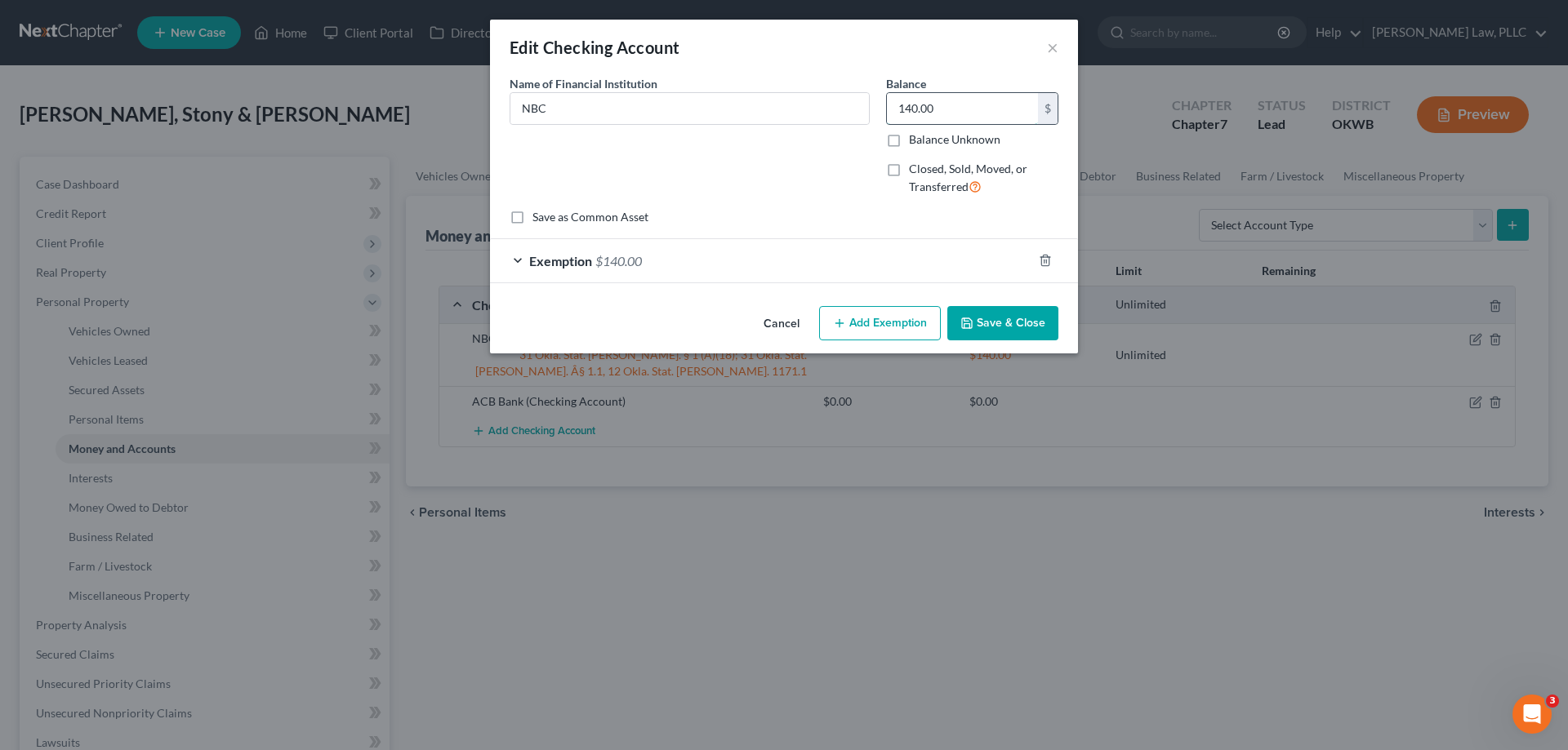
click at [930, 115] on input "140.00" at bounding box center [962, 108] width 151 height 31
type input "142.4"
click at [989, 325] on button "Save & Close" at bounding box center [1003, 323] width 111 height 35
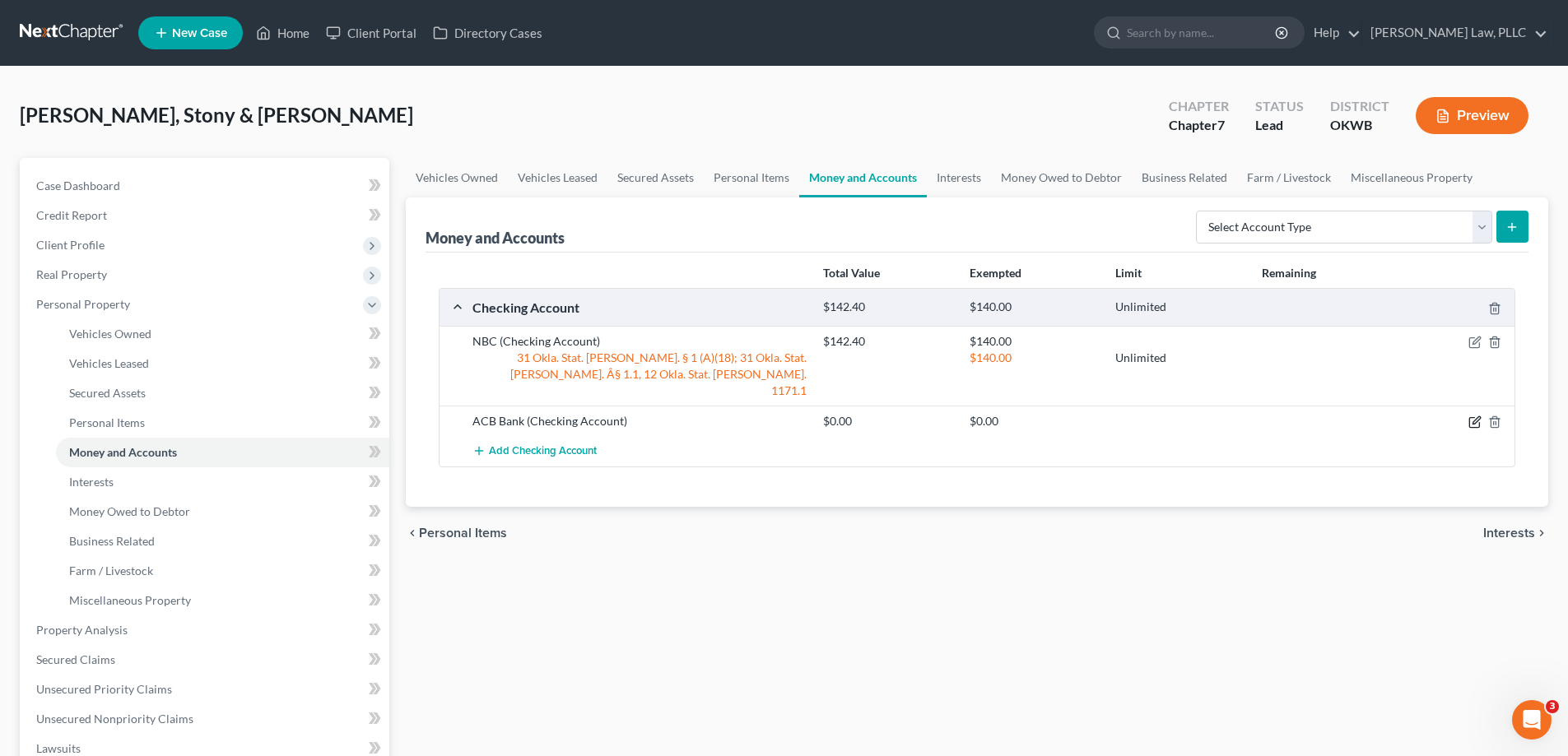
click at [1469, 415] on icon "button" at bounding box center [1475, 422] width 14 height 14
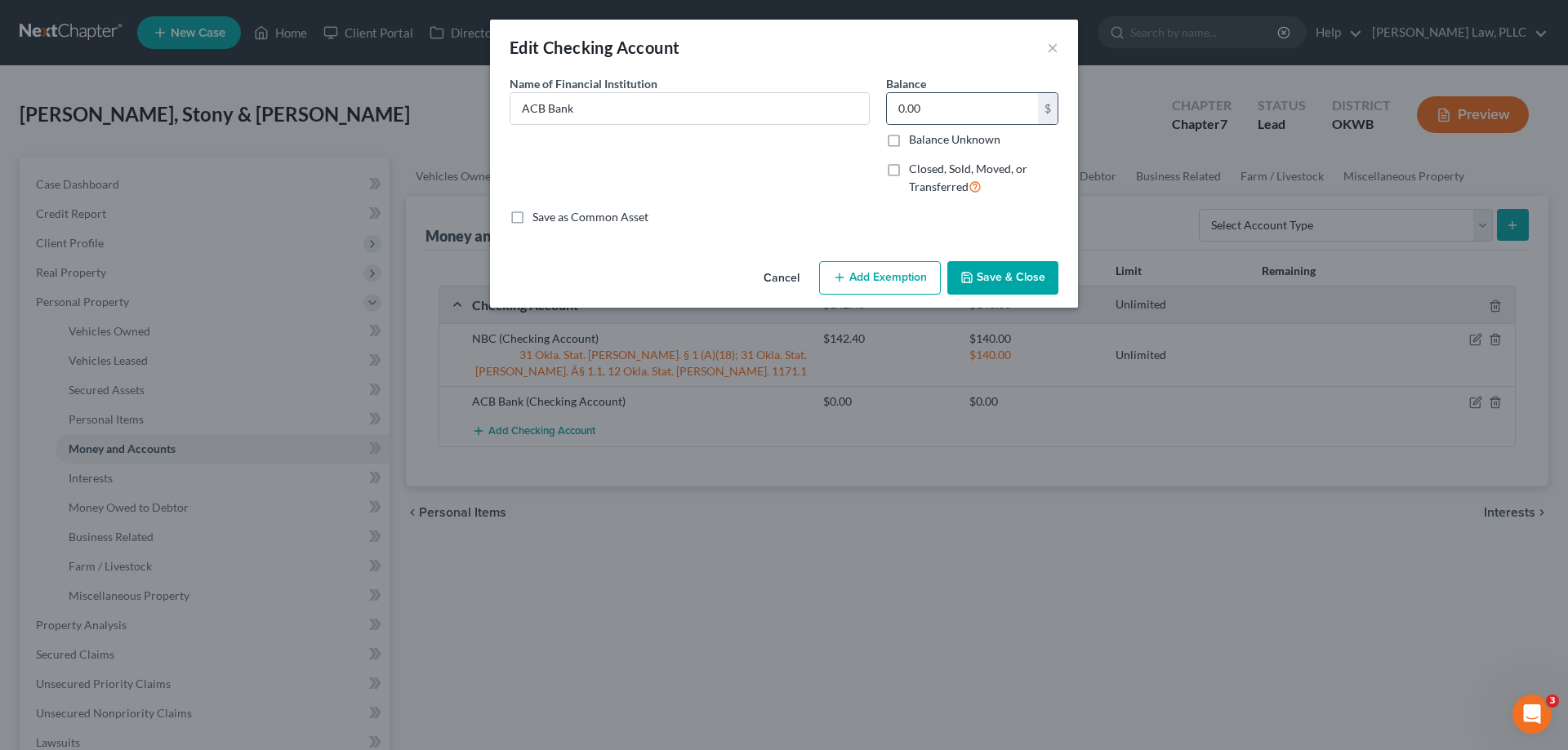
click at [1039, 110] on div "$" at bounding box center [1048, 108] width 19 height 31
click at [915, 106] on input "0.00" at bounding box center [962, 108] width 151 height 31
type input "296.63"
click at [873, 273] on button "Add Exemption" at bounding box center [880, 278] width 121 height 35
select select "2"
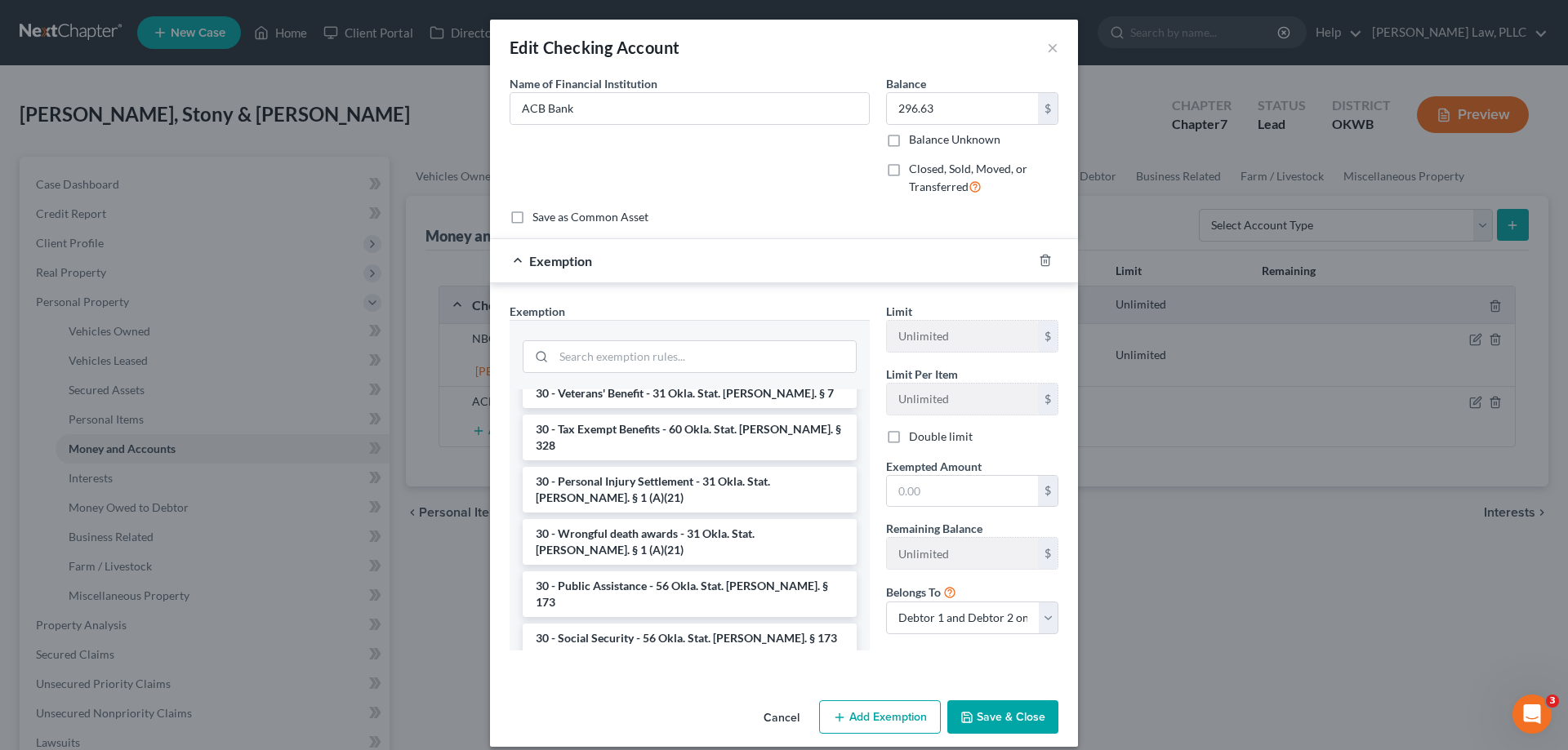
scroll to position [1470, 0]
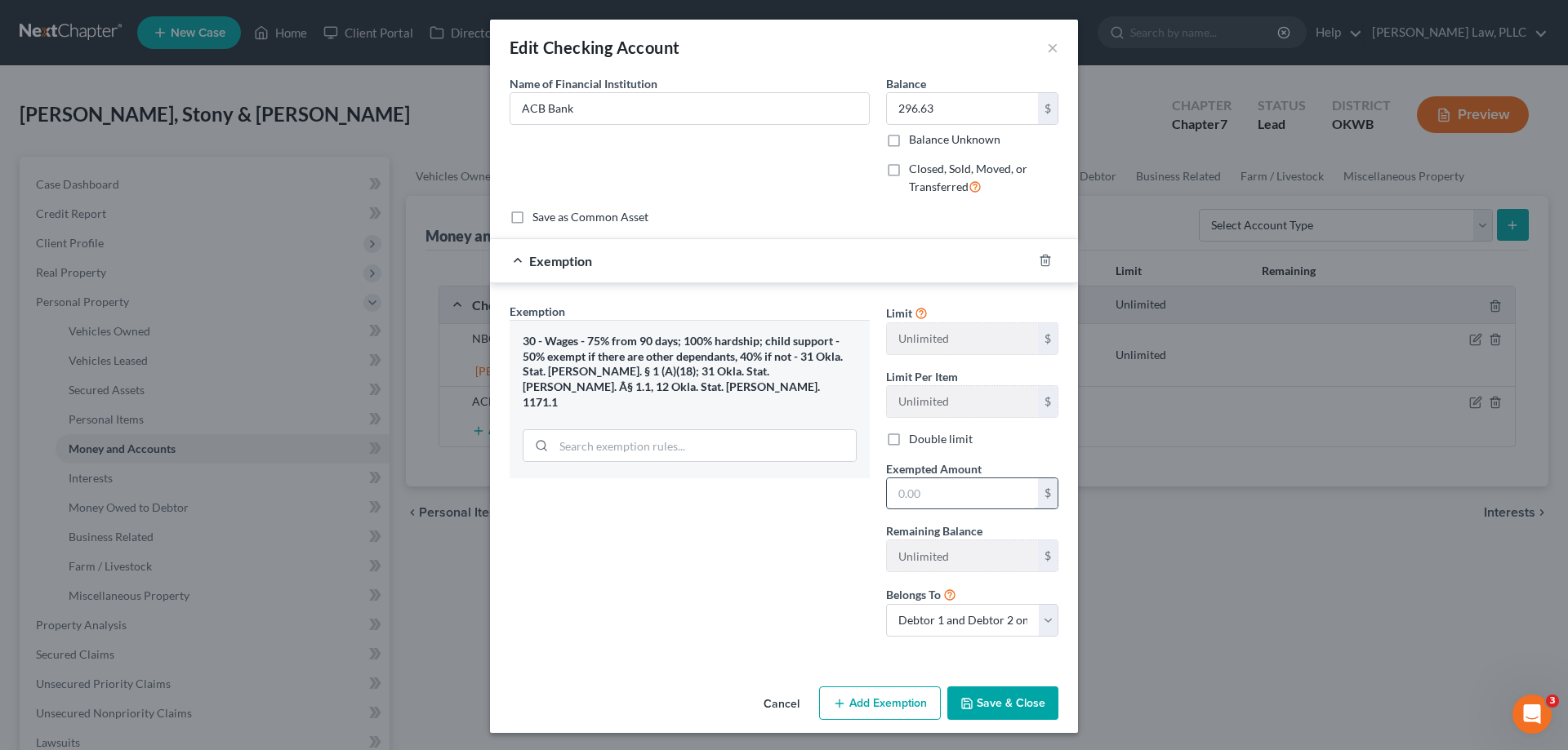
click at [921, 488] on input "text" at bounding box center [962, 494] width 151 height 31
type input "296.63"
click at [851, 705] on button "Add Exemption" at bounding box center [880, 704] width 121 height 35
select select "2"
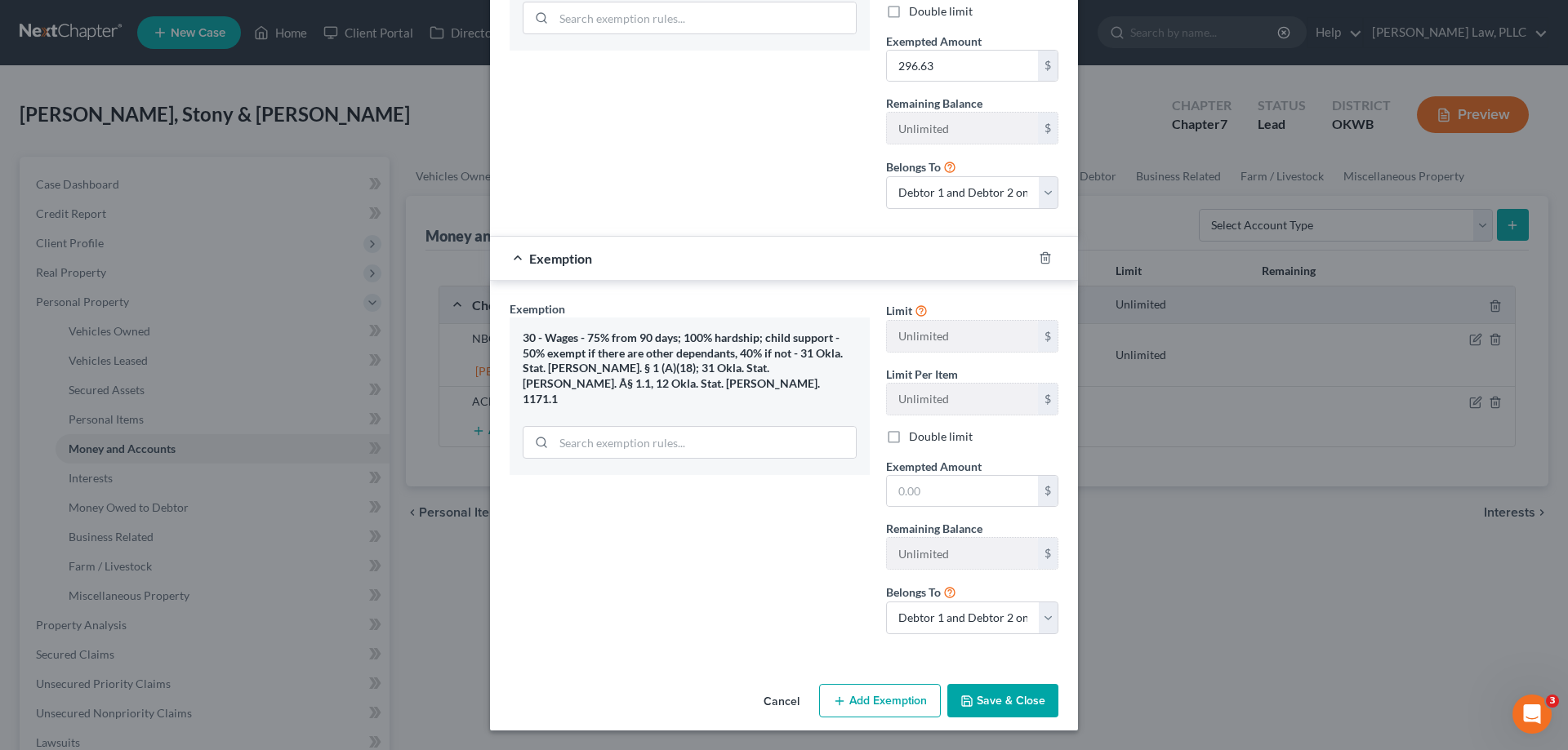
scroll to position [428, 0]
click at [937, 491] on input "text" at bounding box center [962, 491] width 151 height 31
type input "296.63"
click at [1041, 266] on div at bounding box center [1055, 258] width 46 height 26
click at [1039, 260] on icon "button" at bounding box center [1046, 258] width 13 height 13
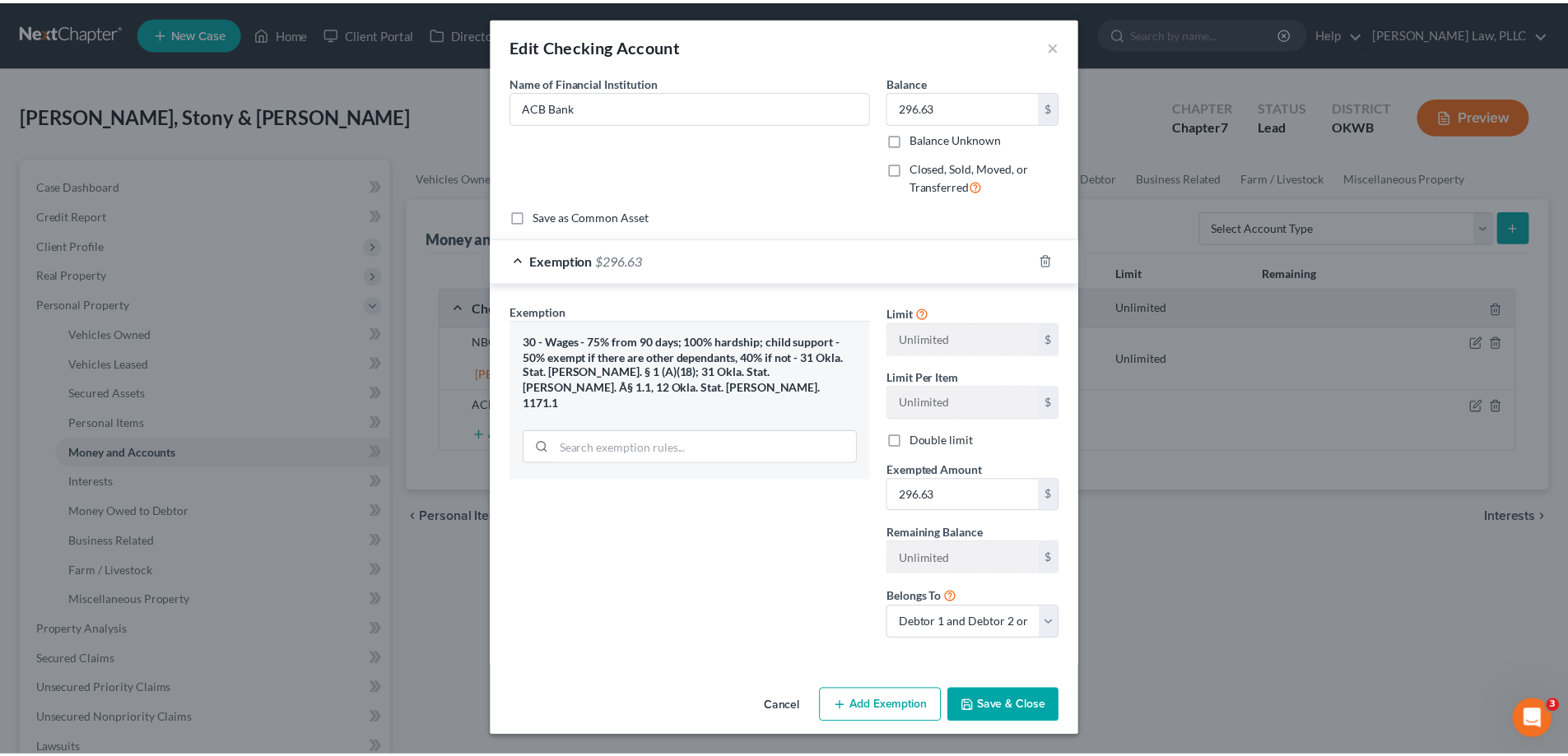
scroll to position [3, 0]
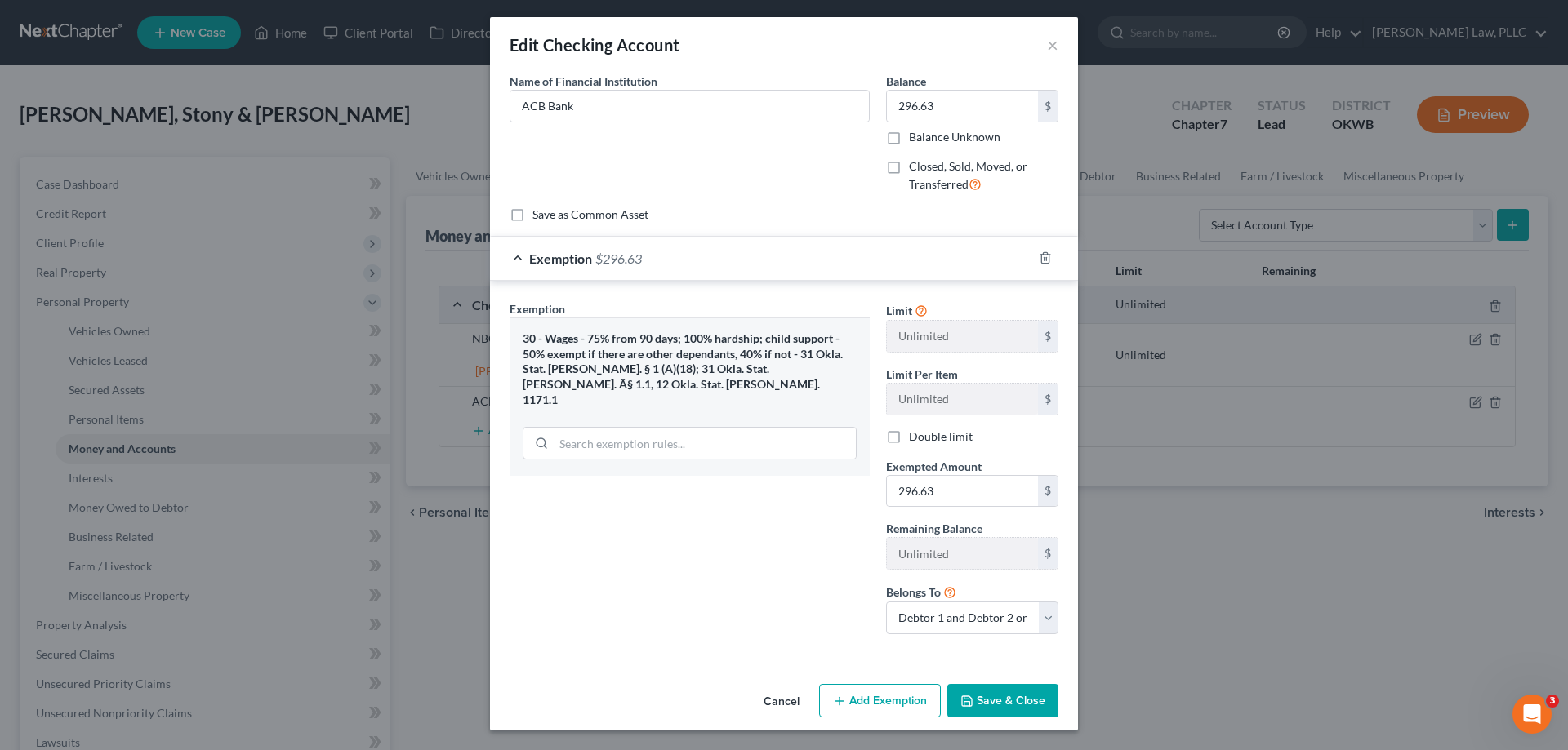
click at [997, 708] on button "Save & Close" at bounding box center [1003, 701] width 111 height 35
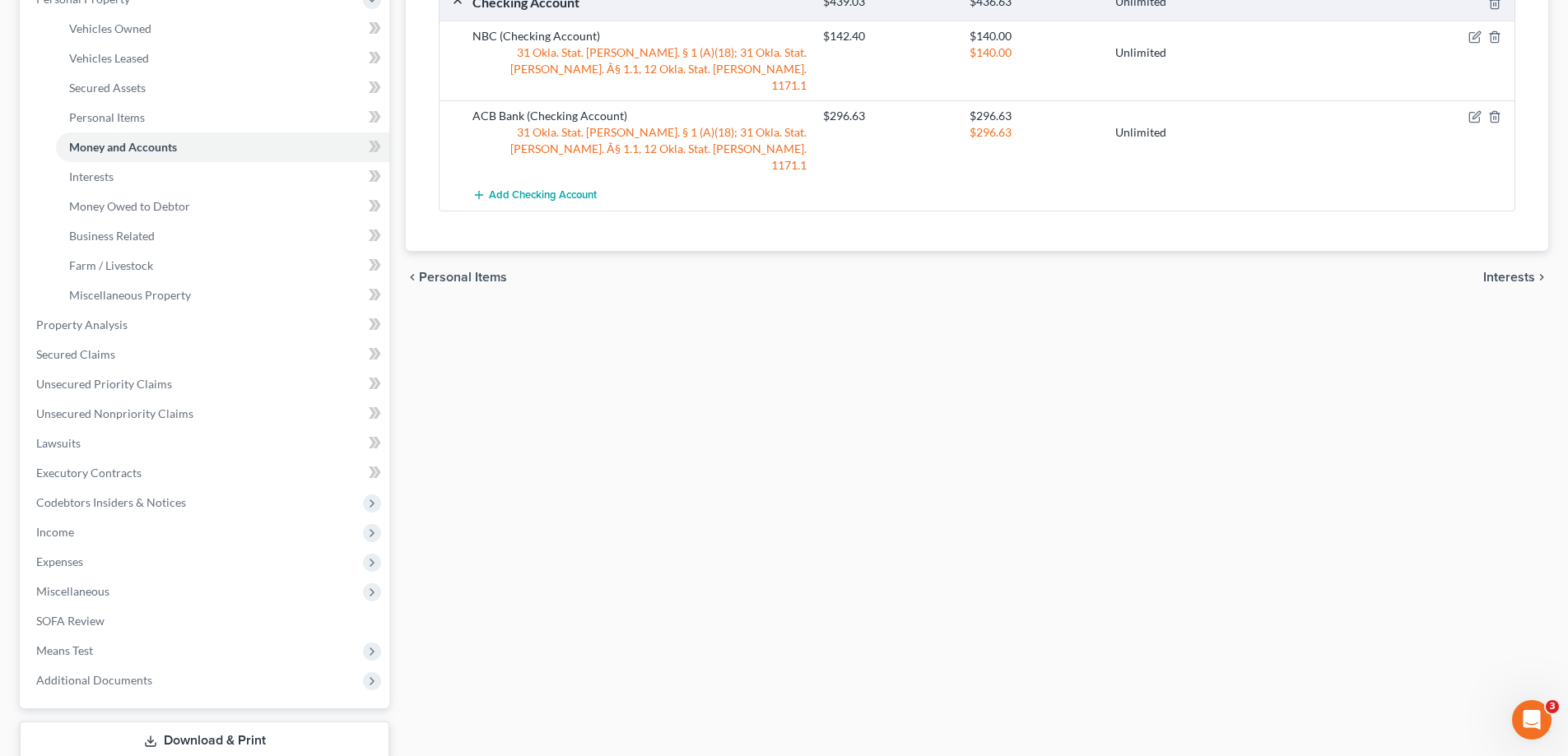
scroll to position [415, 0]
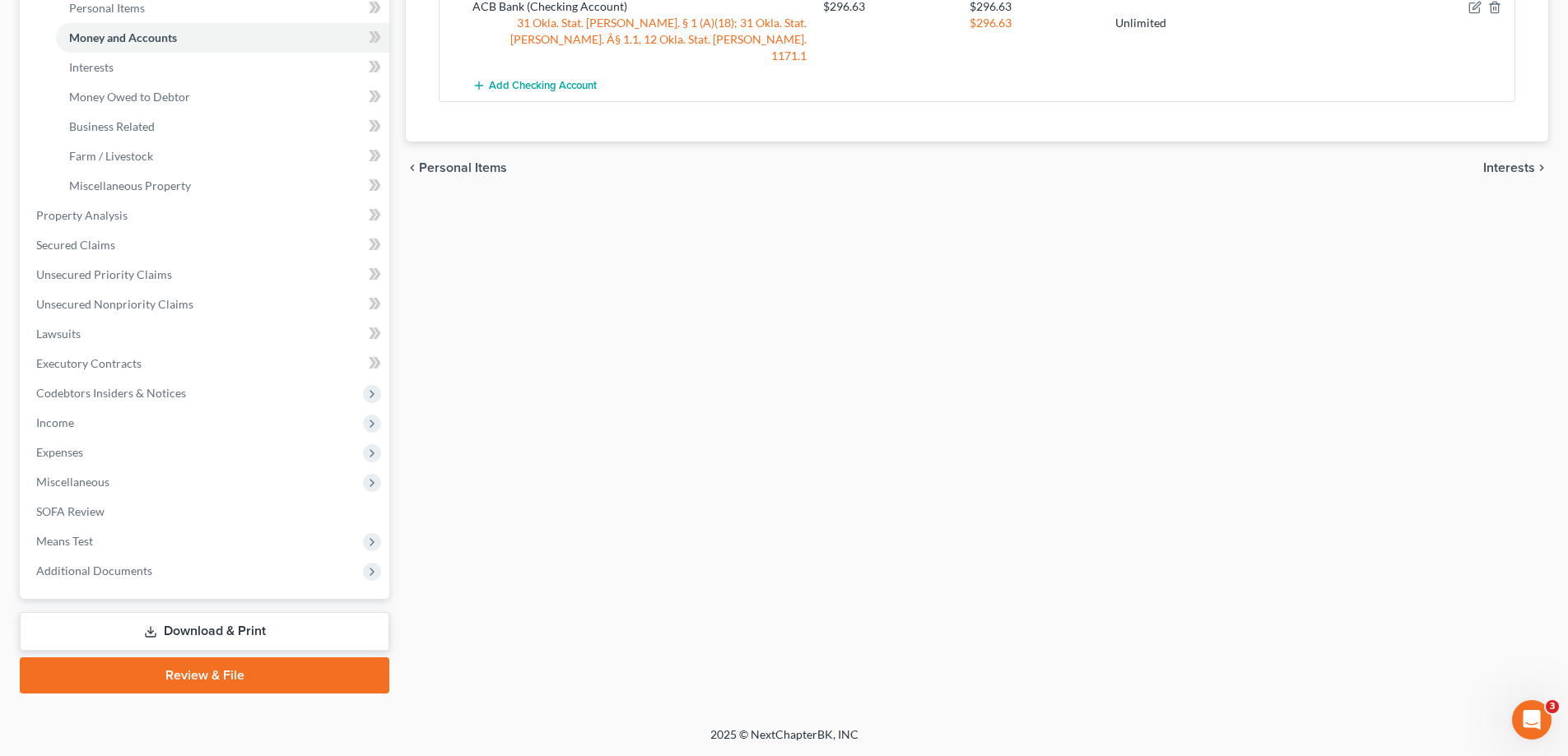
click at [256, 628] on link "Download & Print" at bounding box center [204, 632] width 369 height 39
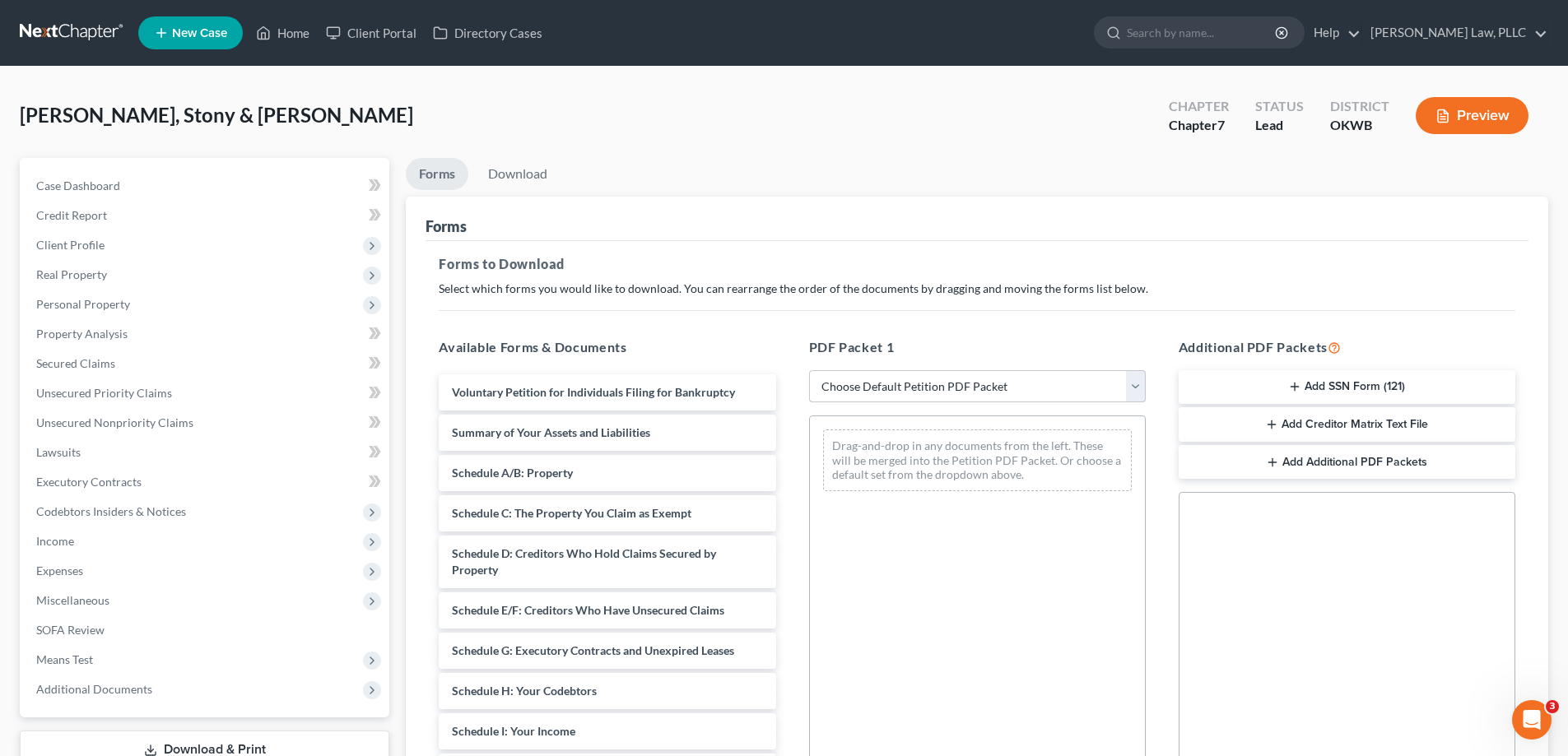
click at [923, 392] on select "Choose Default Petition PDF Packet Complete Bankruptcy Petition (all forms and …" at bounding box center [978, 386] width 336 height 33
select select "0"
click at [809, 370] on select "Choose Default Petition PDF Packet Complete Bankruptcy Petition (all forms and …" at bounding box center [978, 386] width 336 height 33
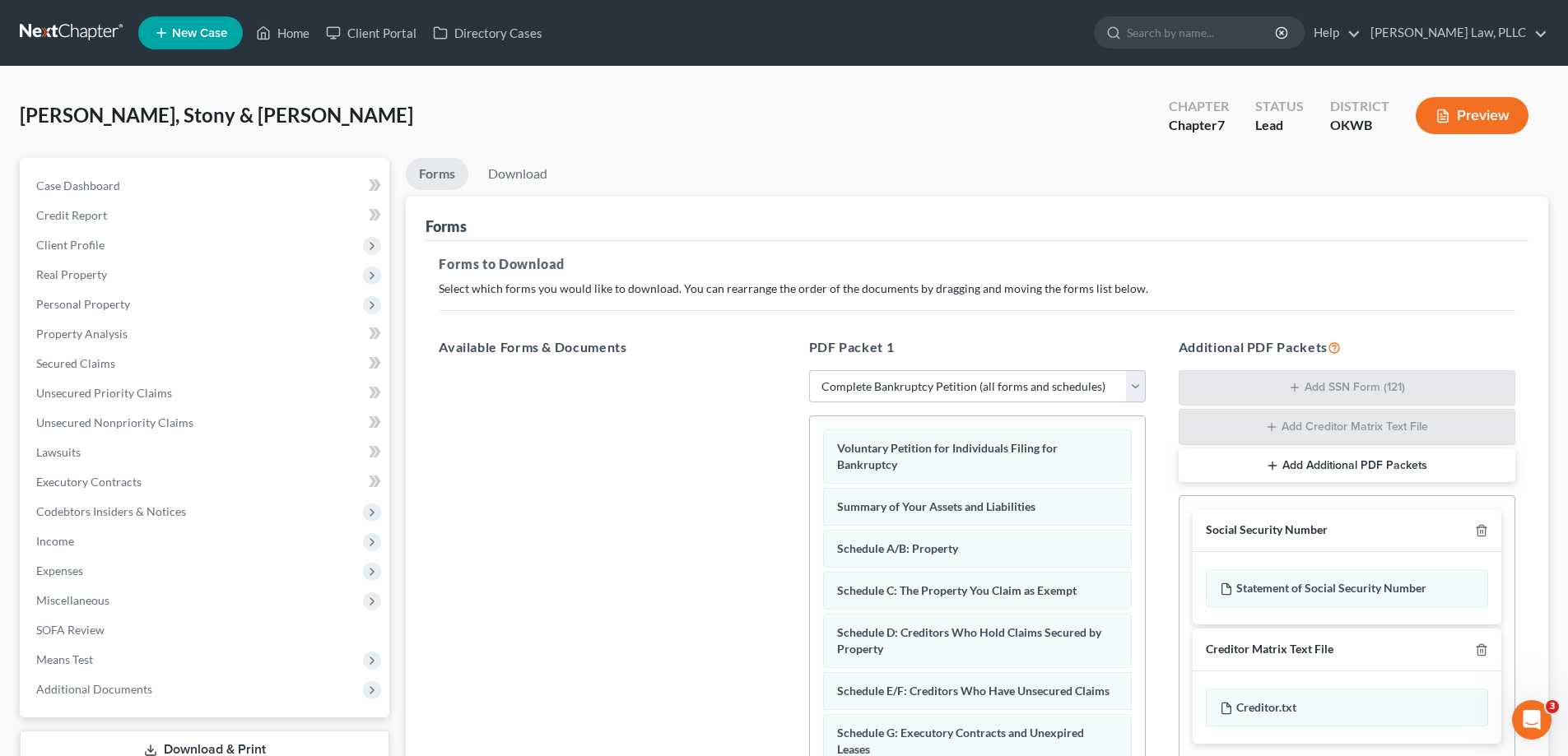
click at [1202, 246] on div "Forms to Download Select which forms you would like to download. You can rearra…" at bounding box center [977, 573] width 1103 height 663
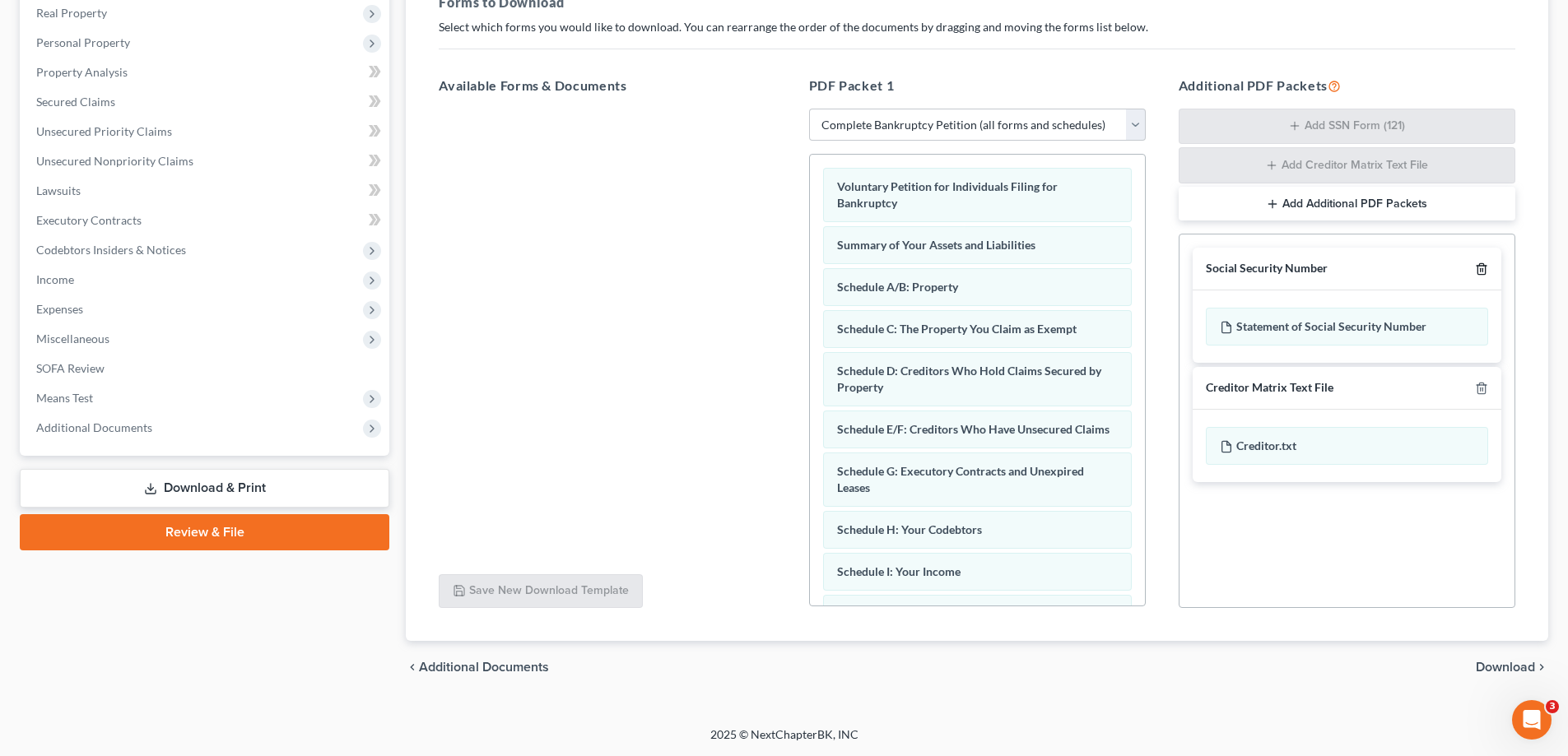
click at [1478, 268] on icon "button" at bounding box center [1481, 269] width 8 height 11
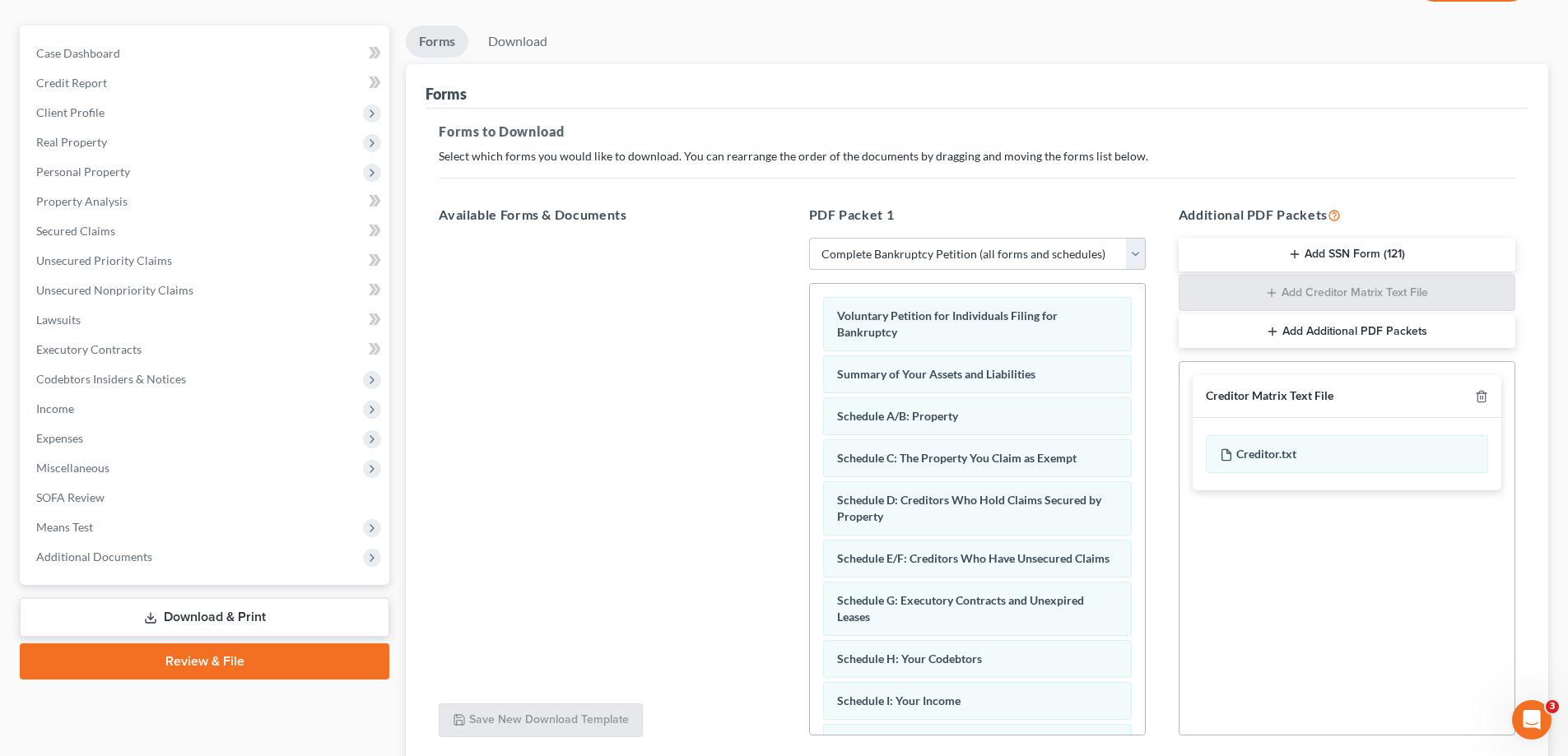
scroll to position [260, 0]
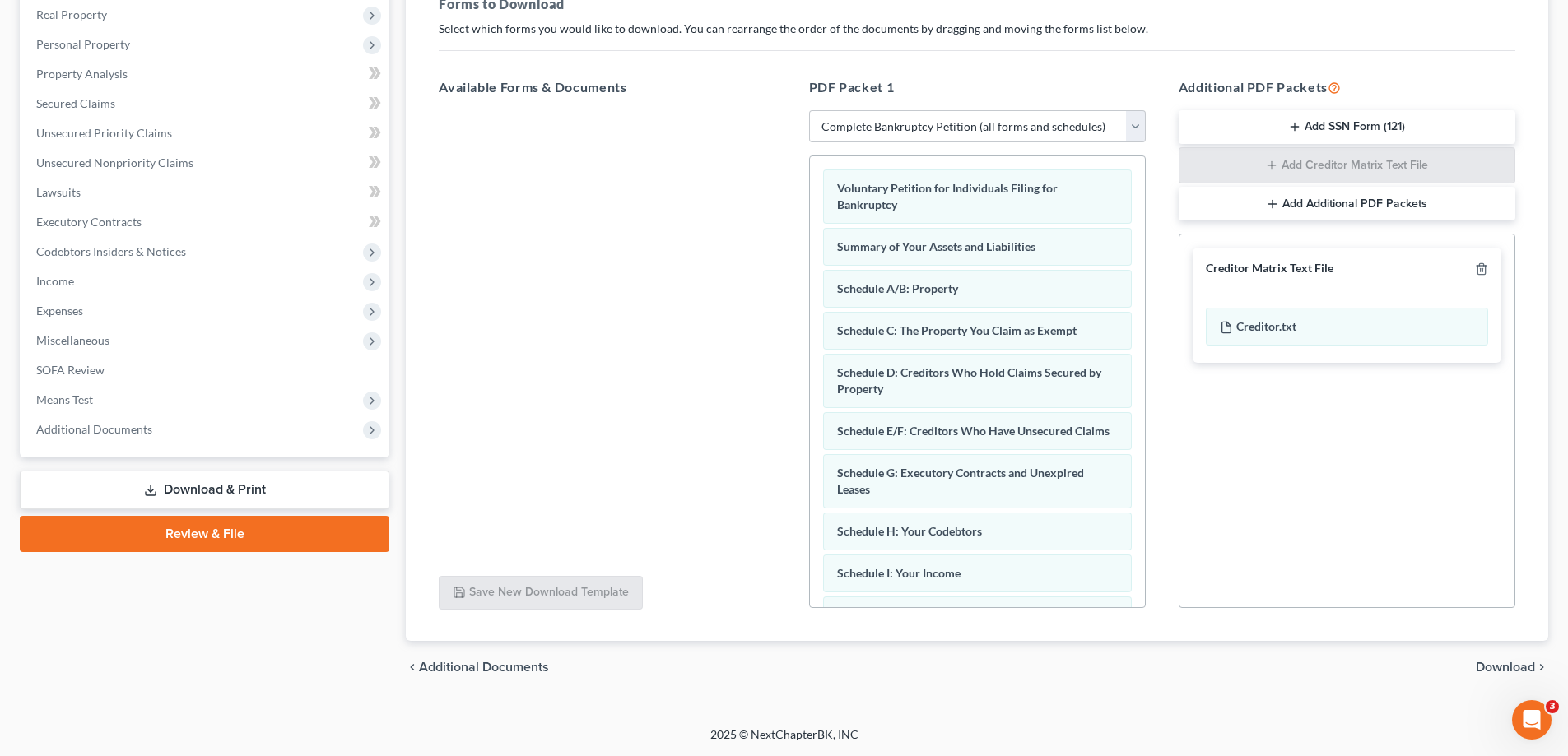
click at [1497, 668] on span "Download" at bounding box center [1505, 668] width 59 height 14
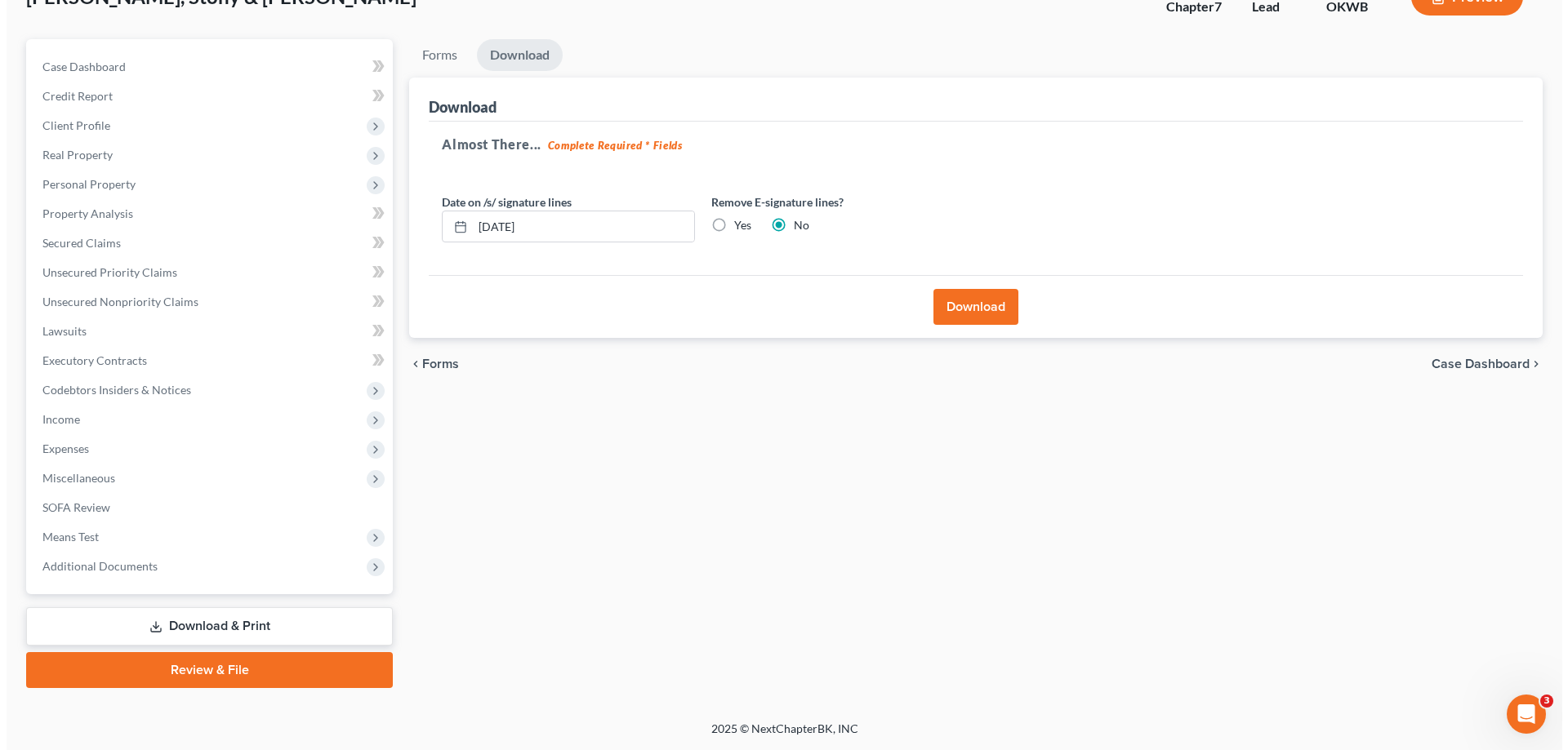
scroll to position [118, 0]
click at [963, 311] on button "Download" at bounding box center [969, 307] width 85 height 36
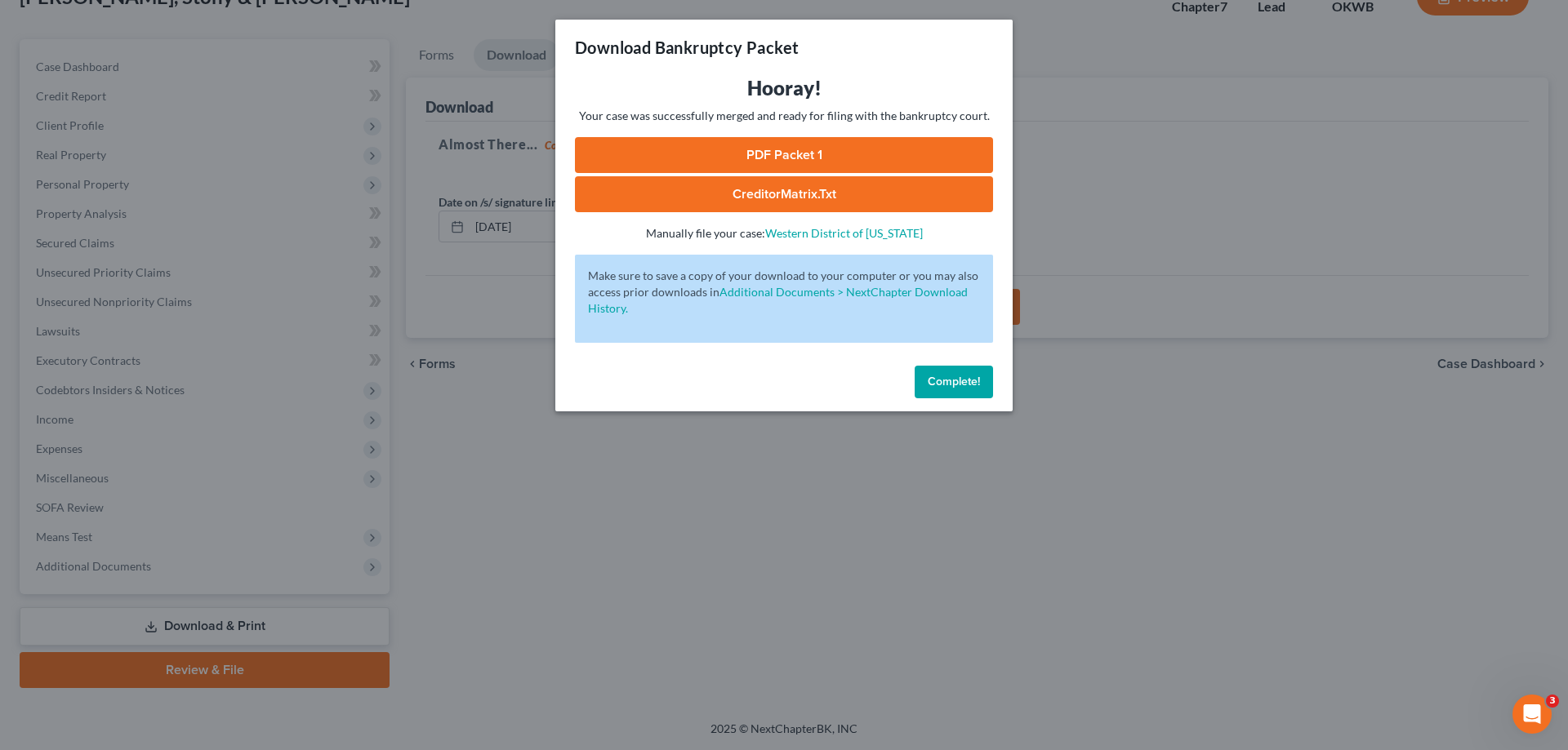
click at [819, 144] on link "PDF Packet 1" at bounding box center [784, 155] width 418 height 36
